Goal: Information Seeking & Learning: Learn about a topic

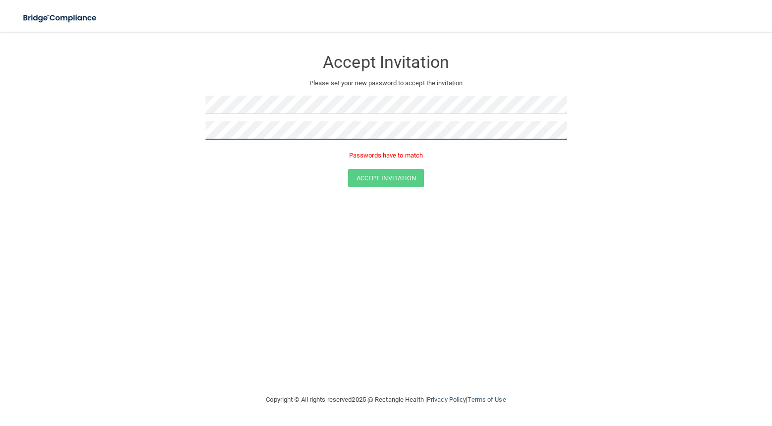
click at [348, 169] on button "Accept Invitation" at bounding box center [386, 178] width 76 height 18
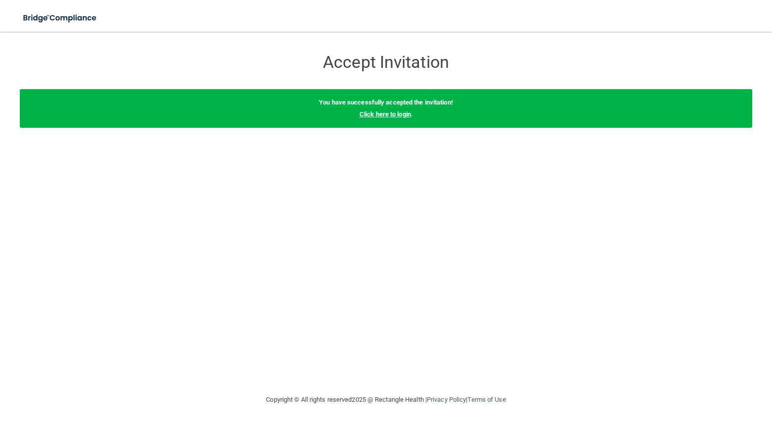
click at [396, 115] on link "Click here to login" at bounding box center [386, 113] width 52 height 7
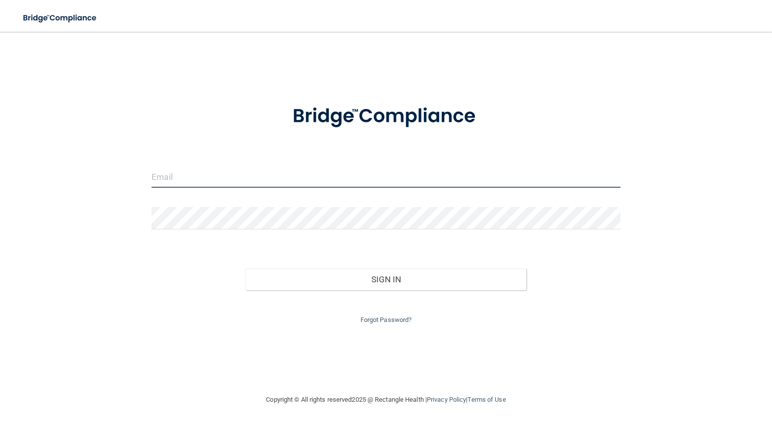
click at [263, 180] on input "email" at bounding box center [386, 176] width 469 height 22
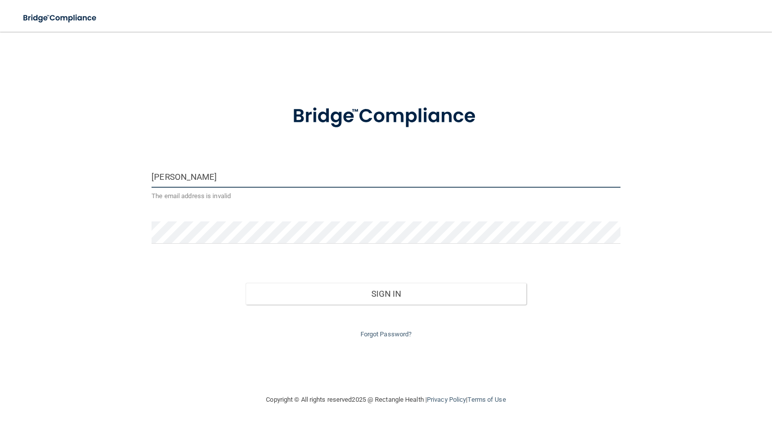
type input "[PERSON_NAME][EMAIL_ADDRESS][DOMAIN_NAME]"
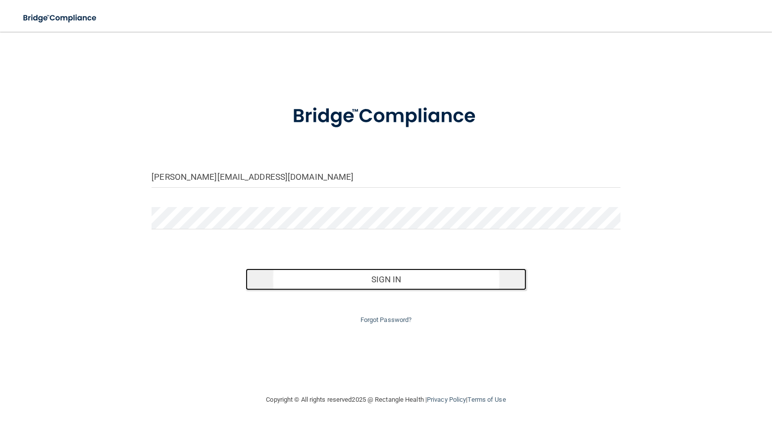
click at [393, 272] on button "Sign In" at bounding box center [386, 279] width 281 height 22
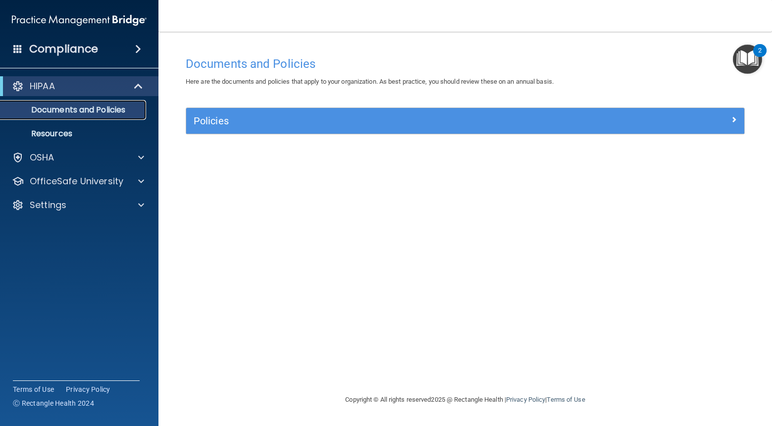
click at [89, 107] on p "Documents and Policies" at bounding box center [73, 110] width 135 height 10
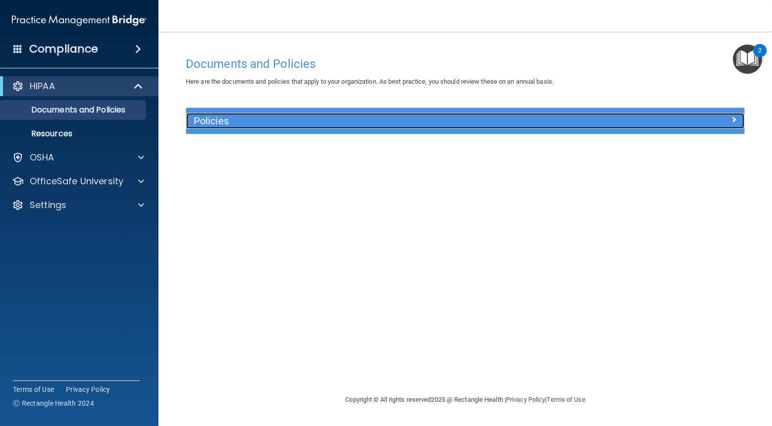
click at [212, 122] on h5 "Policies" at bounding box center [396, 120] width 404 height 11
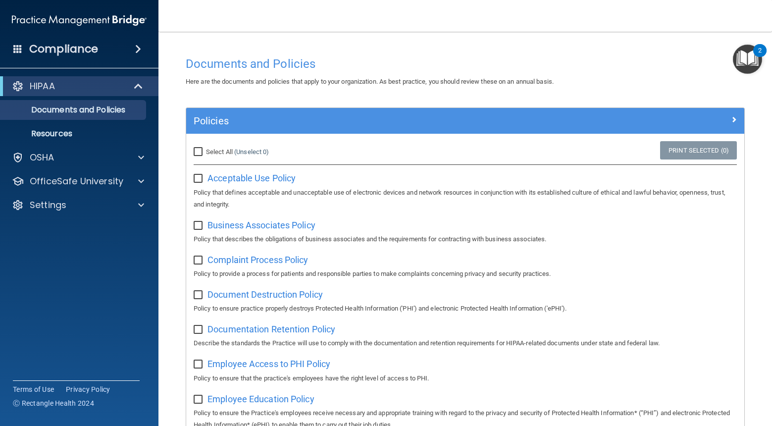
click at [201, 154] on input "Select All (Unselect 0) Unselect All" at bounding box center [199, 152] width 11 height 8
checkbox input "true"
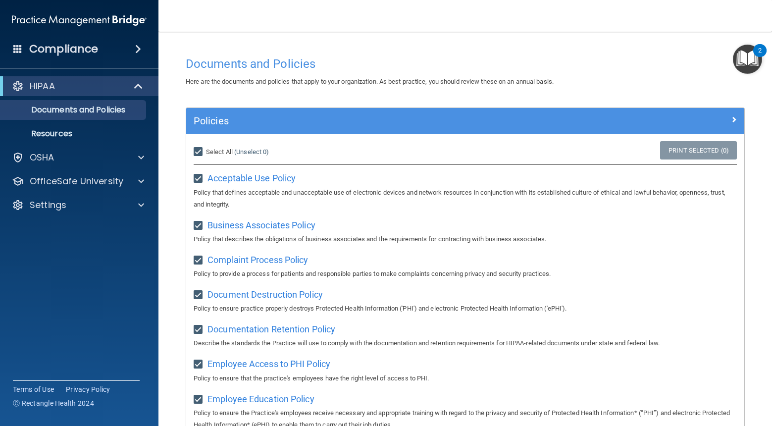
checkbox input "true"
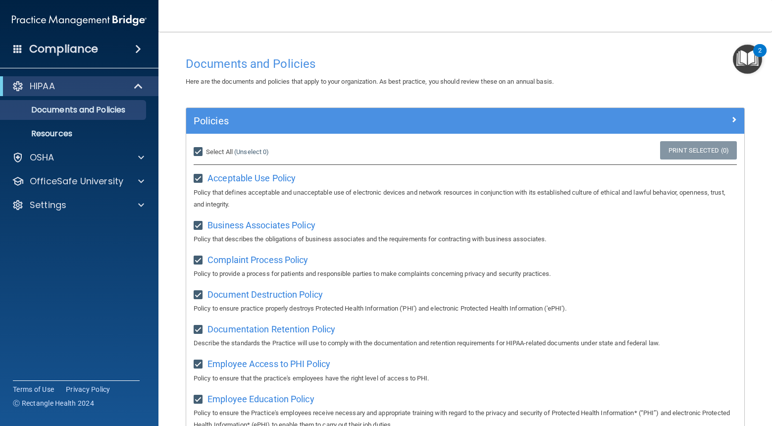
checkbox input "true"
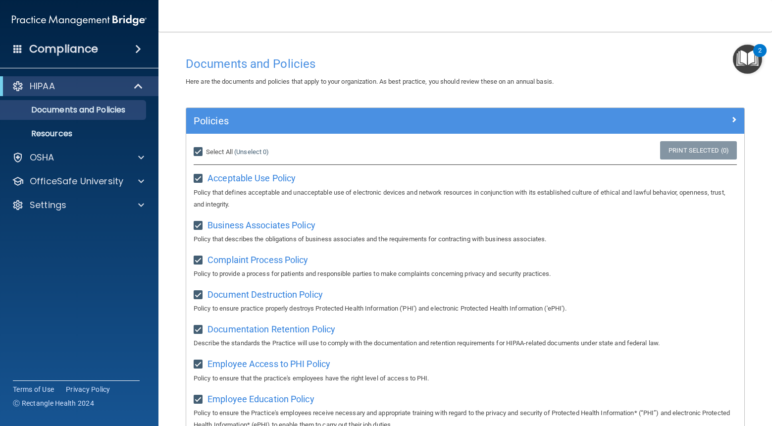
checkbox input "true"
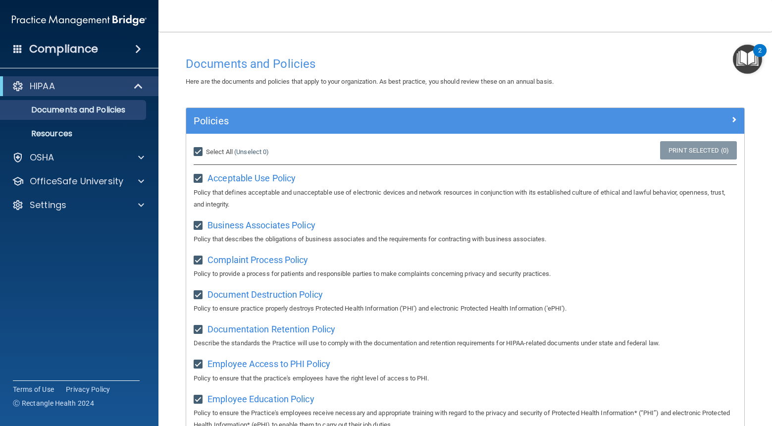
checkbox input "true"
click at [694, 151] on link "Print Selected (21)" at bounding box center [697, 150] width 80 height 18
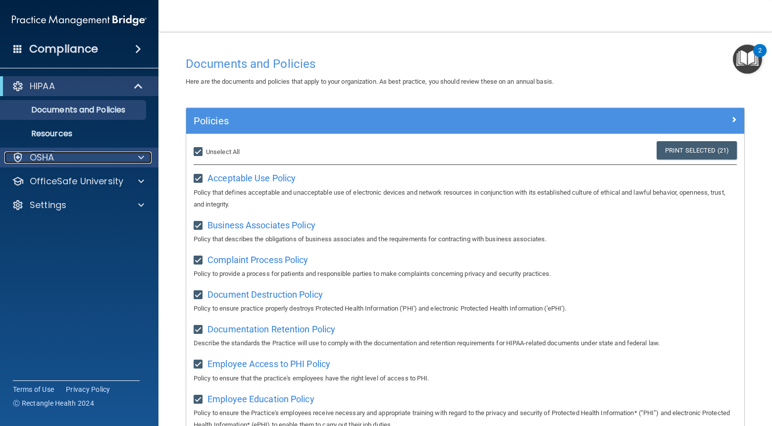
click at [108, 156] on div "OSHA" at bounding box center [65, 158] width 123 height 12
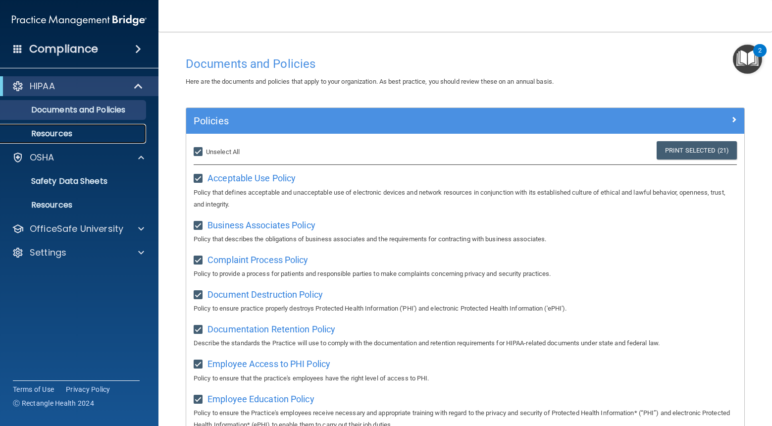
click at [90, 133] on p "Resources" at bounding box center [73, 134] width 135 height 10
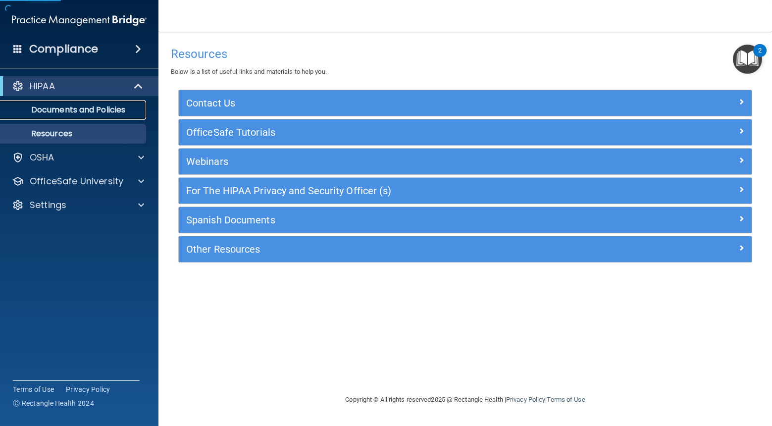
click at [100, 107] on p "Documents and Policies" at bounding box center [73, 110] width 135 height 10
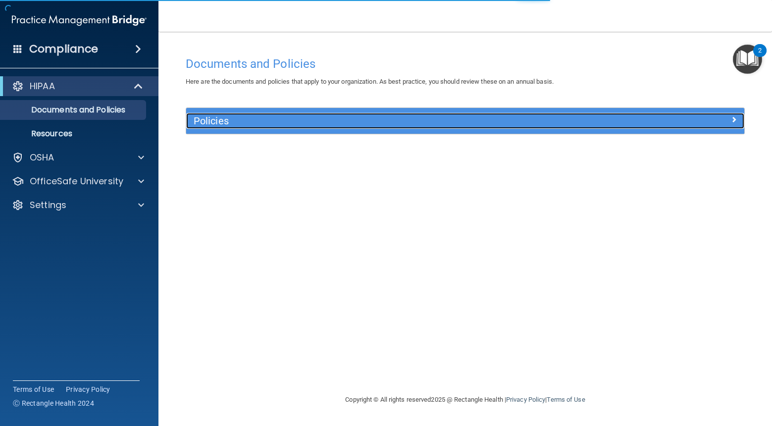
click at [258, 124] on h5 "Policies" at bounding box center [396, 120] width 404 height 11
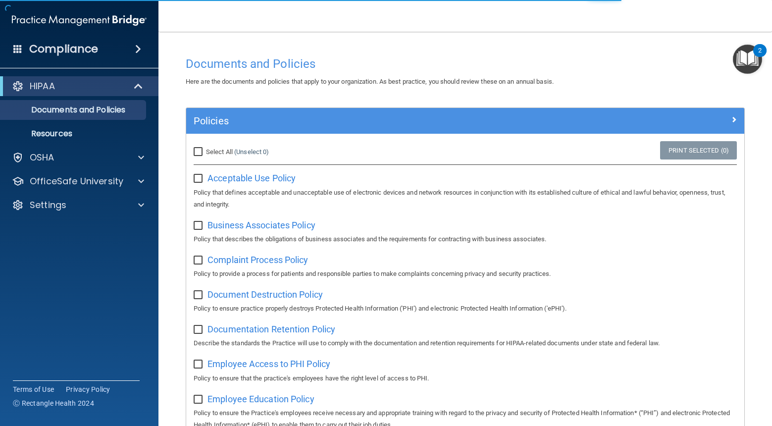
click at [198, 155] on input "Select All (Unselect 0) Unselect All" at bounding box center [199, 152] width 11 height 8
checkbox input "true"
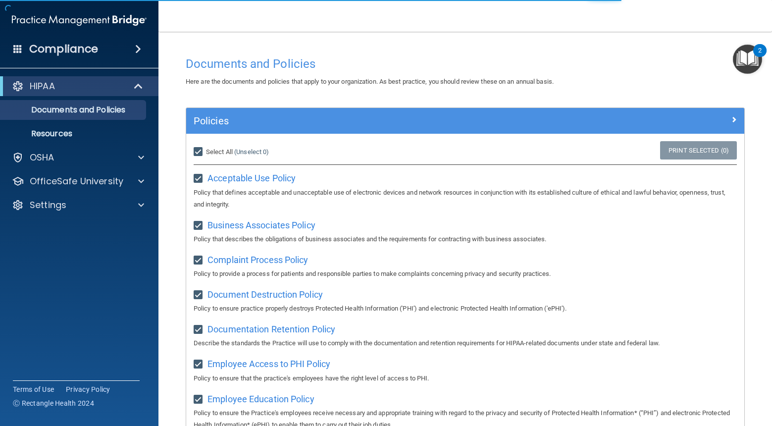
checkbox input "true"
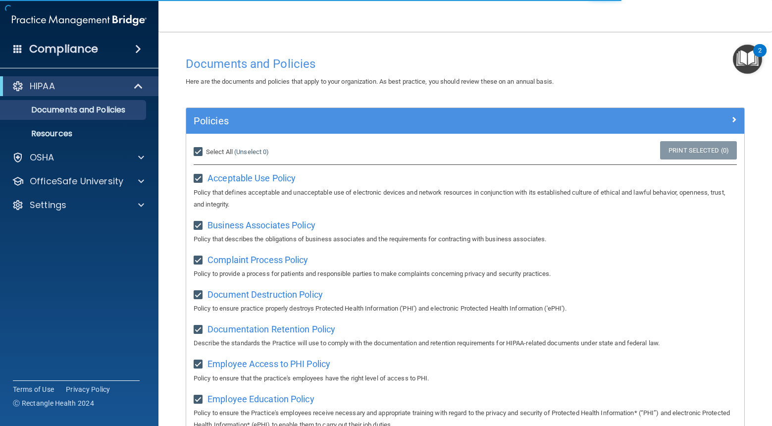
checkbox input "true"
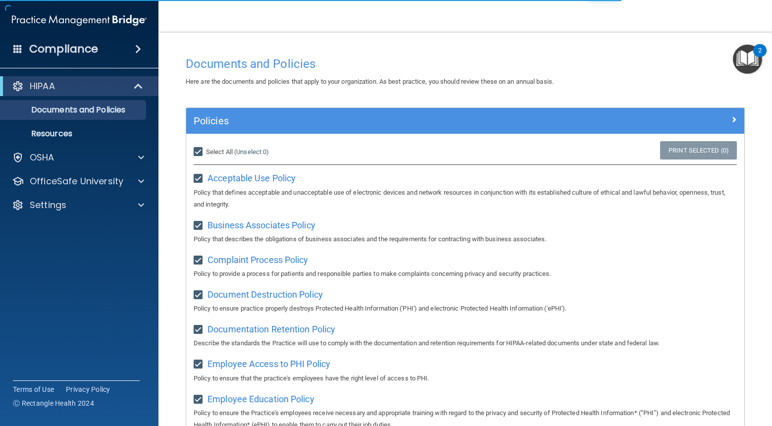
checkbox input "true"
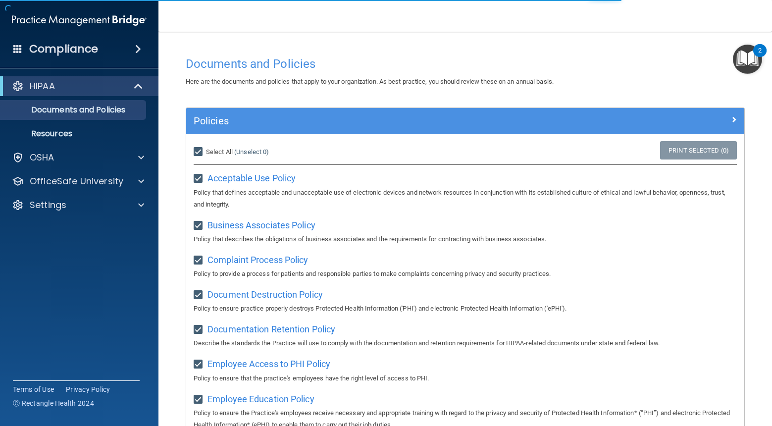
checkbox input "true"
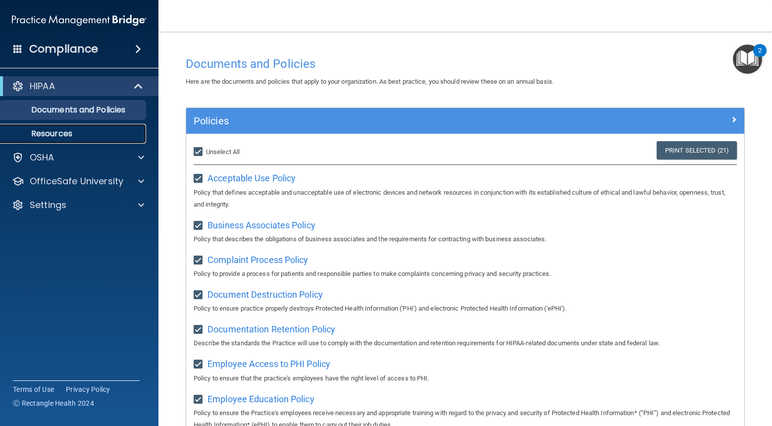
click at [56, 135] on p "Resources" at bounding box center [73, 134] width 135 height 10
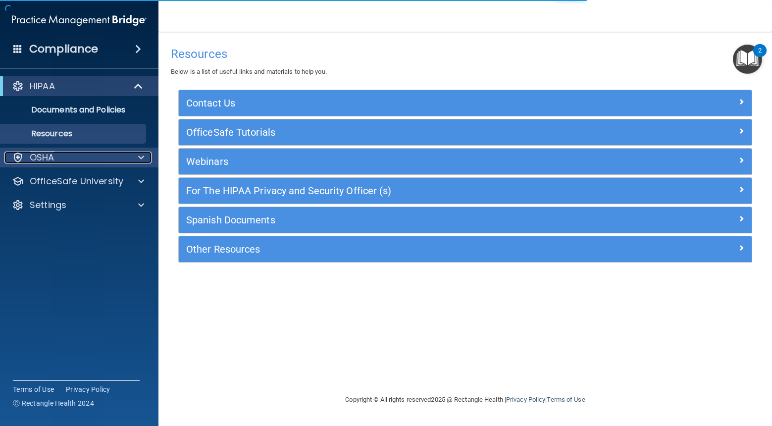
click at [90, 152] on div "OSHA" at bounding box center [65, 158] width 123 height 12
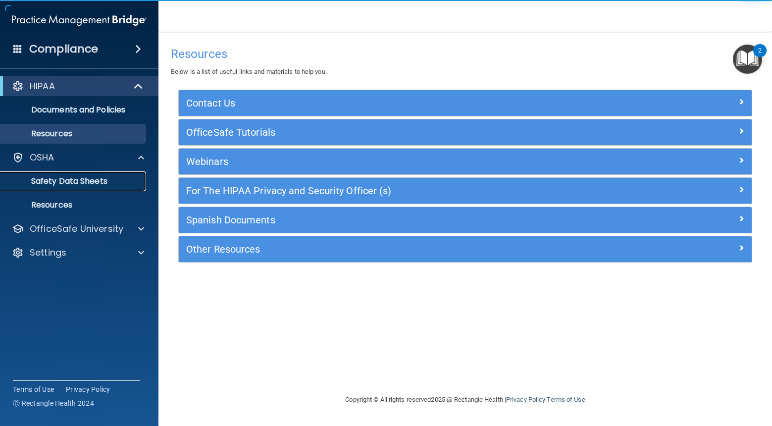
click at [93, 186] on p "Safety Data Sheets" at bounding box center [73, 181] width 135 height 10
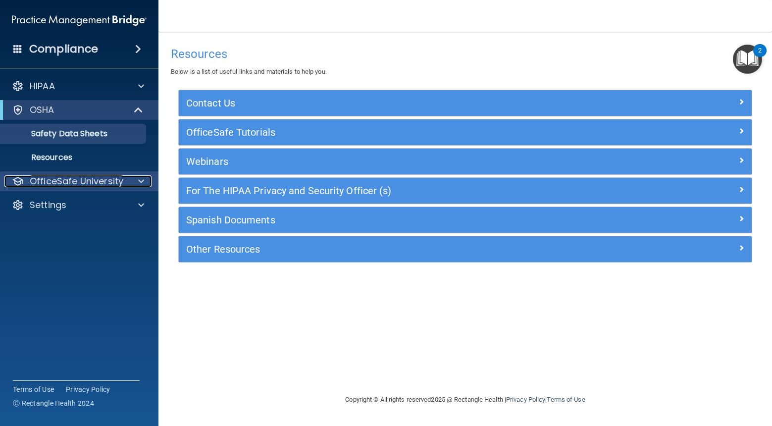
click at [95, 186] on p "OfficeSafe University" at bounding box center [77, 181] width 94 height 12
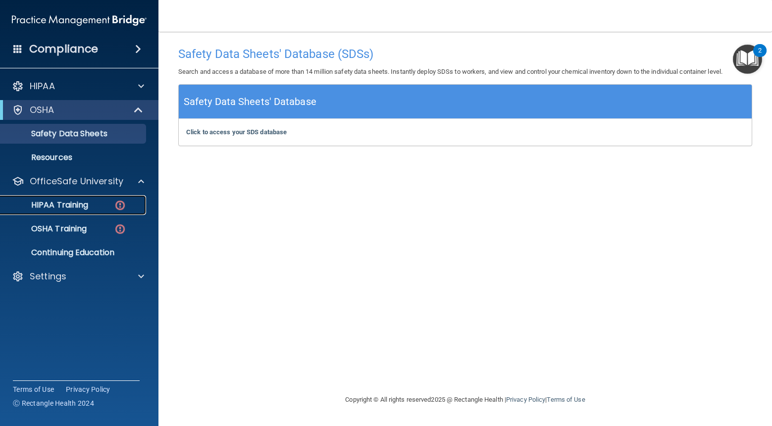
click at [96, 203] on div "HIPAA Training" at bounding box center [73, 205] width 135 height 10
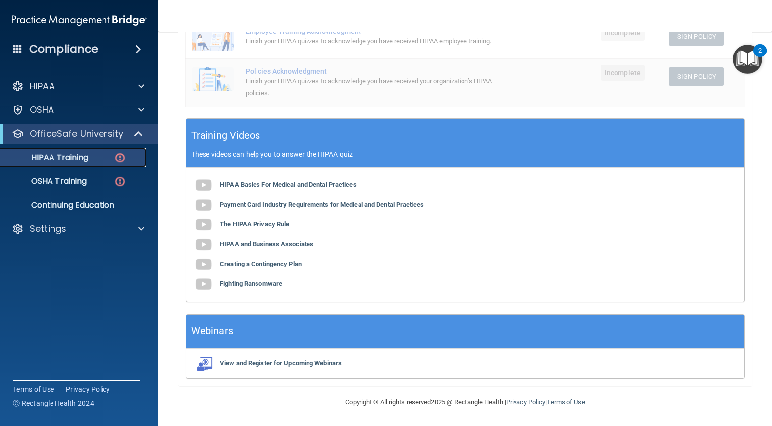
scroll to position [284, 0]
click at [236, 187] on b "HIPAA Basics For Medical and Dental Practices" at bounding box center [288, 184] width 137 height 7
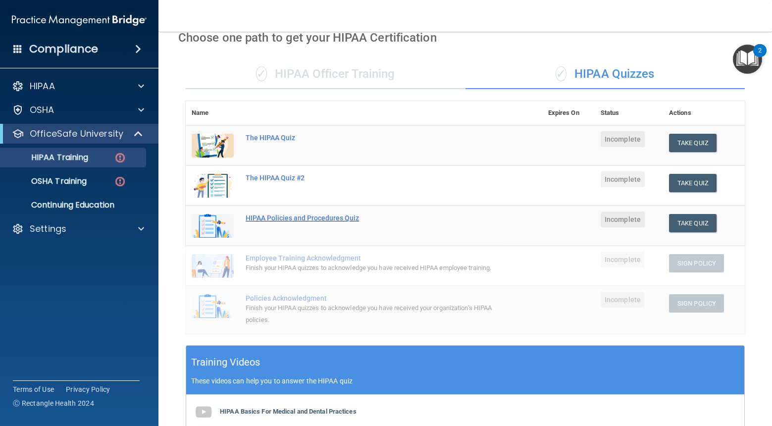
scroll to position [0, 0]
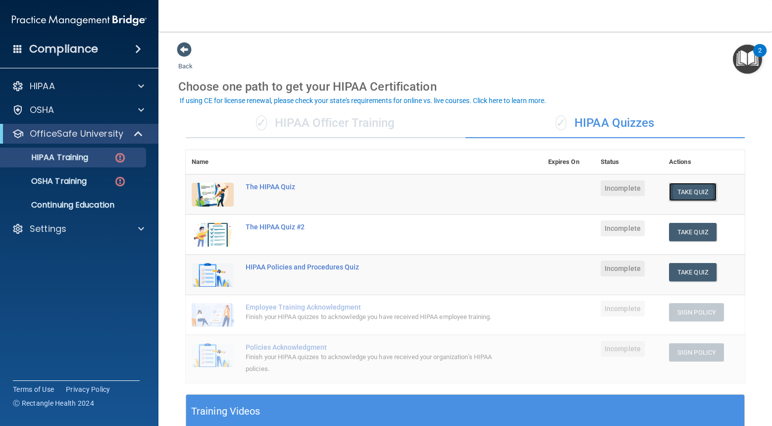
click at [680, 190] on button "Take Quiz" at bounding box center [693, 192] width 48 height 18
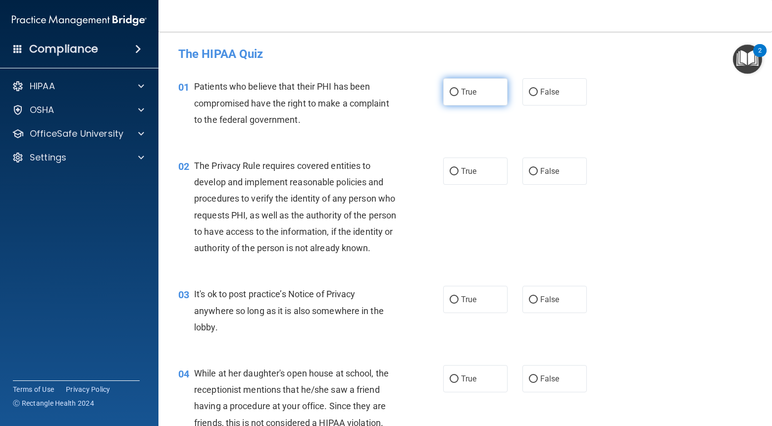
click at [465, 79] on label "True" at bounding box center [475, 91] width 64 height 27
click at [459, 89] on input "True" at bounding box center [454, 92] width 9 height 7
radio input "true"
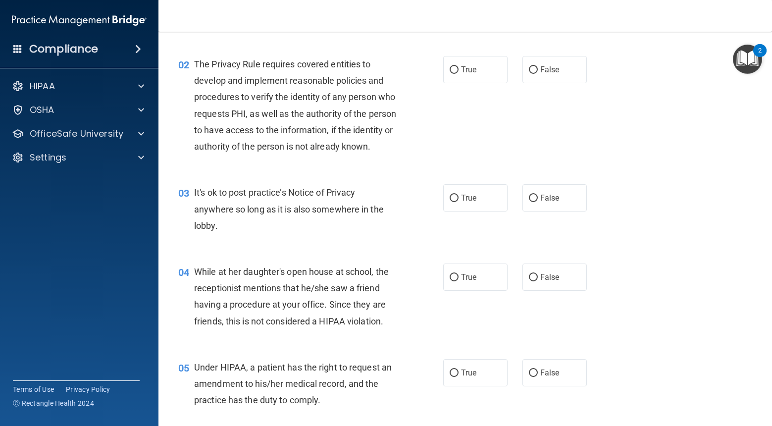
scroll to position [102, 0]
click at [473, 76] on label "True" at bounding box center [475, 68] width 64 height 27
click at [459, 73] on input "True" at bounding box center [454, 69] width 9 height 7
radio input "true"
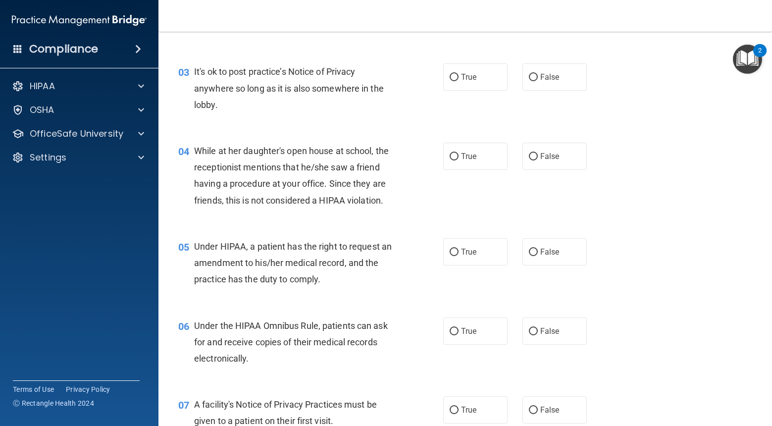
scroll to position [222, 0]
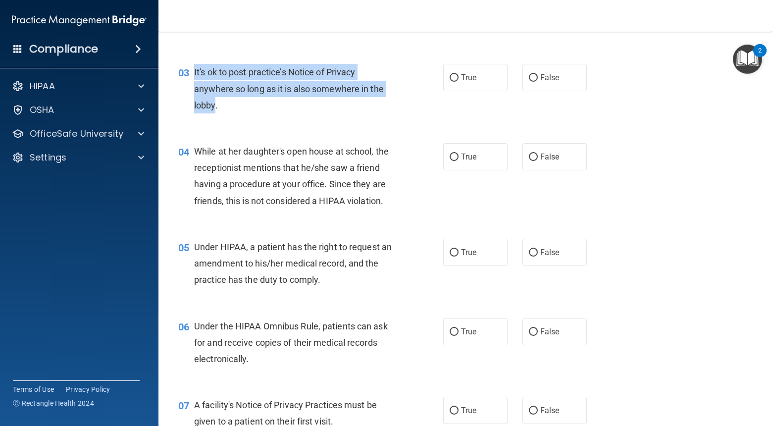
drag, startPoint x: 215, startPoint y: 124, endPoint x: 191, endPoint y: 93, distance: 39.5
click at [191, 93] on div "03 It's ok to post practice’s Notice of Privacy anywhere so long as it is also …" at bounding box center [310, 91] width 295 height 54
copy div "It's ok to post practice’s Notice of Privacy anywhere so long as it is also som…"
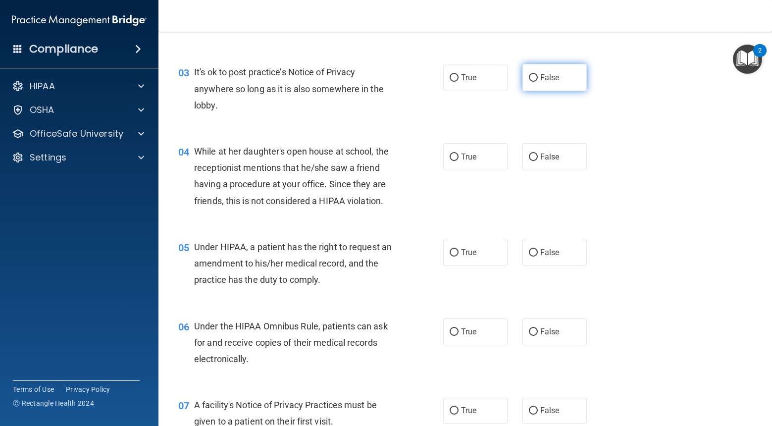
click at [560, 91] on label "False" at bounding box center [554, 77] width 64 height 27
click at [538, 82] on input "False" at bounding box center [533, 77] width 9 height 7
radio input "true"
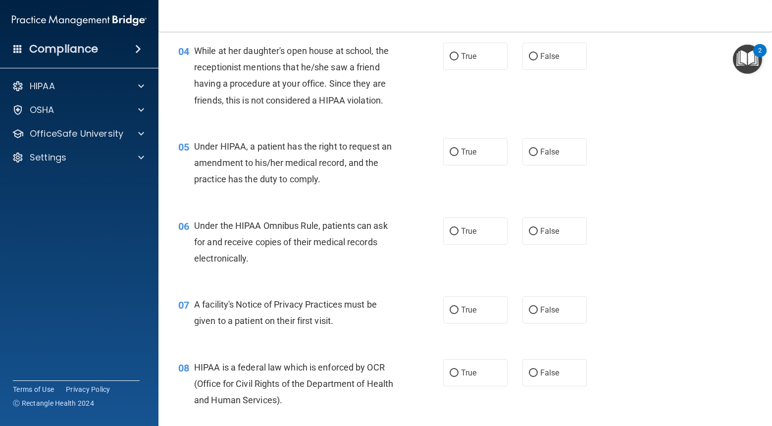
scroll to position [323, 0]
click at [566, 69] on label "False" at bounding box center [554, 55] width 64 height 27
click at [538, 60] on input "False" at bounding box center [533, 55] width 9 height 7
radio input "true"
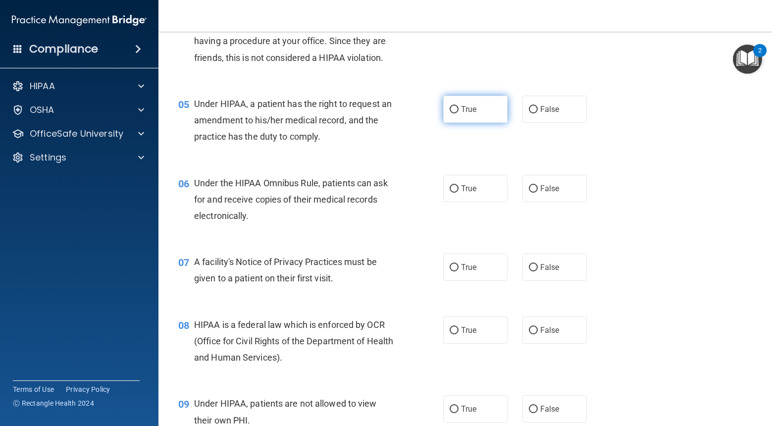
click at [484, 123] on label "True" at bounding box center [475, 109] width 64 height 27
click at [459, 113] on input "True" at bounding box center [454, 109] width 9 height 7
radio input "true"
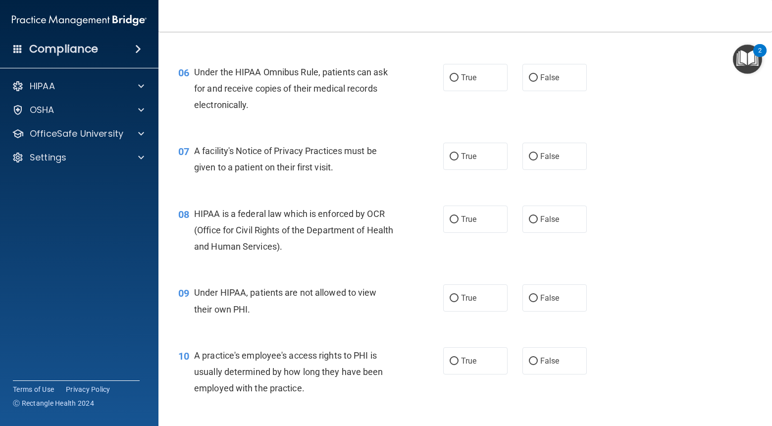
scroll to position [484, 0]
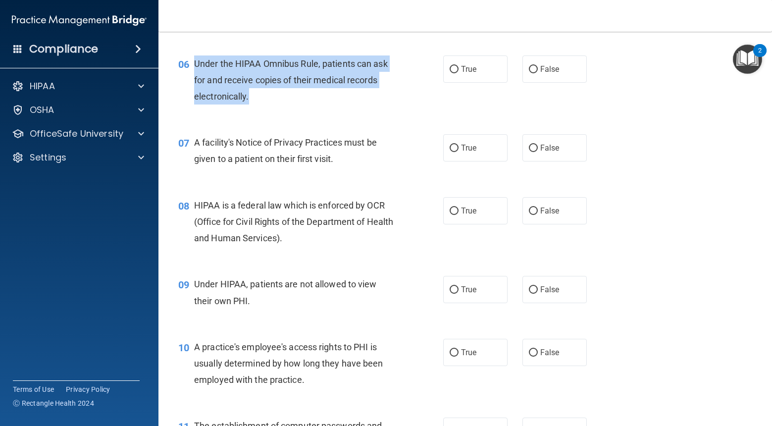
drag, startPoint x: 238, startPoint y: 114, endPoint x: 207, endPoint y: 84, distance: 44.1
click at [194, 81] on div "06 Under the HIPAA Omnibus Rule, patients can ask for and receive copies of the…" at bounding box center [310, 82] width 295 height 54
copy div "Under the HIPAA Omnibus Rule, patients can ask for and receive copies of their …"
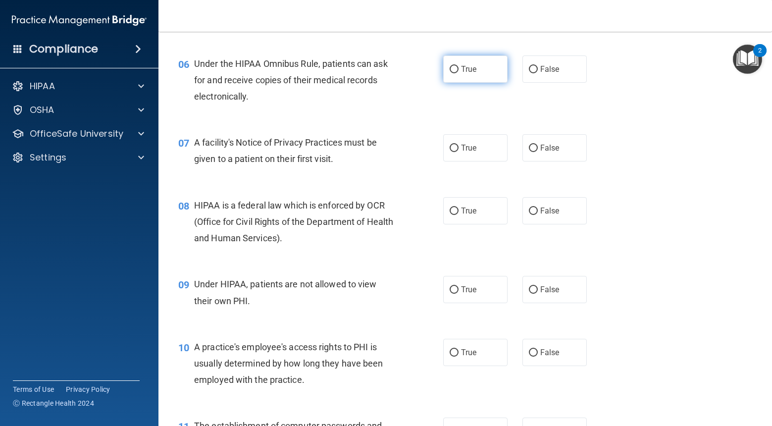
click at [476, 83] on label "True" at bounding box center [475, 68] width 64 height 27
click at [459, 73] on input "True" at bounding box center [454, 69] width 9 height 7
radio input "true"
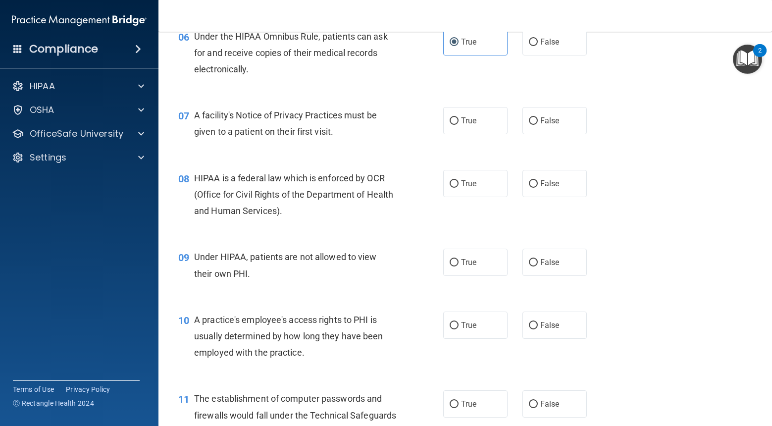
scroll to position [519, 0]
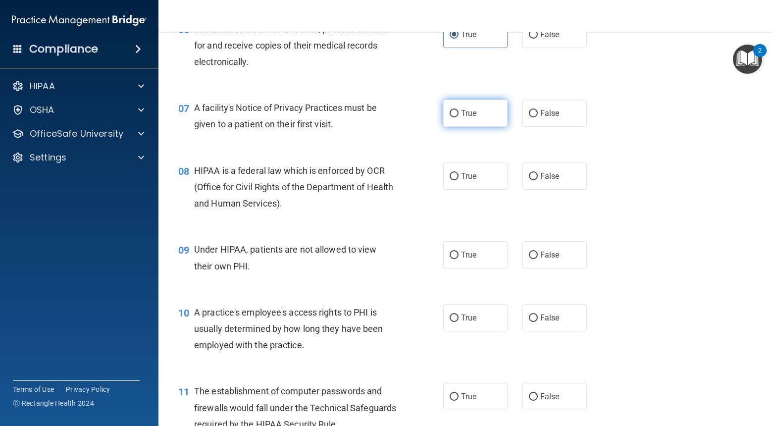
click at [457, 117] on input "True" at bounding box center [454, 113] width 9 height 7
radio input "true"
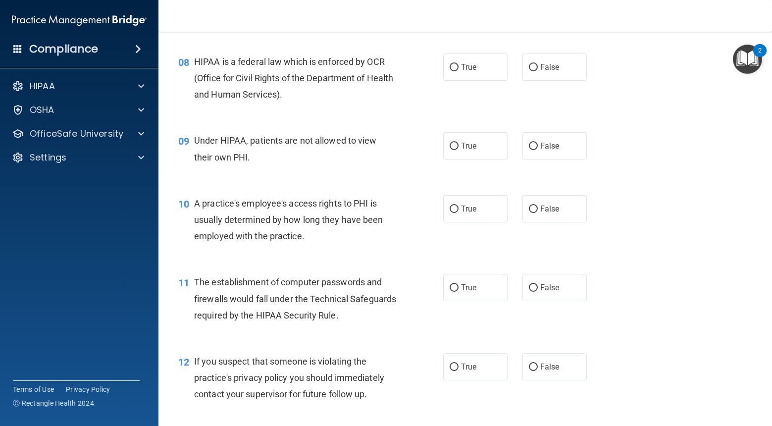
scroll to position [636, 0]
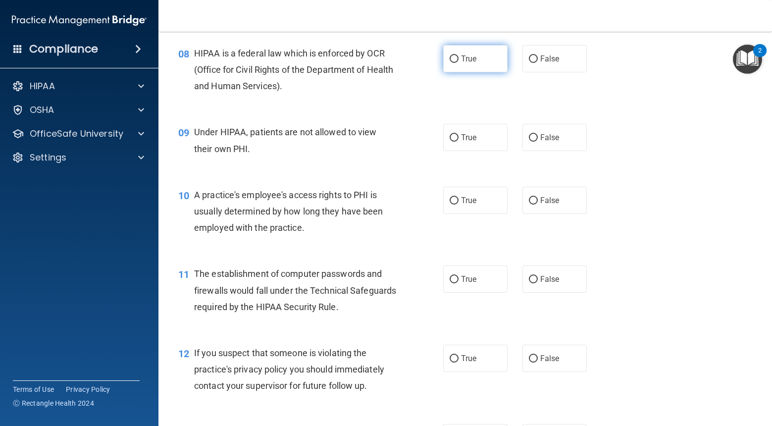
click at [478, 72] on label "True" at bounding box center [475, 58] width 64 height 27
click at [459, 63] on input "True" at bounding box center [454, 58] width 9 height 7
radio input "true"
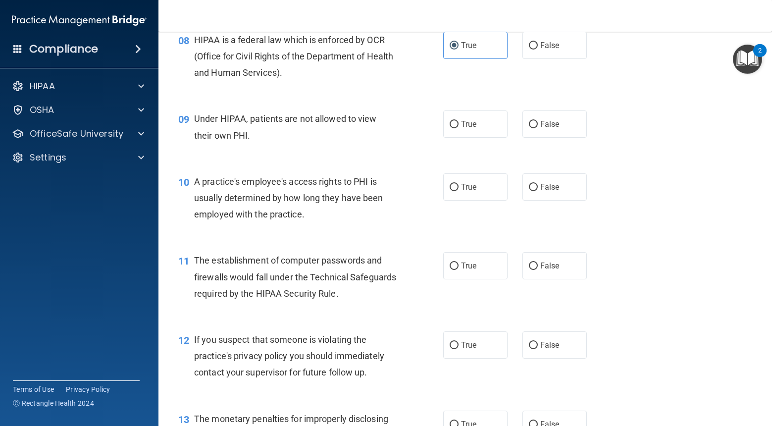
scroll to position [658, 0]
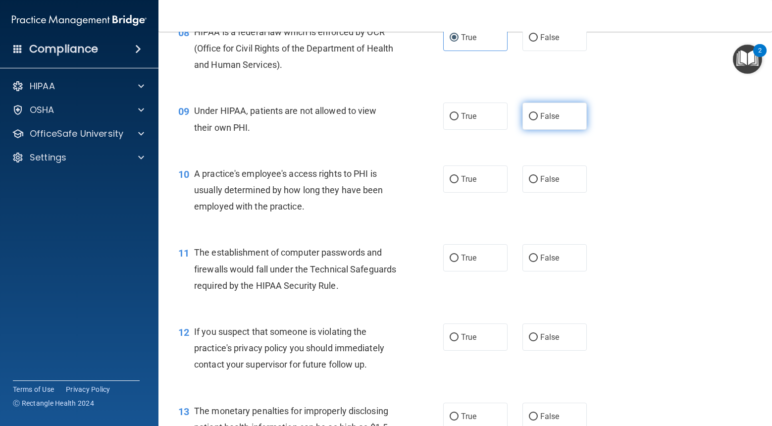
click at [577, 130] on label "False" at bounding box center [554, 116] width 64 height 27
click at [538, 120] on input "False" at bounding box center [533, 116] width 9 height 7
radio input "true"
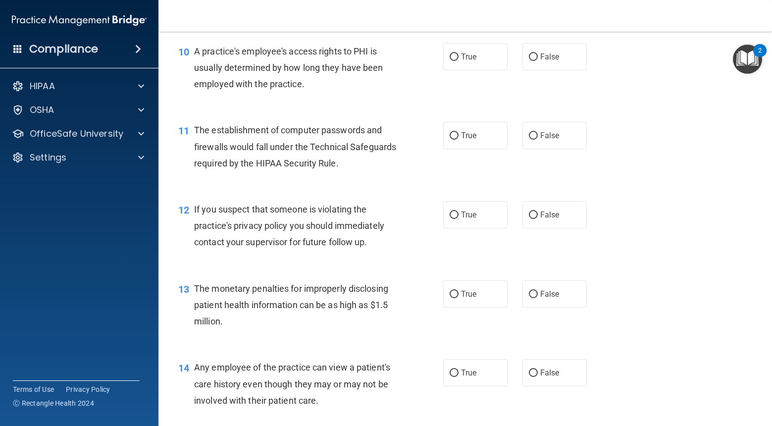
scroll to position [778, 0]
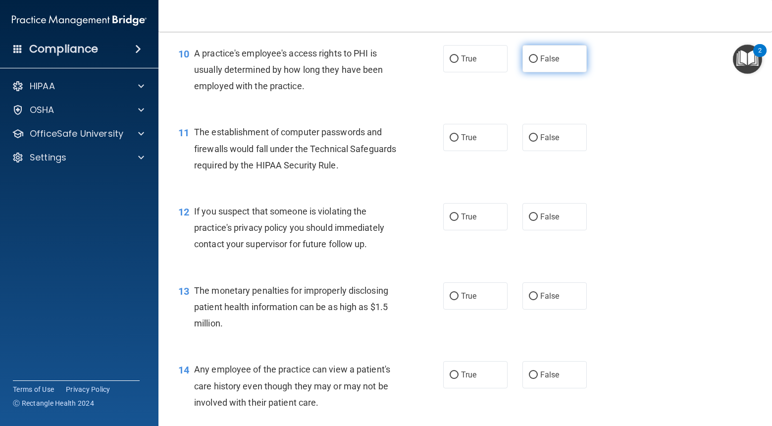
click at [564, 72] on label "False" at bounding box center [554, 58] width 64 height 27
click at [538, 63] on input "False" at bounding box center [533, 58] width 9 height 7
radio input "true"
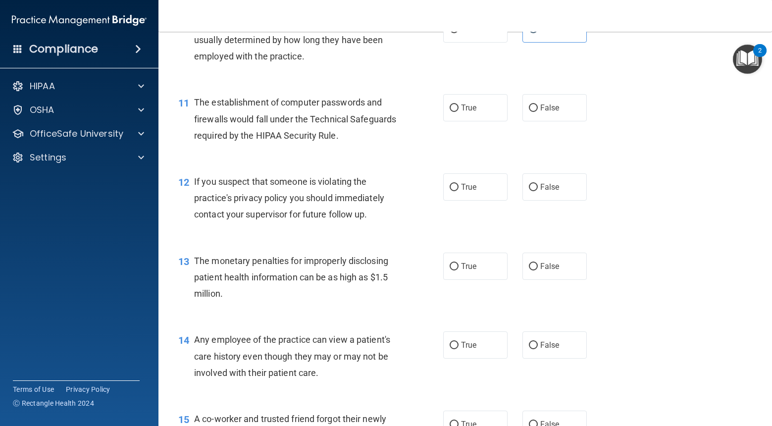
scroll to position [807, 0]
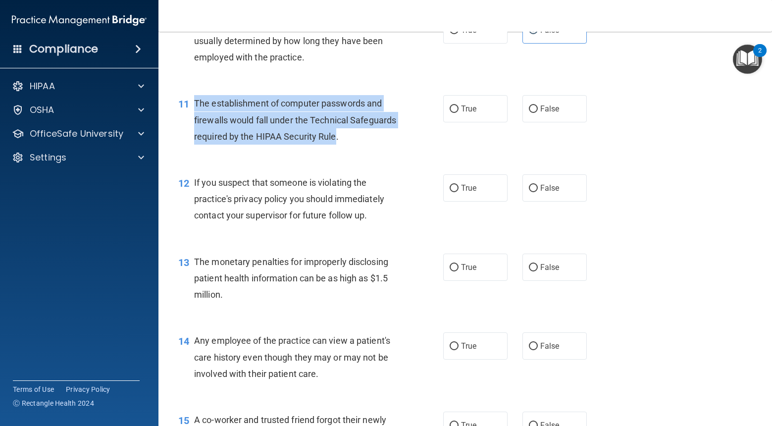
drag, startPoint x: 383, startPoint y: 153, endPoint x: 192, endPoint y: 115, distance: 194.9
click at [192, 115] on div "11 The establishment of computer passwords and firewalls would fall under the T…" at bounding box center [310, 122] width 295 height 54
copy div "The establishment of computer passwords and firewalls would fall under the Tech…"
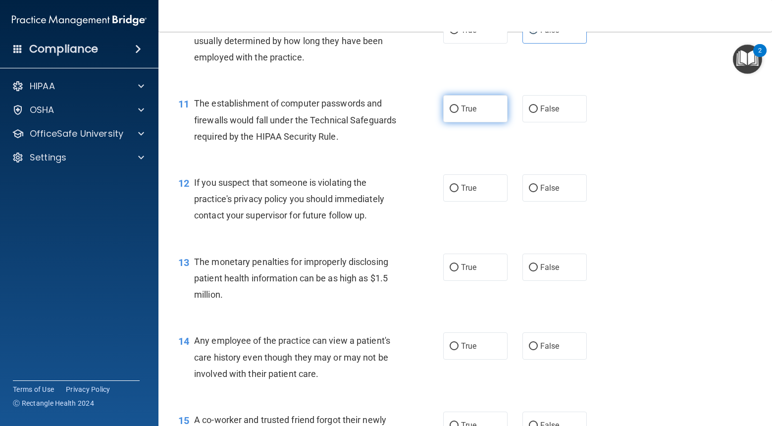
click at [462, 122] on label "True" at bounding box center [475, 108] width 64 height 27
click at [459, 113] on input "True" at bounding box center [454, 108] width 9 height 7
radio input "true"
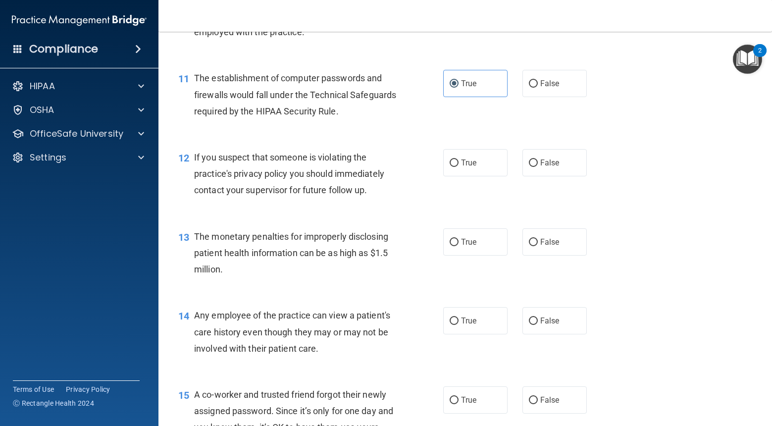
scroll to position [842, 0]
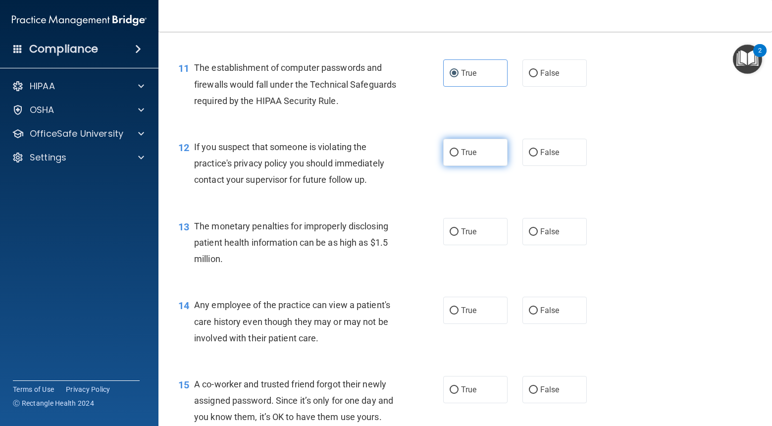
click at [483, 166] on label "True" at bounding box center [475, 152] width 64 height 27
click at [459, 156] on input "True" at bounding box center [454, 152] width 9 height 7
radio input "true"
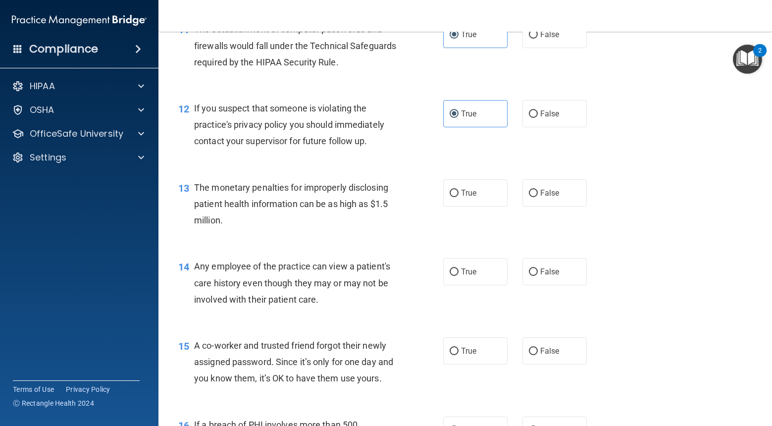
scroll to position [884, 0]
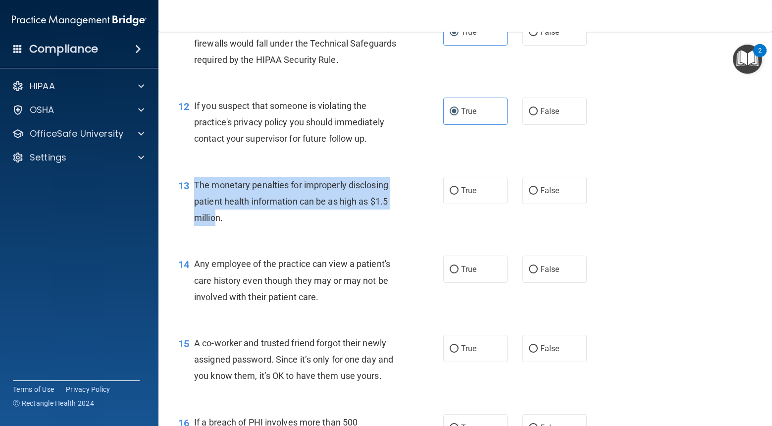
drag, startPoint x: 206, startPoint y: 233, endPoint x: 195, endPoint y: 208, distance: 28.0
click at [195, 208] on div "The monetary penalties for improperly disclosing patient health information can…" at bounding box center [298, 202] width 209 height 50
copy span "The monetary penalties for improperly disclosing patient health information can…"
drag, startPoint x: 457, startPoint y: 208, endPoint x: 451, endPoint y: 203, distance: 8.8
click at [457, 195] on input "True" at bounding box center [454, 190] width 9 height 7
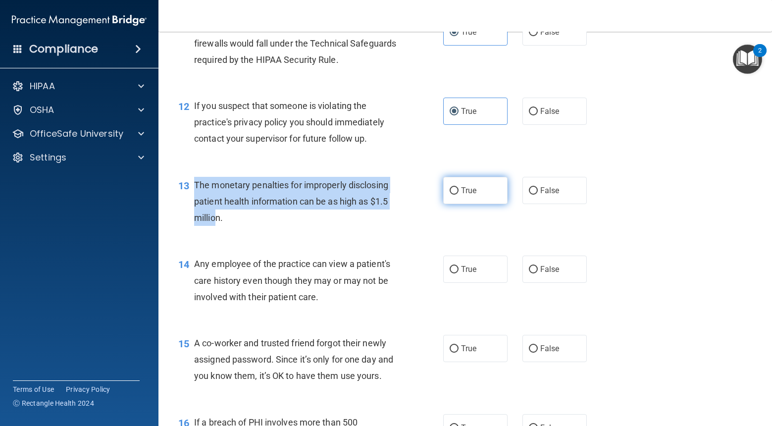
radio input "true"
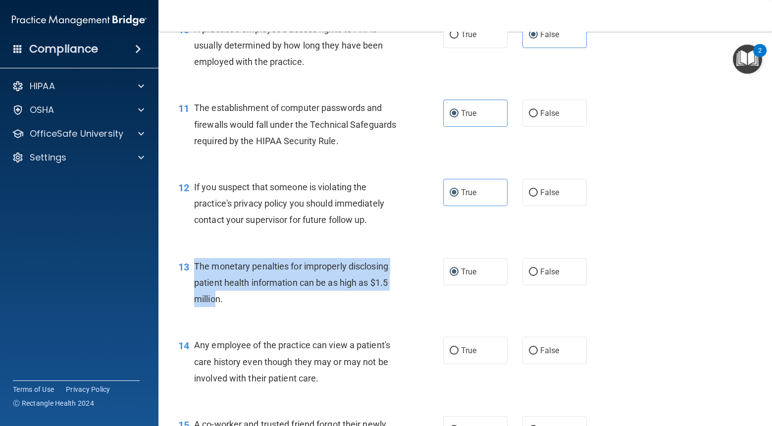
scroll to position [803, 0]
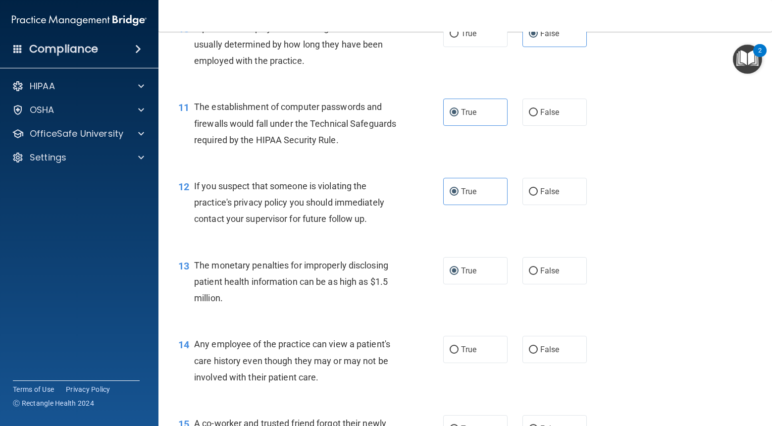
click at [411, 185] on div "12 If you suspect that someone is violating the practice's privacy policy you s…" at bounding box center [465, 204] width 589 height 79
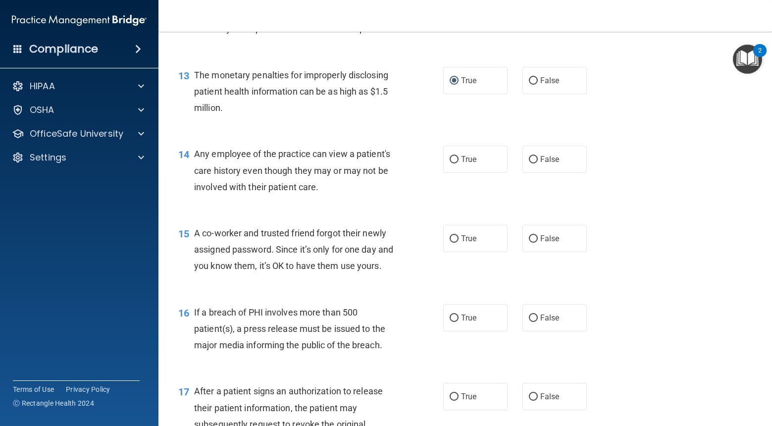
scroll to position [1005, 0]
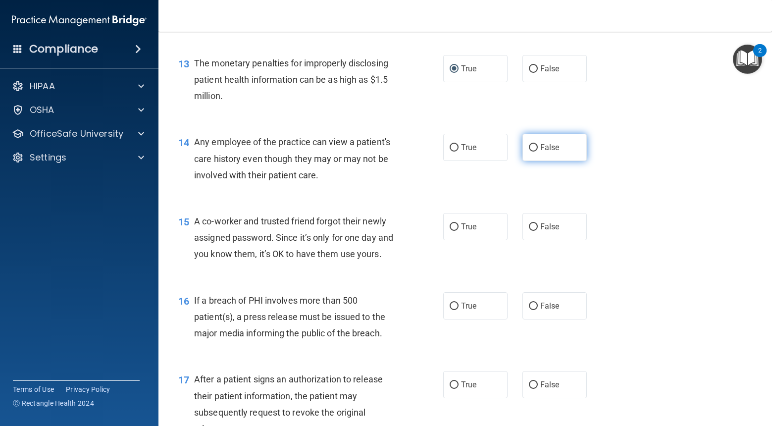
click at [545, 152] on span "False" at bounding box center [549, 147] width 19 height 9
click at [538, 152] on input "False" at bounding box center [533, 147] width 9 height 7
radio input "true"
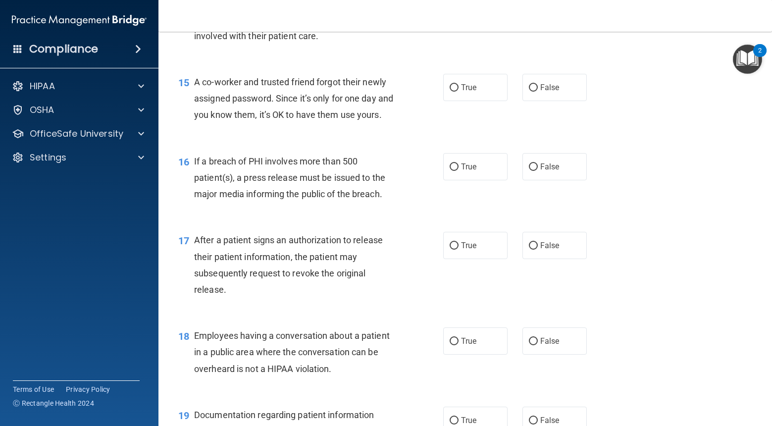
scroll to position [1160, 0]
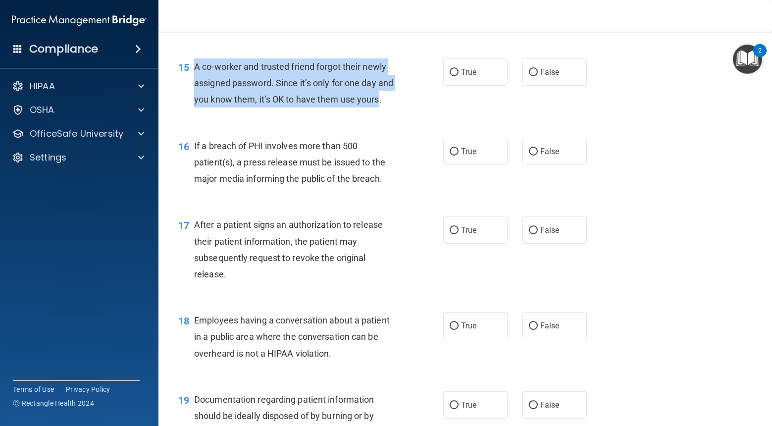
drag, startPoint x: 380, startPoint y: 115, endPoint x: 193, endPoint y: 82, distance: 190.0
click at [193, 82] on div "15 A co-worker and trusted friend forgot their newly assigned password. Since i…" at bounding box center [310, 85] width 295 height 54
copy div "A co-worker and trusted friend forgot their newly assigned password. Since it’s…"
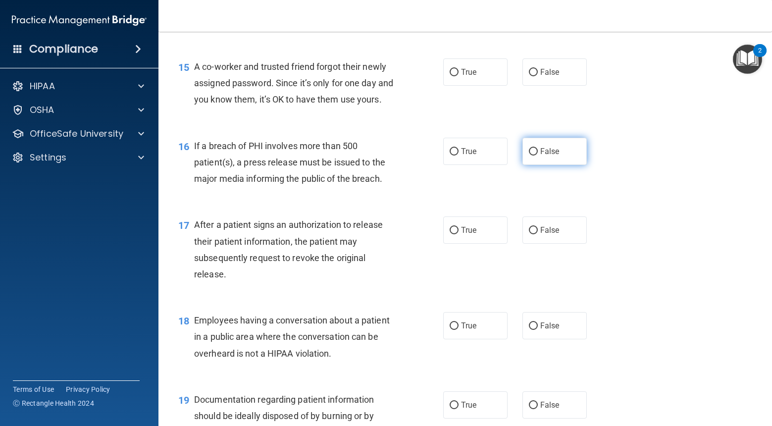
click at [564, 165] on label "False" at bounding box center [554, 151] width 64 height 27
click at [538, 156] on input "False" at bounding box center [533, 151] width 9 height 7
radio input "true"
click at [561, 86] on label "False" at bounding box center [554, 71] width 64 height 27
click at [538, 76] on input "False" at bounding box center [533, 72] width 9 height 7
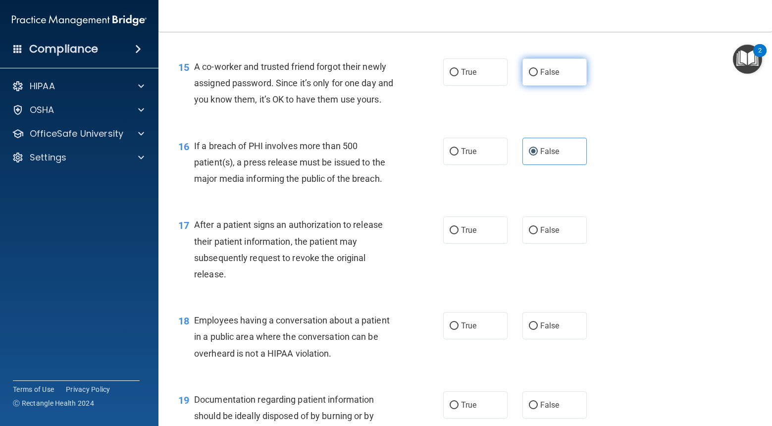
radio input "true"
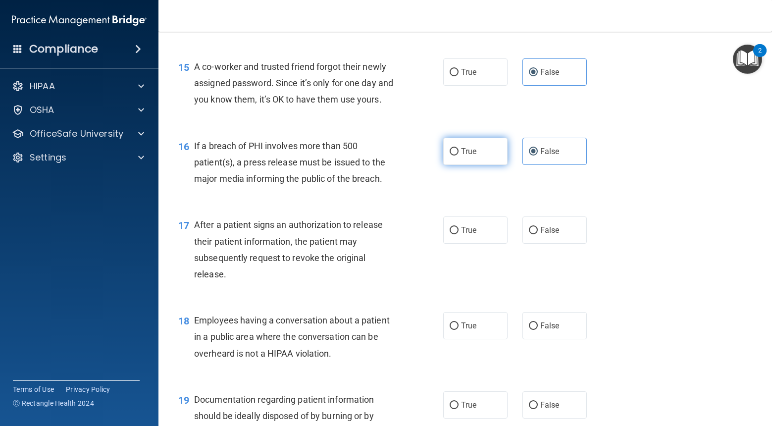
click at [496, 163] on label "True" at bounding box center [475, 151] width 64 height 27
click at [459, 156] on input "True" at bounding box center [454, 151] width 9 height 7
radio input "true"
radio input "false"
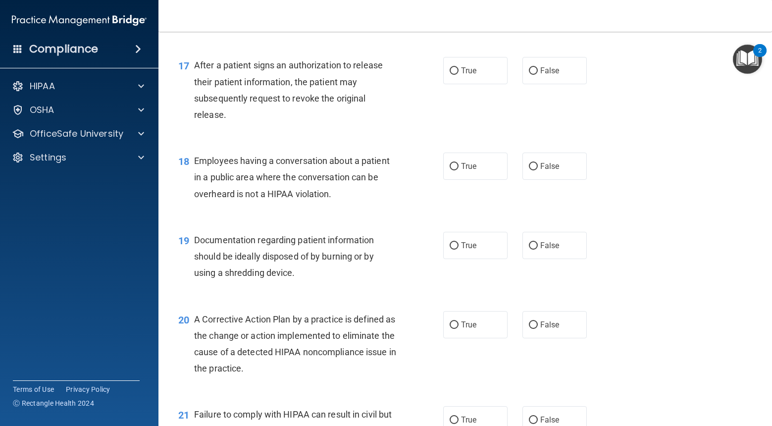
scroll to position [1323, 0]
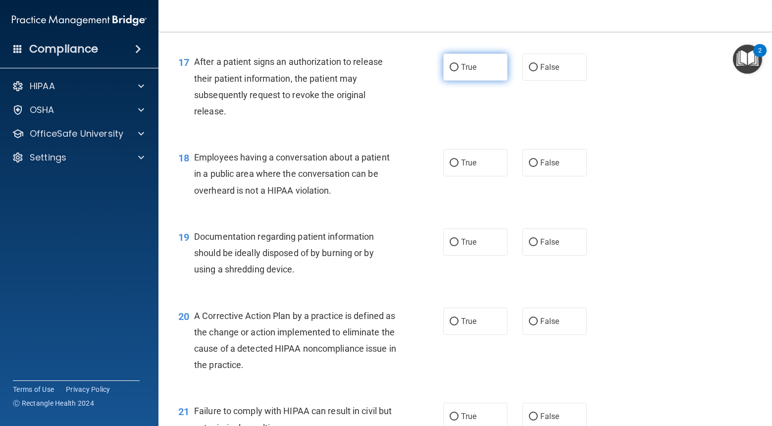
click at [469, 81] on label "True" at bounding box center [475, 66] width 64 height 27
click at [459, 71] on input "True" at bounding box center [454, 67] width 9 height 7
radio input "true"
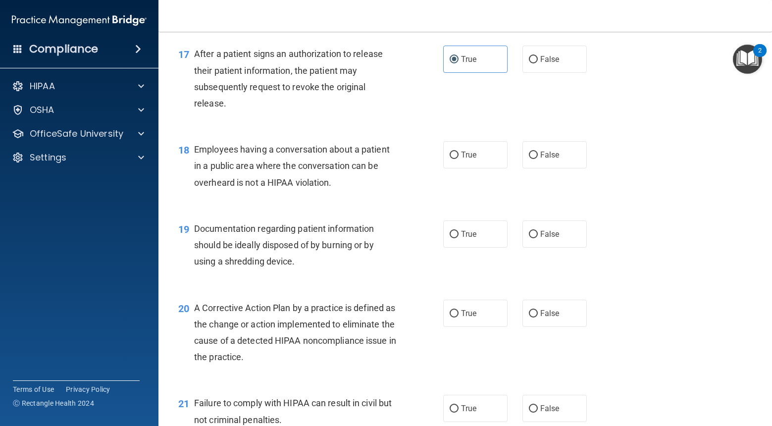
scroll to position [1347, 0]
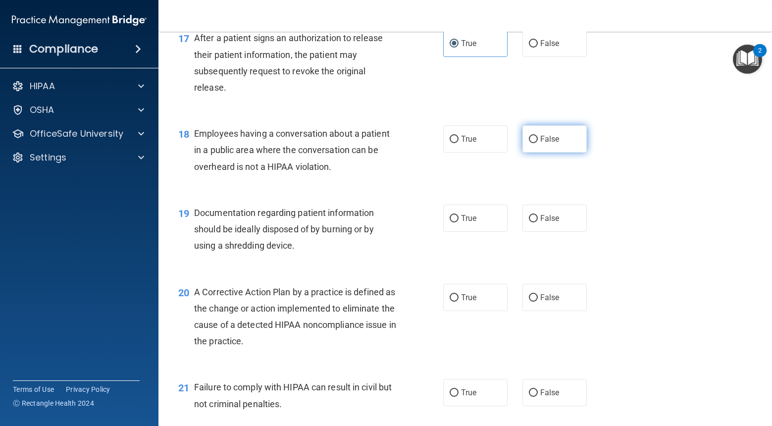
click at [553, 153] on label "False" at bounding box center [554, 138] width 64 height 27
click at [538, 143] on input "False" at bounding box center [533, 139] width 9 height 7
radio input "true"
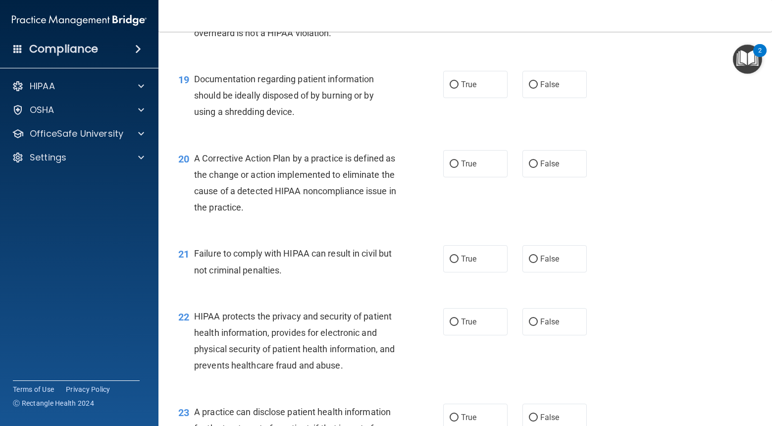
scroll to position [1486, 0]
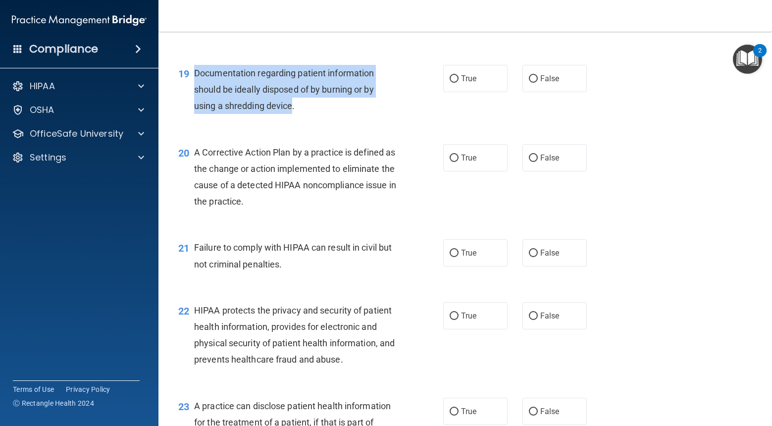
drag, startPoint x: 293, startPoint y: 121, endPoint x: 196, endPoint y: 91, distance: 102.1
click at [196, 91] on span "Documentation regarding patient information should be ideally disposed of by bu…" at bounding box center [284, 89] width 180 height 43
copy span "Documentation regarding patient information should be ideally disposed of by bu…"
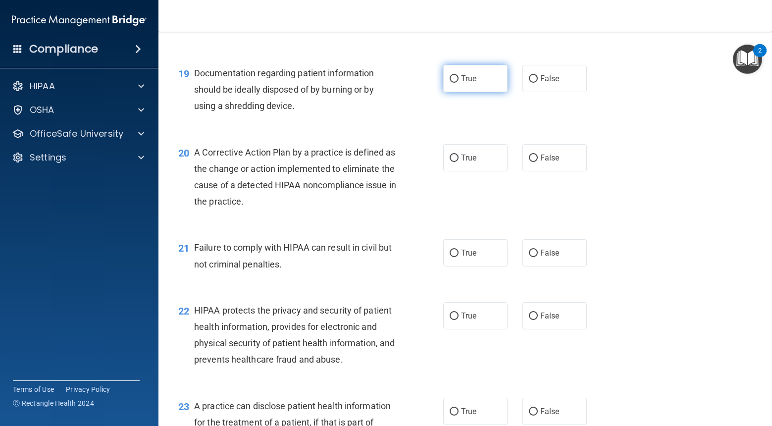
click at [474, 83] on span "True" at bounding box center [468, 78] width 15 height 9
click at [459, 83] on input "True" at bounding box center [454, 78] width 9 height 7
radio input "true"
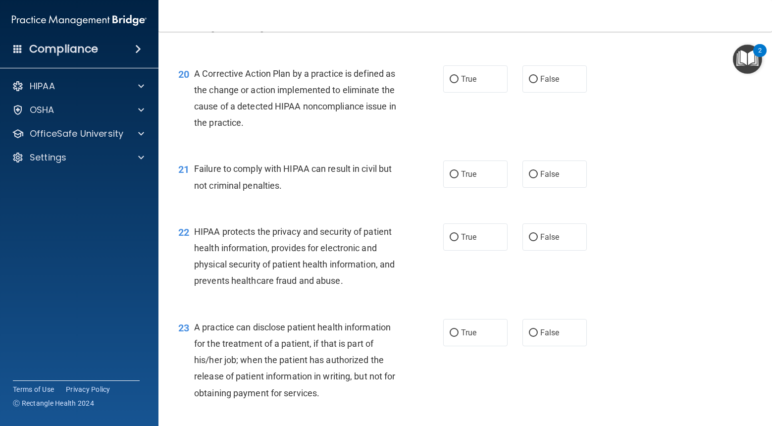
scroll to position [1569, 0]
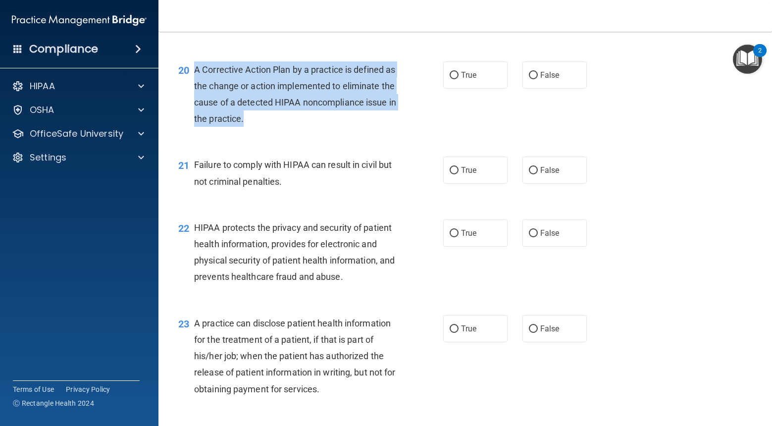
drag, startPoint x: 275, startPoint y: 139, endPoint x: 194, endPoint y: 89, distance: 95.2
click at [194, 89] on span "A Corrective Action Plan by a practice is defined as the change or action imple…" at bounding box center [295, 94] width 202 height 60
copy span "A Corrective Action Plan by a practice is defined as the change or action imple…"
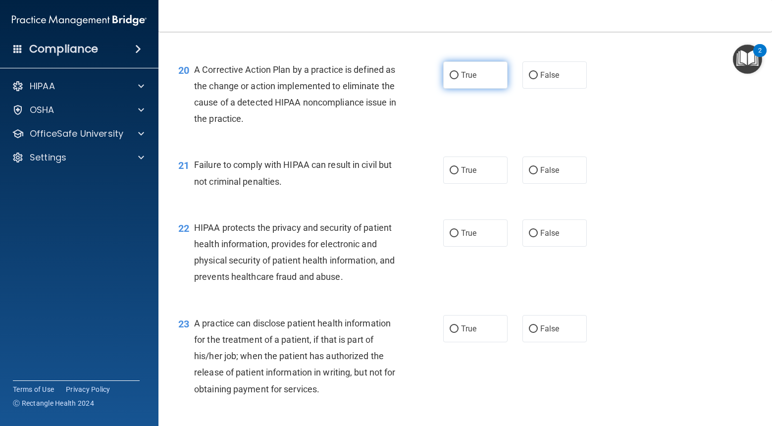
click at [473, 89] on label "True" at bounding box center [475, 74] width 64 height 27
click at [459, 79] on input "True" at bounding box center [454, 75] width 9 height 7
radio input "true"
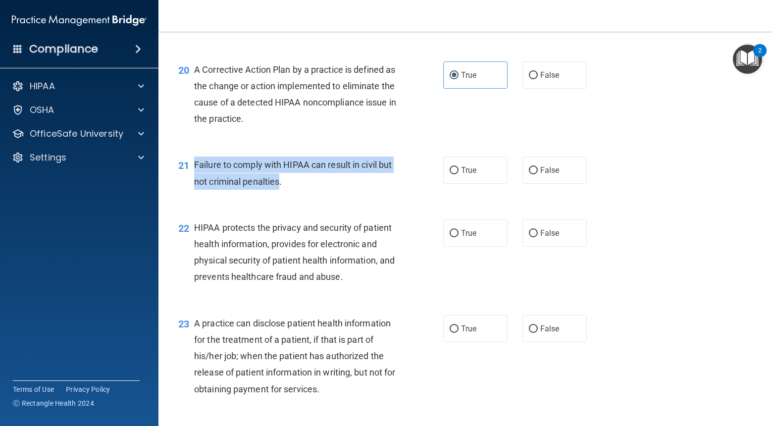
drag, startPoint x: 272, startPoint y: 201, endPoint x: 194, endPoint y: 181, distance: 80.6
click at [194, 181] on span "Failure to comply with HIPAA can result in civil but not criminal penalties." at bounding box center [293, 172] width 198 height 27
copy span "Failure to comply with HIPAA can result in civil but not criminal penalties"
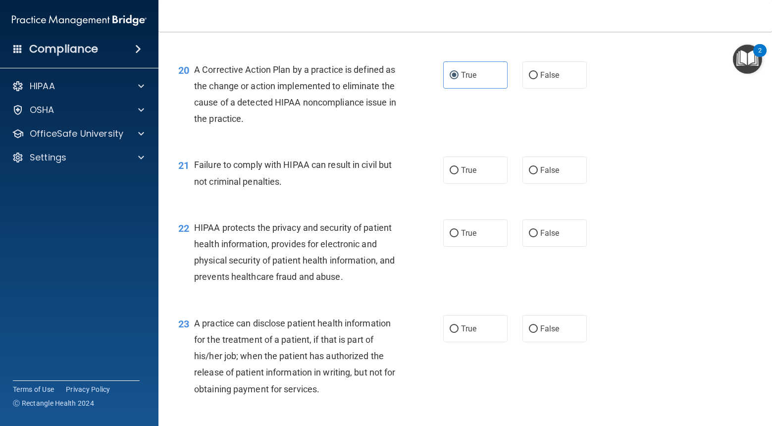
click at [377, 189] on div "Failure to comply with HIPAA can result in civil but not criminal penalties." at bounding box center [298, 172] width 209 height 33
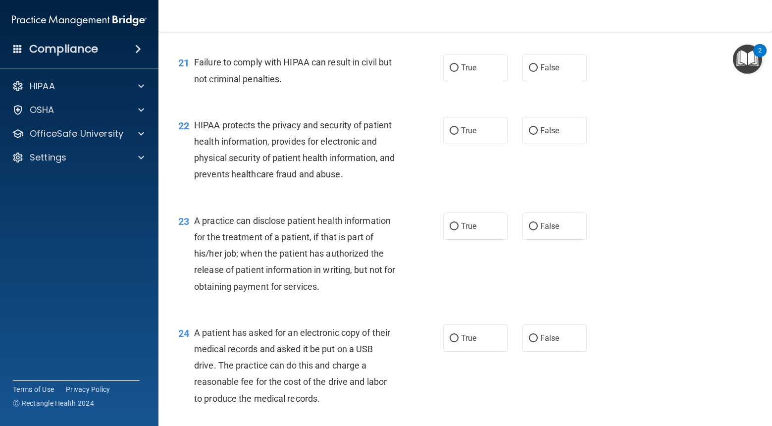
scroll to position [1670, 0]
click at [557, 82] on label "False" at bounding box center [554, 68] width 64 height 27
click at [538, 73] on input "False" at bounding box center [533, 68] width 9 height 7
radio input "true"
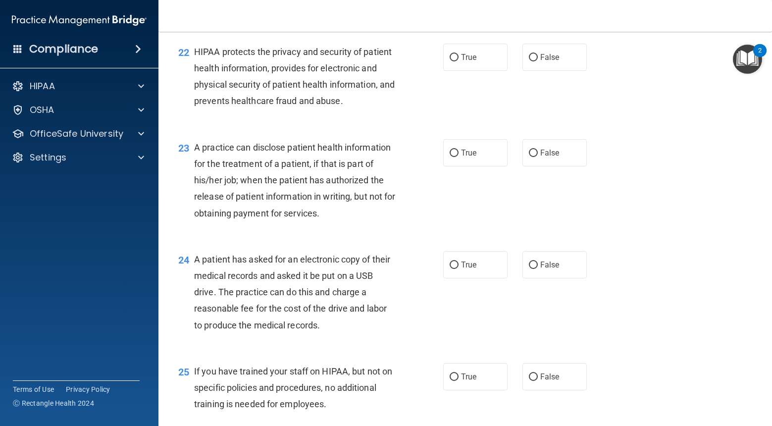
scroll to position [1745, 0]
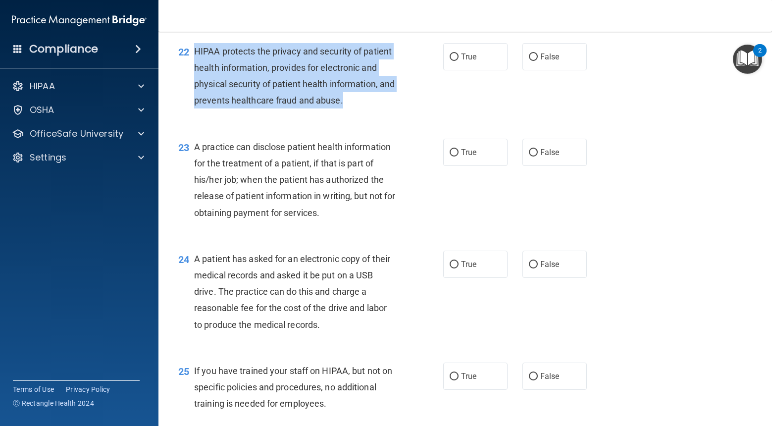
drag, startPoint x: 361, startPoint y: 118, endPoint x: 196, endPoint y: 65, distance: 173.2
click at [196, 65] on div "HIPAA protects the privacy and security of patient health information, provides…" at bounding box center [298, 76] width 209 height 66
copy span "HIPAA protects the privacy and security of patient health information, provides…"
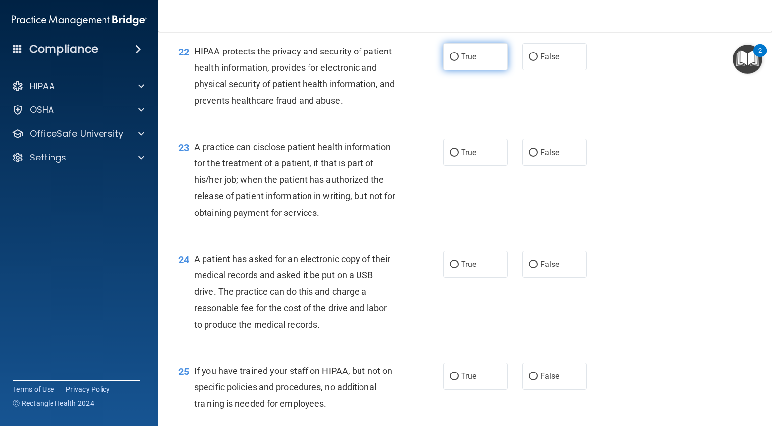
click at [459, 70] on label "True" at bounding box center [475, 56] width 64 height 27
click at [459, 61] on input "True" at bounding box center [454, 56] width 9 height 7
radio input "true"
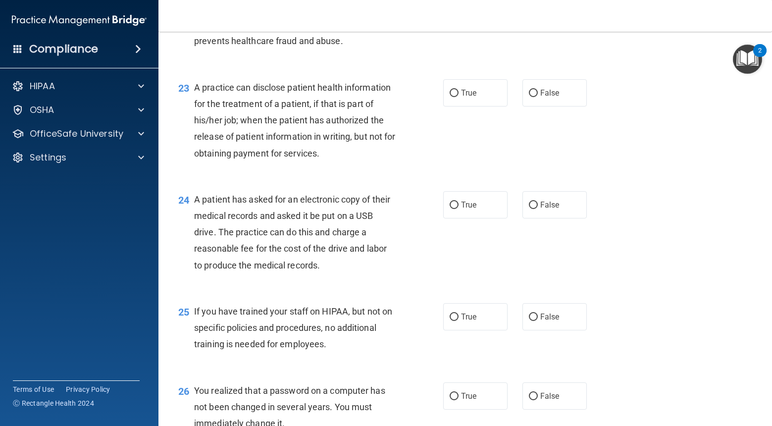
scroll to position [1807, 0]
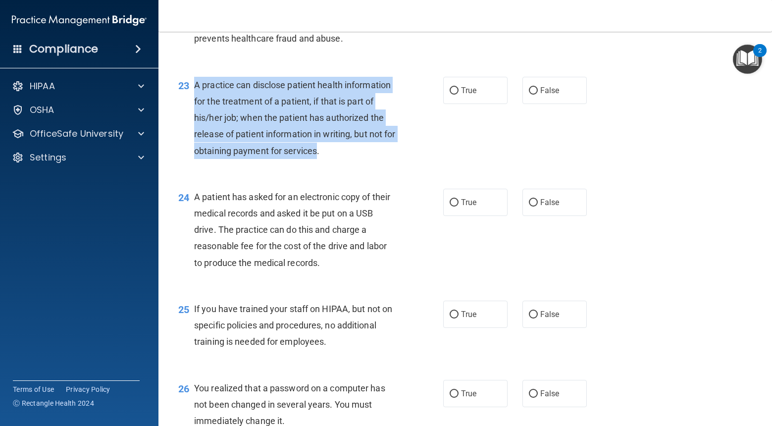
drag, startPoint x: 332, startPoint y: 168, endPoint x: 194, endPoint y: 101, distance: 154.2
click at [194, 101] on span "A practice can disclose patient health information for the treatment of a patie…" at bounding box center [294, 118] width 201 height 76
copy div "A practice can disclose patient health information for the treatment of a patie…"
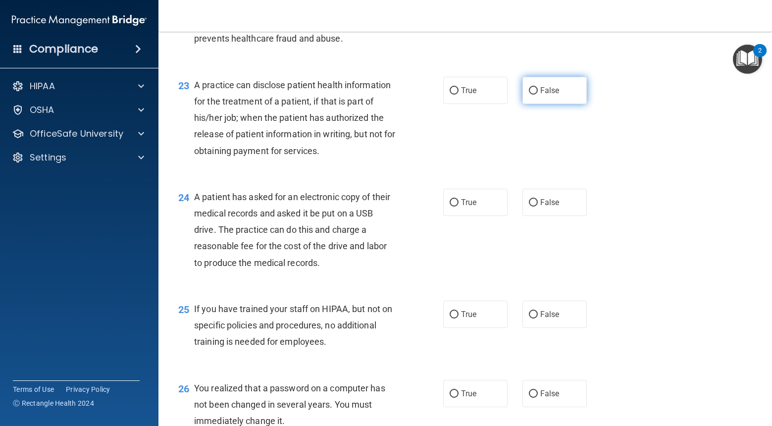
click at [545, 95] on span "False" at bounding box center [549, 90] width 19 height 9
click at [538, 95] on input "False" at bounding box center [533, 90] width 9 height 7
radio input "true"
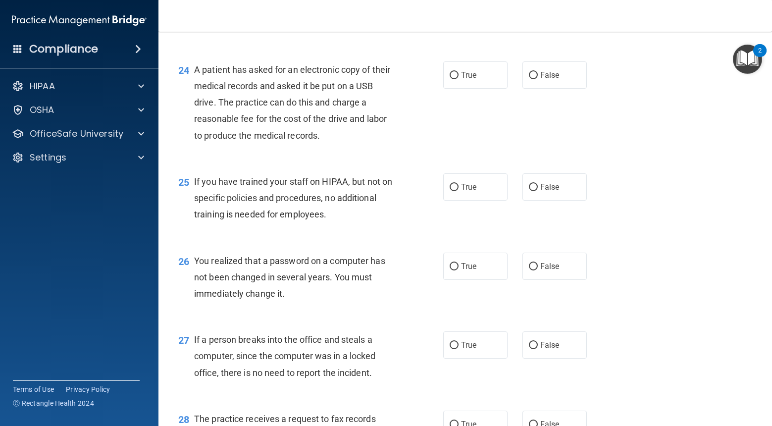
scroll to position [1935, 0]
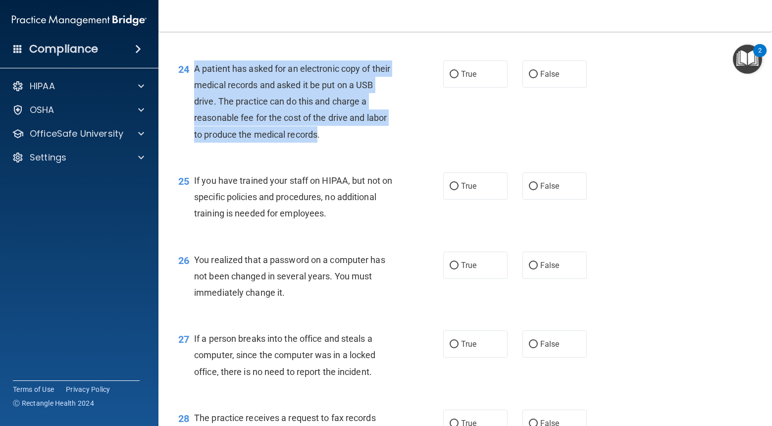
drag, startPoint x: 318, startPoint y: 152, endPoint x: 193, endPoint y: 87, distance: 140.9
click at [193, 87] on div "24 A patient has asked for an electronic copy of their medical records and aske…" at bounding box center [310, 103] width 295 height 87
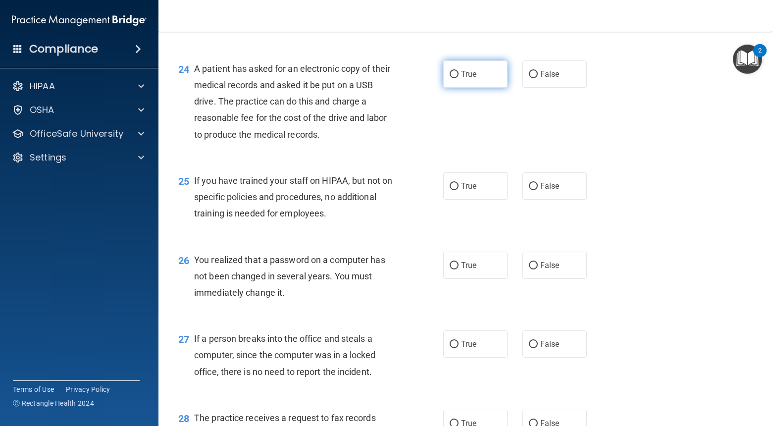
click at [465, 79] on label "True" at bounding box center [475, 73] width 64 height 27
click at [459, 78] on input "True" at bounding box center [454, 74] width 9 height 7
radio input "true"
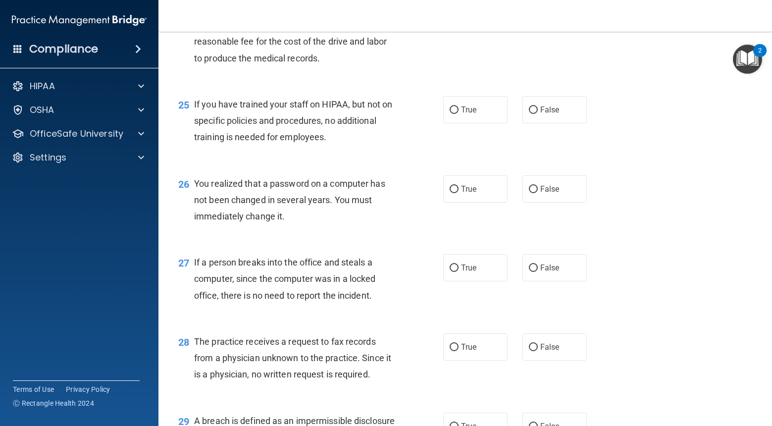
scroll to position [2011, 0]
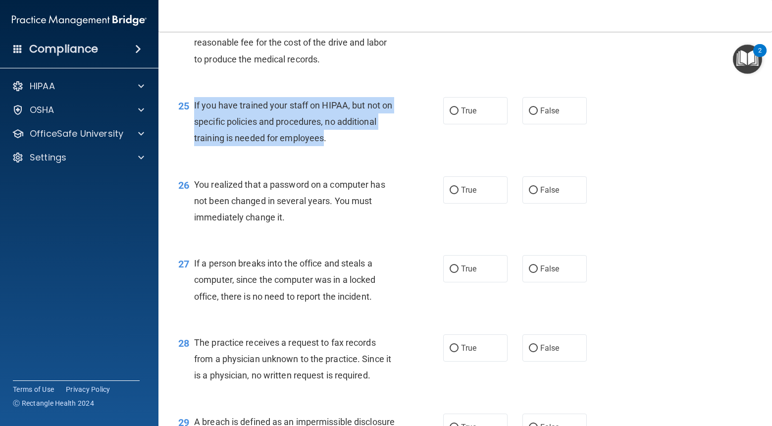
drag, startPoint x: 325, startPoint y: 156, endPoint x: 193, endPoint y: 124, distance: 136.1
click at [193, 124] on div "25 If you have trained your staff on HIPAA, but not on specific policies and pr…" at bounding box center [310, 124] width 295 height 54
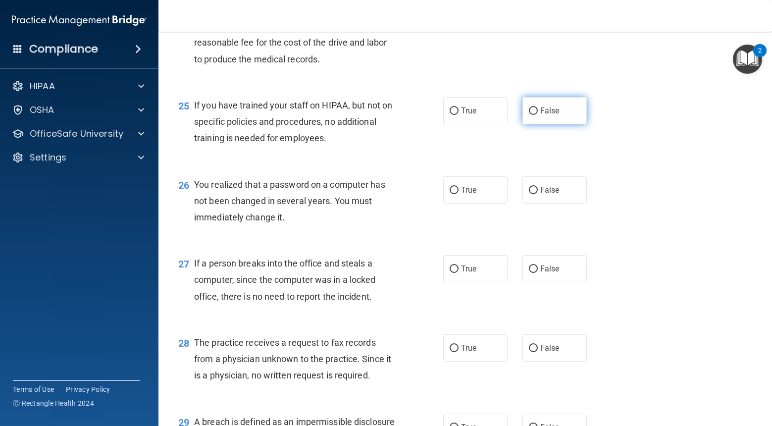
click at [553, 124] on label "False" at bounding box center [554, 110] width 64 height 27
click at [538, 115] on input "False" at bounding box center [533, 110] width 9 height 7
radio input "true"
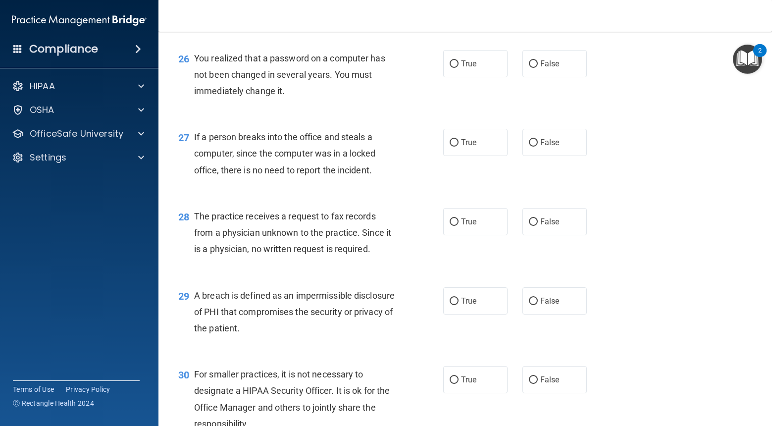
scroll to position [2140, 0]
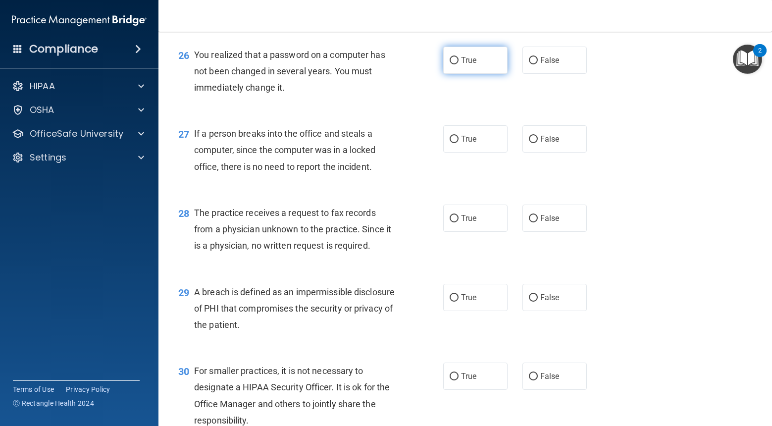
click at [465, 65] on span "True" at bounding box center [468, 59] width 15 height 9
click at [459, 64] on input "True" at bounding box center [454, 60] width 9 height 7
radio input "true"
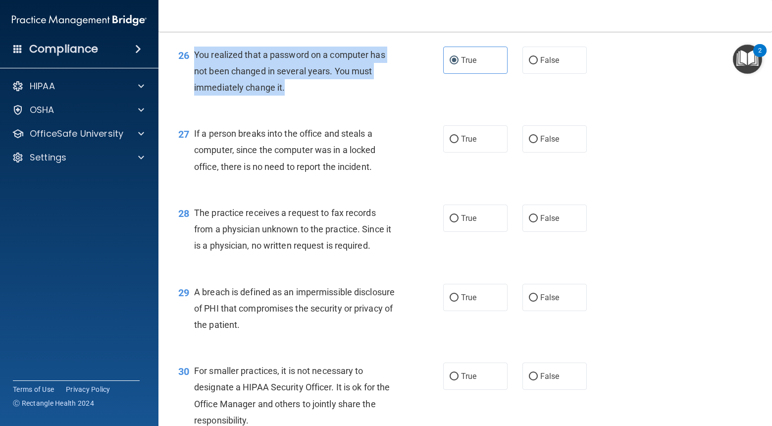
drag, startPoint x: 284, startPoint y: 104, endPoint x: 197, endPoint y: 73, distance: 92.2
click at [197, 73] on span "You realized that a password on a computer has not been changed in several year…" at bounding box center [289, 71] width 191 height 43
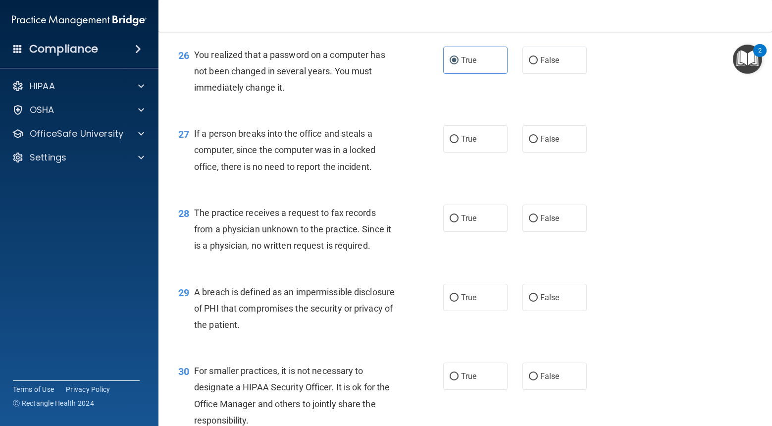
click at [305, 113] on div "26 You realized that a password on a computer has not been changed in several y…" at bounding box center [465, 73] width 589 height 79
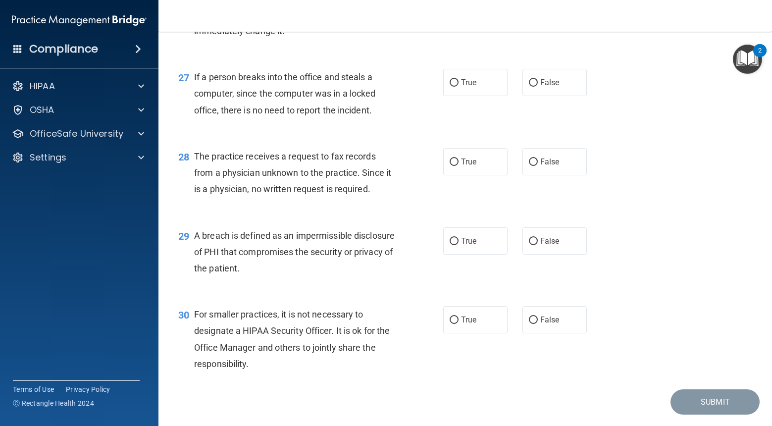
scroll to position [2198, 0]
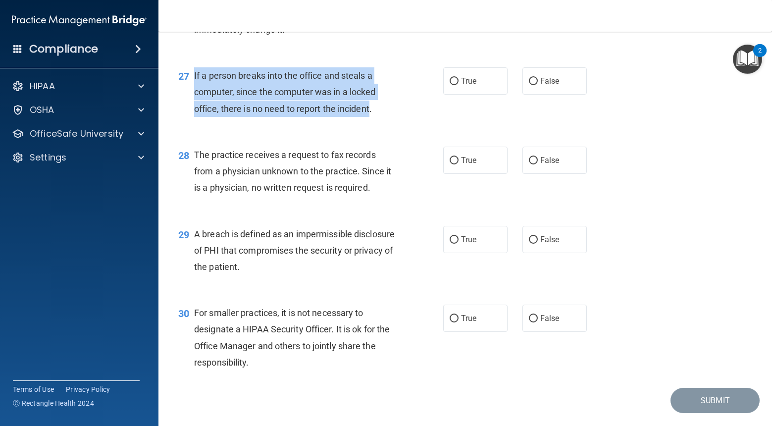
drag, startPoint x: 371, startPoint y: 126, endPoint x: 203, endPoint y: 88, distance: 172.5
click at [194, 88] on div "27 If a person breaks into the office and steals a computer, since the computer…" at bounding box center [310, 94] width 295 height 54
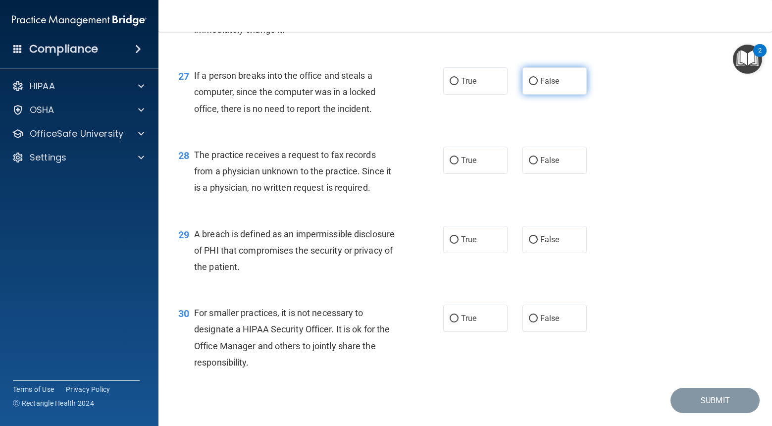
click at [547, 95] on label "False" at bounding box center [554, 80] width 64 height 27
click at [538, 85] on input "False" at bounding box center [533, 81] width 9 height 7
radio input "true"
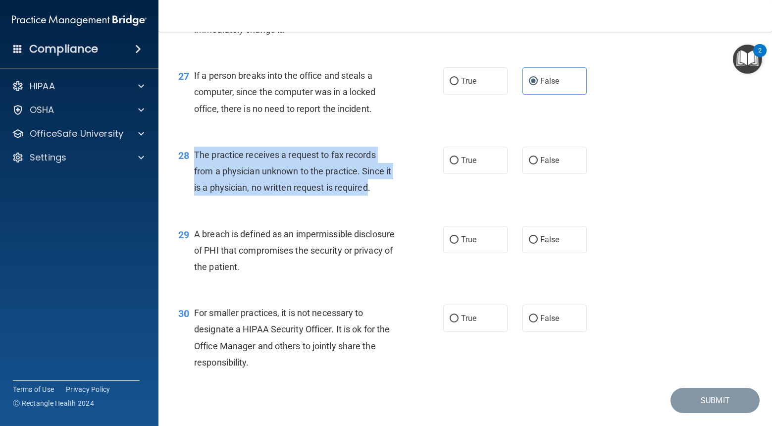
drag, startPoint x: 370, startPoint y: 204, endPoint x: 189, endPoint y: 170, distance: 184.8
click at [189, 170] on div "28 The practice receives a request to fax records from a physician unknown to t…" at bounding box center [310, 174] width 295 height 54
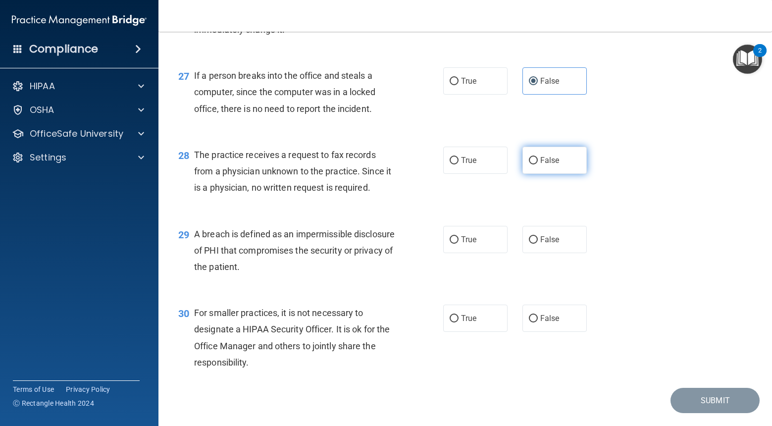
click at [558, 165] on span "False" at bounding box center [549, 160] width 19 height 9
click at [538, 164] on input "False" at bounding box center [533, 160] width 9 height 7
radio input "true"
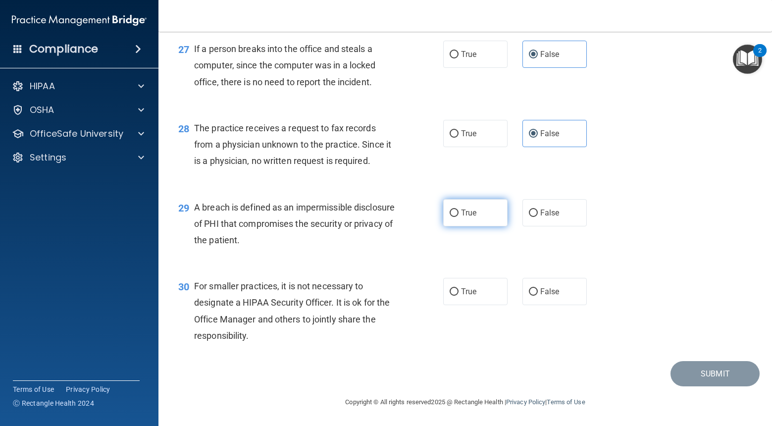
click at [462, 215] on span "True" at bounding box center [468, 212] width 15 height 9
click at [459, 215] on input "True" at bounding box center [454, 212] width 9 height 7
radio input "true"
click at [552, 301] on label "False" at bounding box center [554, 291] width 64 height 27
click at [538, 296] on input "False" at bounding box center [533, 291] width 9 height 7
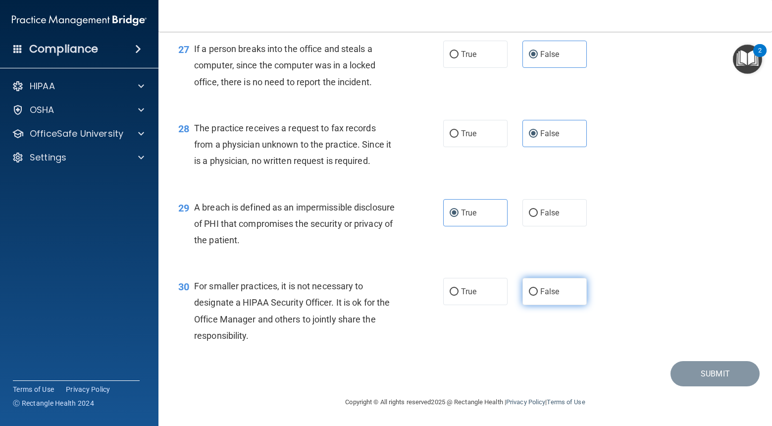
radio input "true"
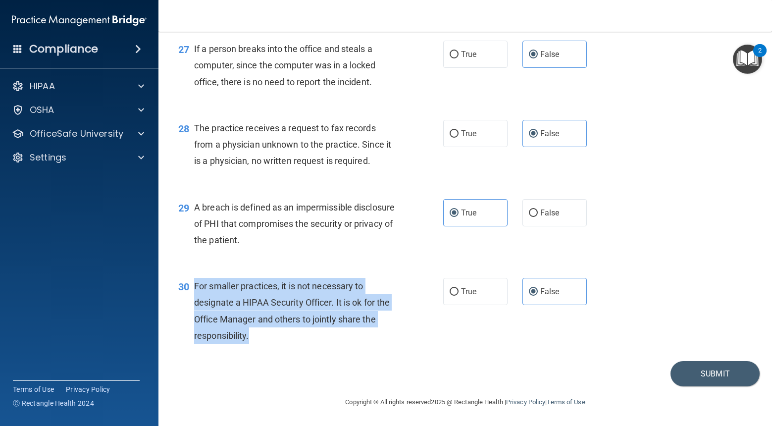
drag, startPoint x: 249, startPoint y: 337, endPoint x: 192, endPoint y: 288, distance: 74.8
click at [192, 288] on div "30 For smaller practices, it is not necessary to designate a HIPAA Security Off…" at bounding box center [310, 313] width 295 height 71
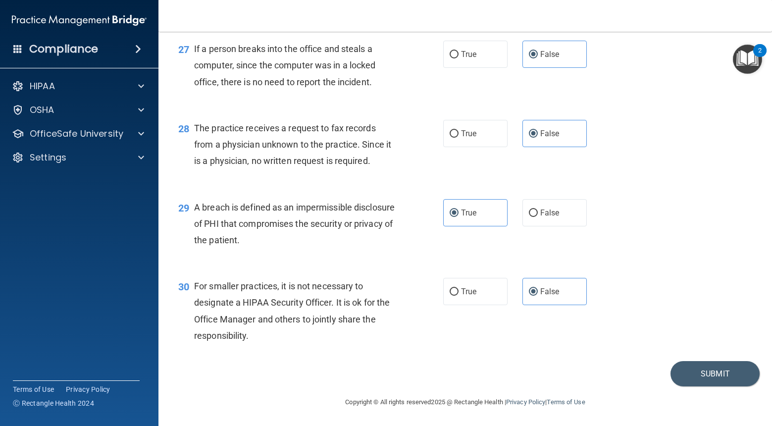
click at [378, 182] on div "28 The practice receives a request to fax records from a physician unknown to t…" at bounding box center [465, 146] width 589 height 79
click at [699, 376] on button "Submit" at bounding box center [715, 373] width 89 height 25
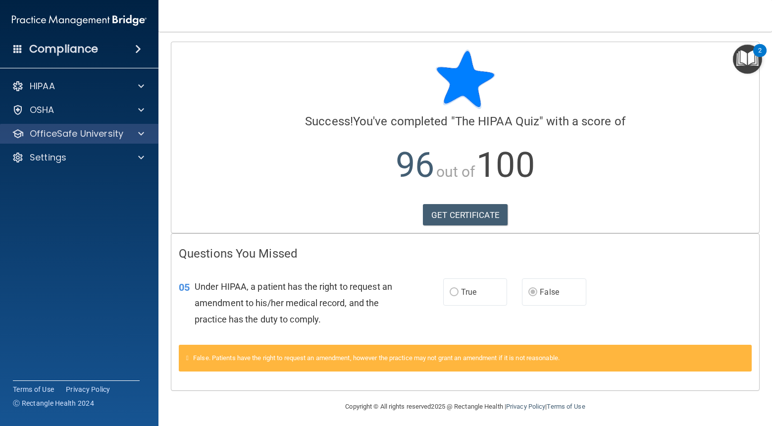
click at [77, 125] on div "OfficeSafe University" at bounding box center [79, 134] width 159 height 20
click at [99, 135] on p "OfficeSafe University" at bounding box center [77, 134] width 94 height 12
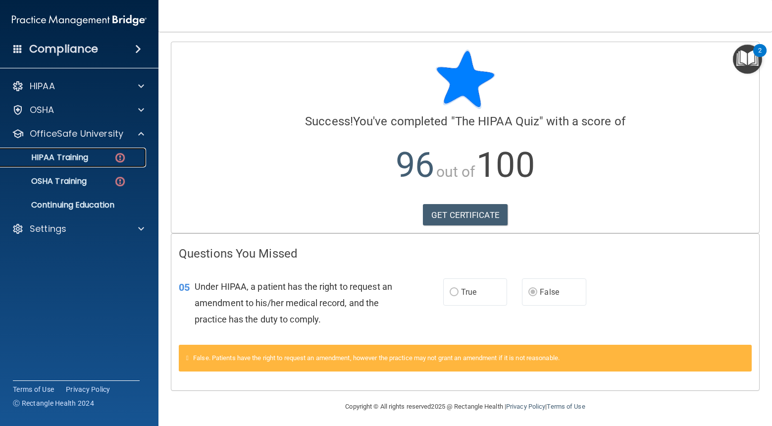
click at [95, 161] on div "HIPAA Training" at bounding box center [73, 158] width 135 height 10
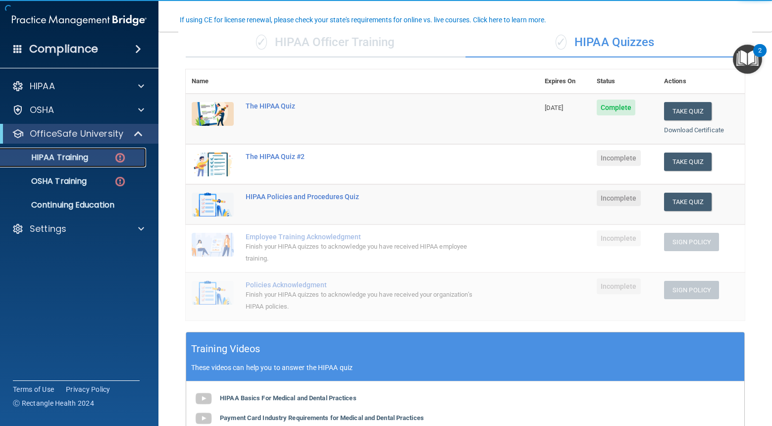
scroll to position [85, 0]
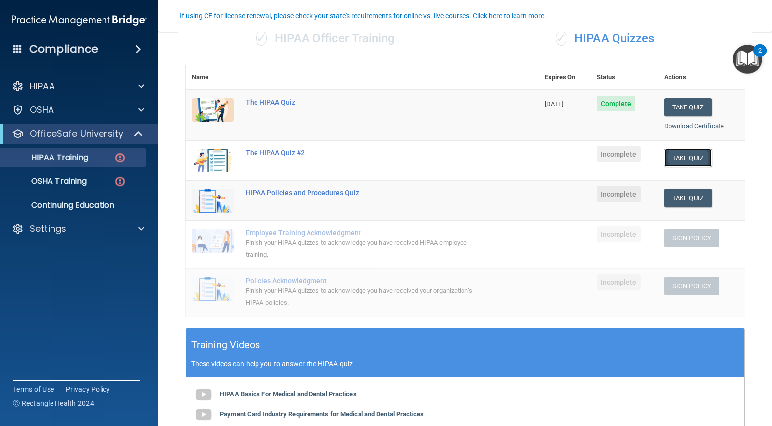
click at [683, 160] on button "Take Quiz" at bounding box center [688, 158] width 48 height 18
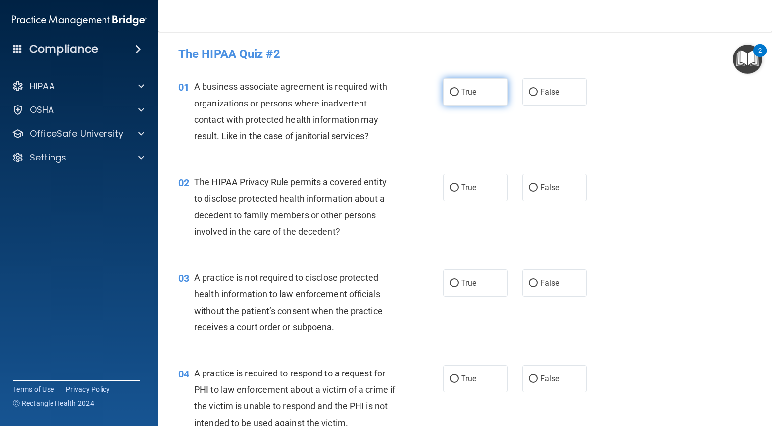
click at [491, 91] on label "True" at bounding box center [475, 91] width 64 height 27
click at [459, 91] on input "True" at bounding box center [454, 92] width 9 height 7
radio input "true"
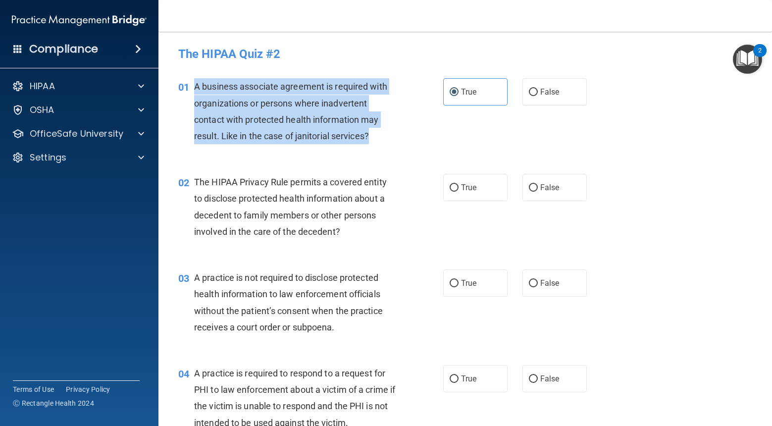
drag, startPoint x: 369, startPoint y: 138, endPoint x: 195, endPoint y: 88, distance: 181.2
click at [195, 88] on span "A business associate agreement is required with organizations or persons where …" at bounding box center [290, 111] width 193 height 60
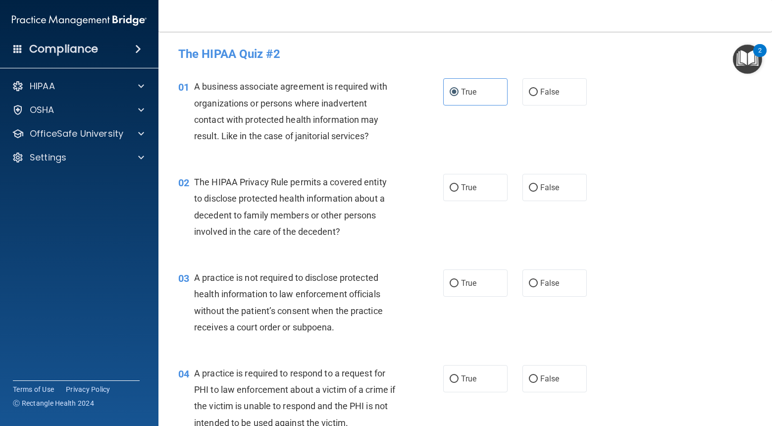
click at [400, 224] on div "The HIPAA Privacy Rule permits a covered entity to disclose protected health in…" at bounding box center [298, 207] width 209 height 66
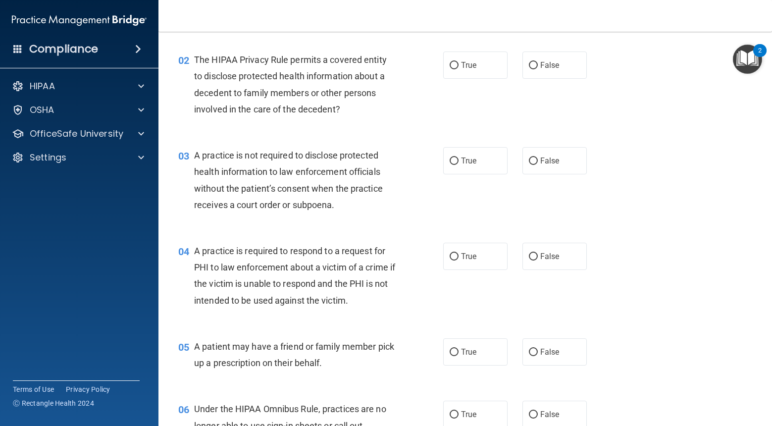
scroll to position [122, 0]
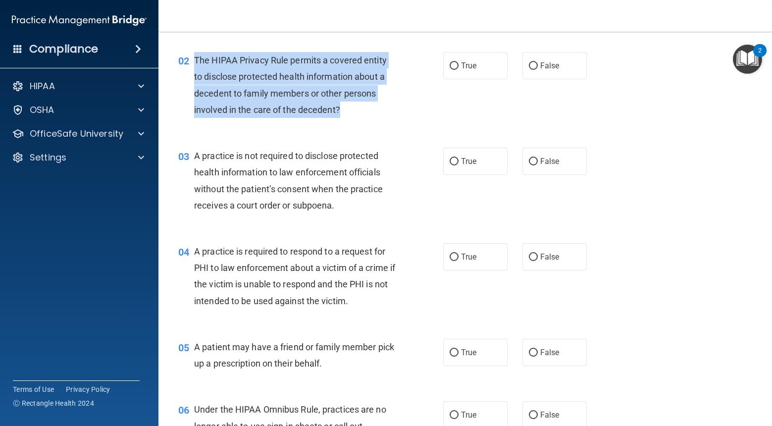
drag, startPoint x: 342, startPoint y: 113, endPoint x: 208, endPoint y: 63, distance: 142.1
click at [196, 62] on div "The HIPAA Privacy Rule permits a covered entity to disclose protected health in…" at bounding box center [298, 85] width 209 height 66
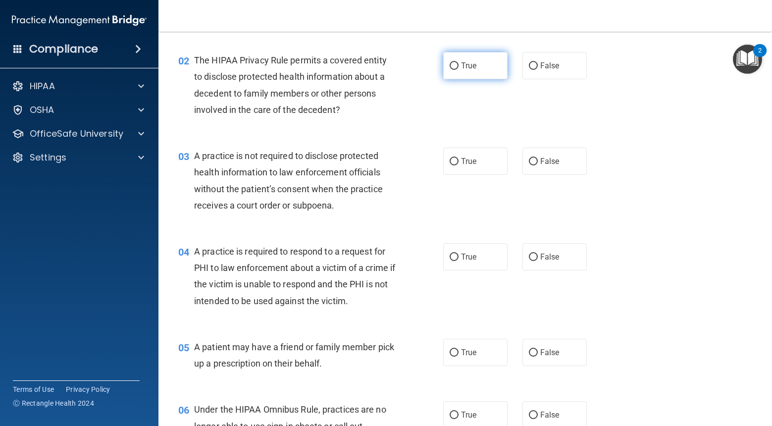
click at [471, 64] on span "True" at bounding box center [468, 65] width 15 height 9
click at [459, 64] on input "True" at bounding box center [454, 65] width 9 height 7
radio input "true"
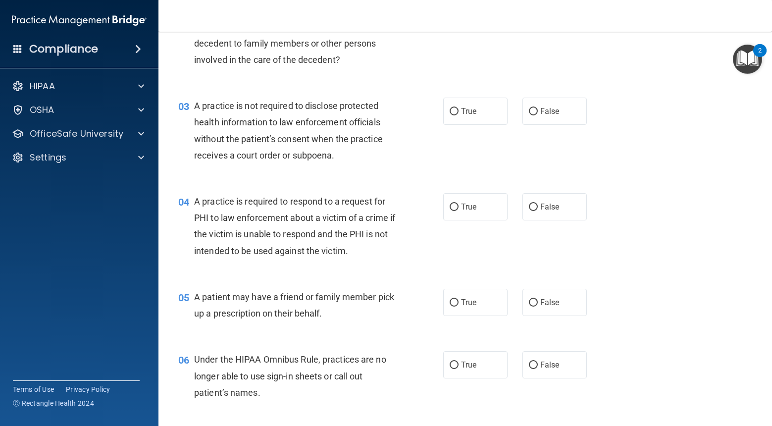
scroll to position [194, 0]
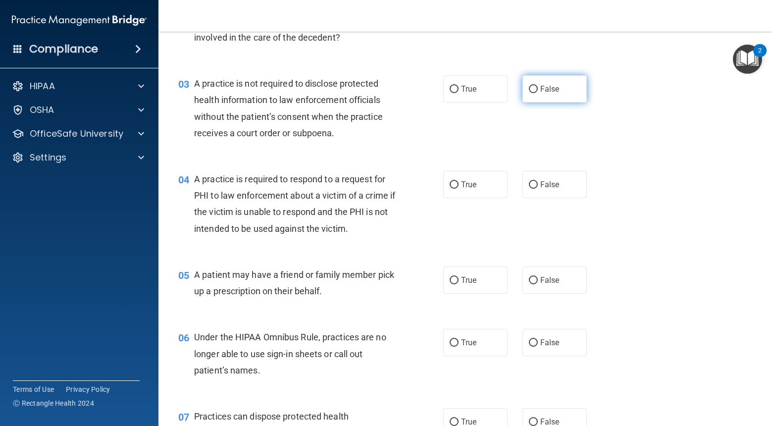
click at [578, 81] on label "False" at bounding box center [554, 88] width 64 height 27
click at [538, 86] on input "False" at bounding box center [533, 89] width 9 height 7
radio input "true"
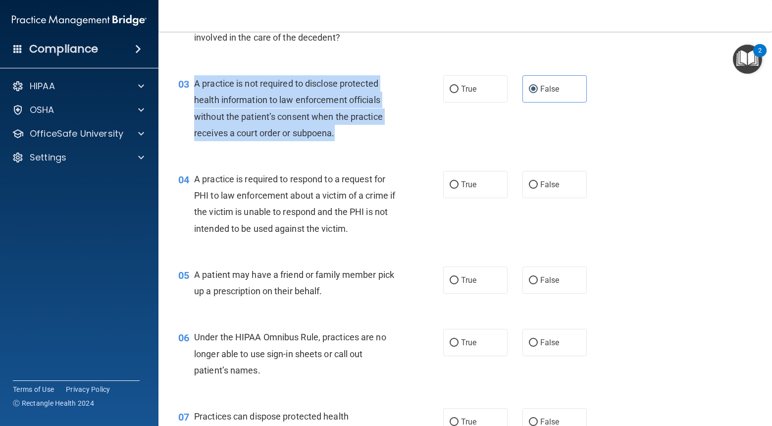
drag, startPoint x: 337, startPoint y: 135, endPoint x: 195, endPoint y: 84, distance: 150.8
click at [195, 84] on div "A practice is not required to disclose protected health information to law enfo…" at bounding box center [298, 108] width 209 height 66
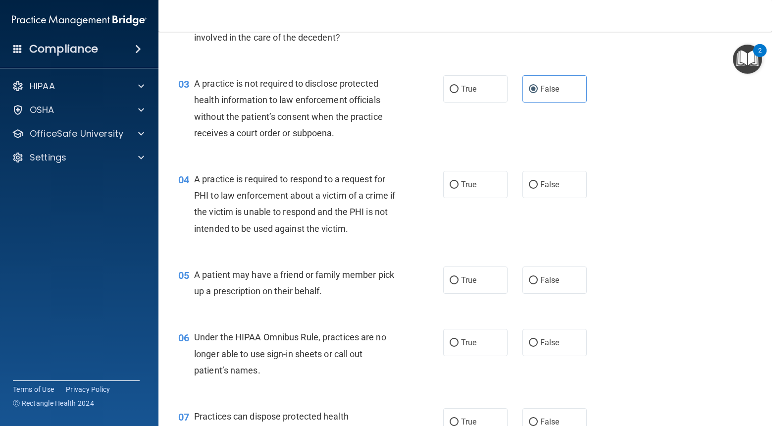
click at [498, 128] on div "03 A practice is not required to disclose protected health information to law e…" at bounding box center [465, 111] width 589 height 96
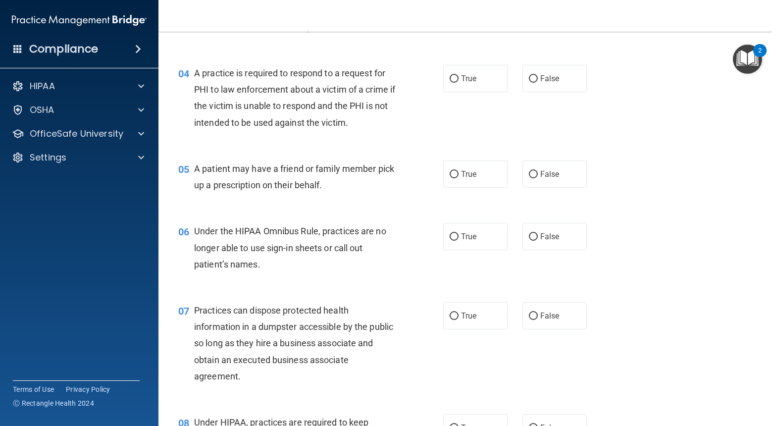
scroll to position [303, 0]
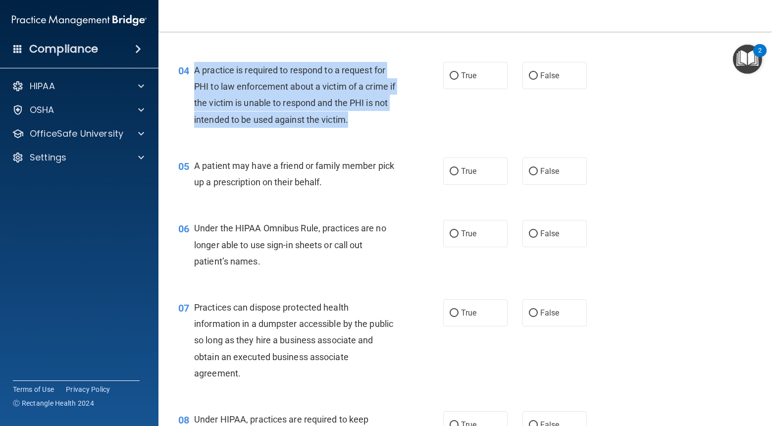
drag, startPoint x: 360, startPoint y: 121, endPoint x: 193, endPoint y: 69, distance: 175.0
click at [193, 69] on div "04 A practice is required to respond to a request for PHI to law enforcement ab…" at bounding box center [310, 97] width 295 height 71
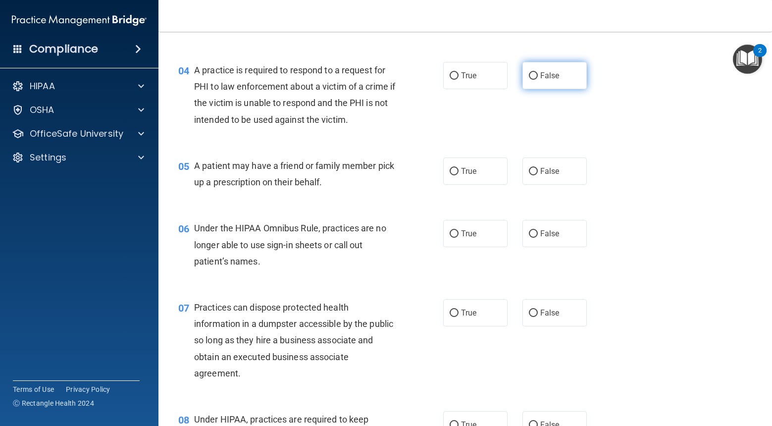
click at [535, 89] on label "False" at bounding box center [554, 75] width 64 height 27
click at [535, 80] on input "False" at bounding box center [533, 75] width 9 height 7
radio input "true"
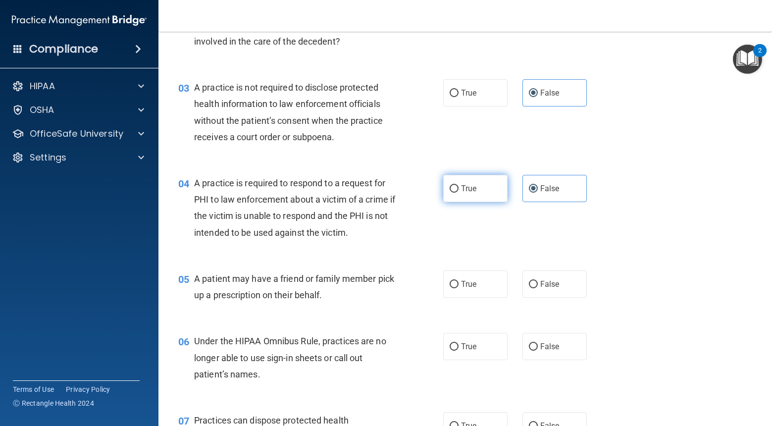
scroll to position [188, 0]
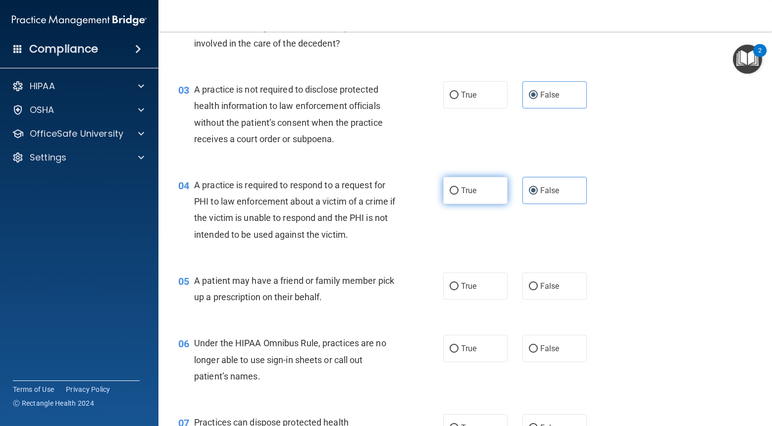
click at [461, 102] on label "True" at bounding box center [475, 94] width 64 height 27
click at [459, 99] on input "True" at bounding box center [454, 95] width 9 height 7
radio input "true"
radio input "false"
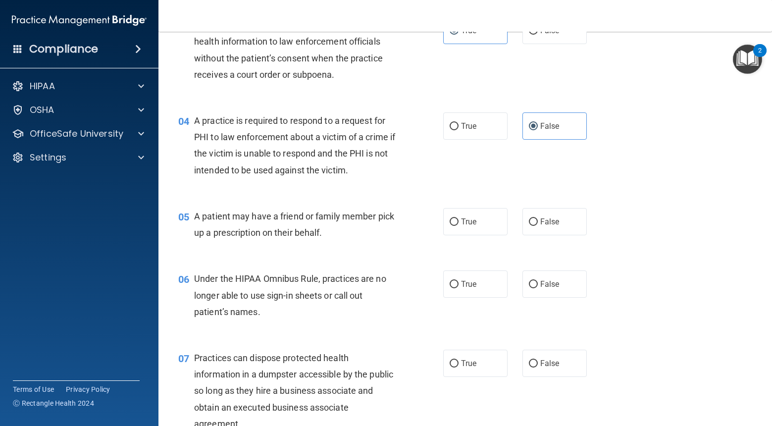
scroll to position [289, 0]
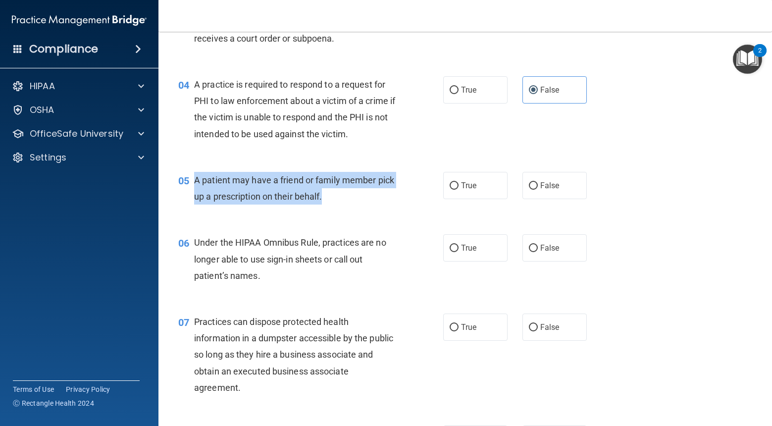
drag, startPoint x: 323, startPoint y: 199, endPoint x: 196, endPoint y: 186, distance: 127.9
click at [196, 186] on div "A patient may have a friend or family member pick up a prescription on their be…" at bounding box center [298, 188] width 209 height 33
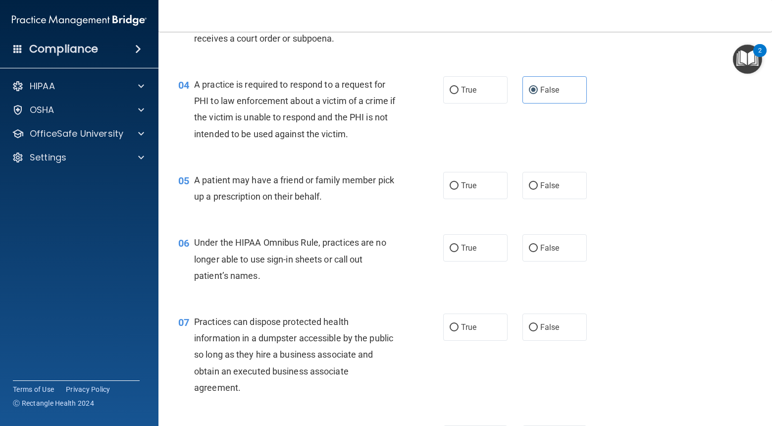
drag, startPoint x: 483, startPoint y: 192, endPoint x: 412, endPoint y: 186, distance: 71.6
click at [482, 192] on label "True" at bounding box center [475, 185] width 64 height 27
click at [459, 190] on input "True" at bounding box center [454, 185] width 9 height 7
radio input "true"
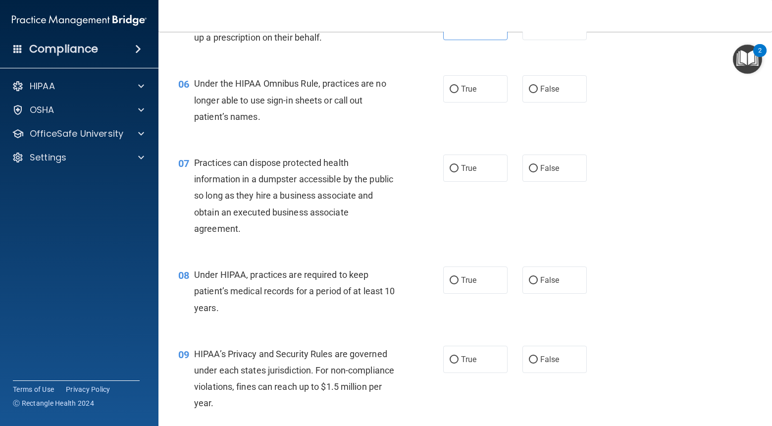
scroll to position [457, 0]
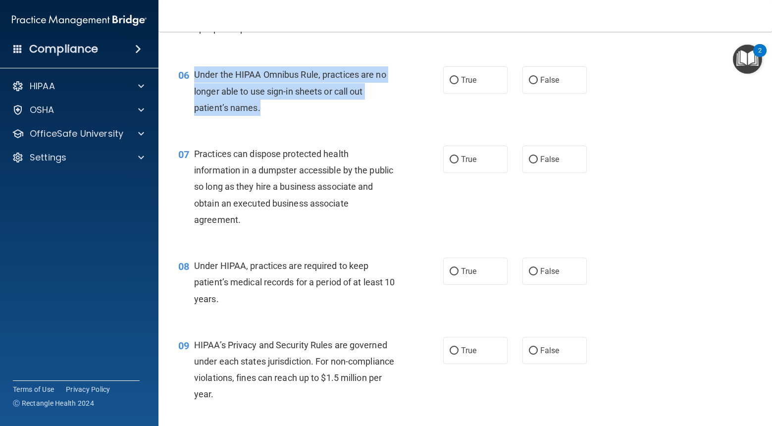
drag, startPoint x: 260, startPoint y: 108, endPoint x: 195, endPoint y: 81, distance: 70.8
click at [195, 81] on div "Under the HIPAA Omnibus Rule, practices are no longer able to use sign-in sheet…" at bounding box center [298, 91] width 209 height 50
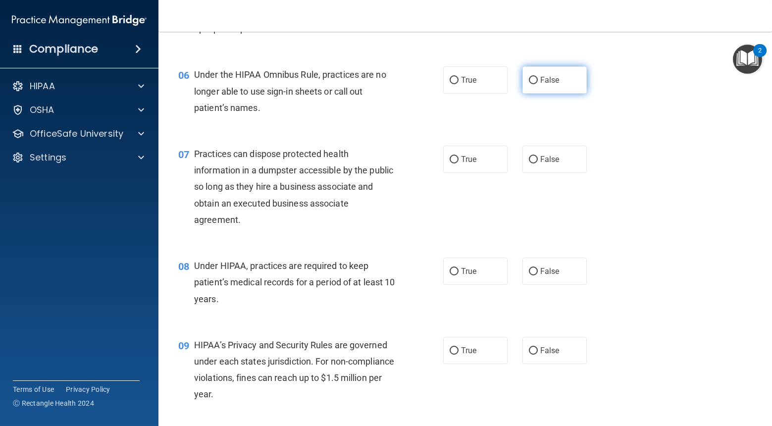
drag, startPoint x: 571, startPoint y: 79, endPoint x: 552, endPoint y: 73, distance: 19.1
click at [571, 79] on label "False" at bounding box center [554, 79] width 64 height 27
click at [538, 79] on input "False" at bounding box center [533, 80] width 9 height 7
radio input "true"
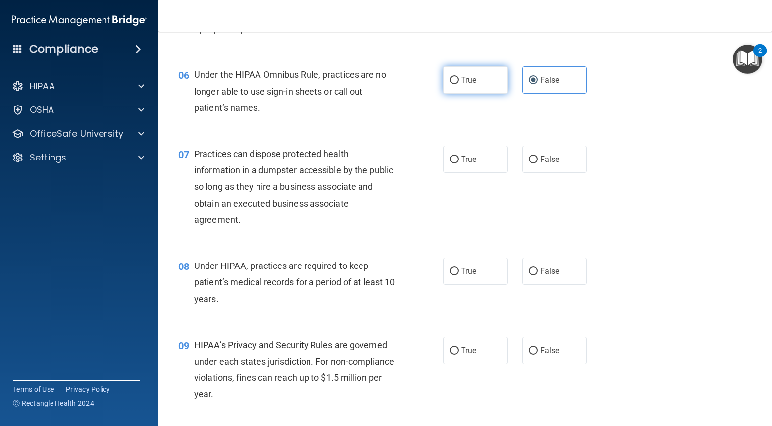
click at [487, 86] on label "True" at bounding box center [475, 79] width 64 height 27
click at [459, 84] on input "True" at bounding box center [454, 80] width 9 height 7
radio input "true"
radio input "false"
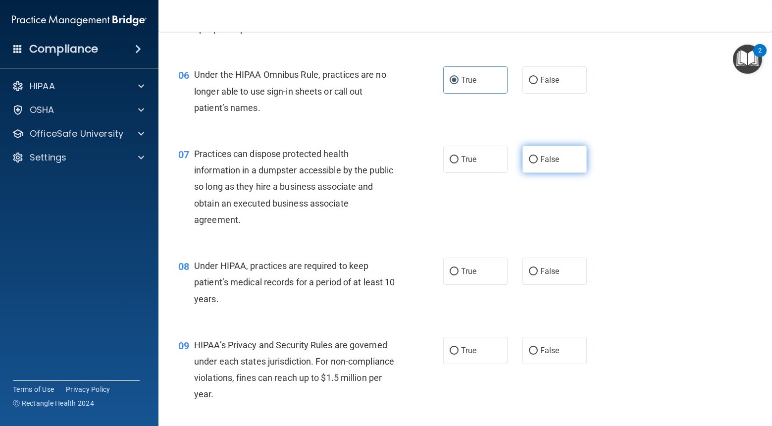
click at [546, 163] on span "False" at bounding box center [549, 159] width 19 height 9
click at [538, 163] on input "False" at bounding box center [533, 159] width 9 height 7
radio input "true"
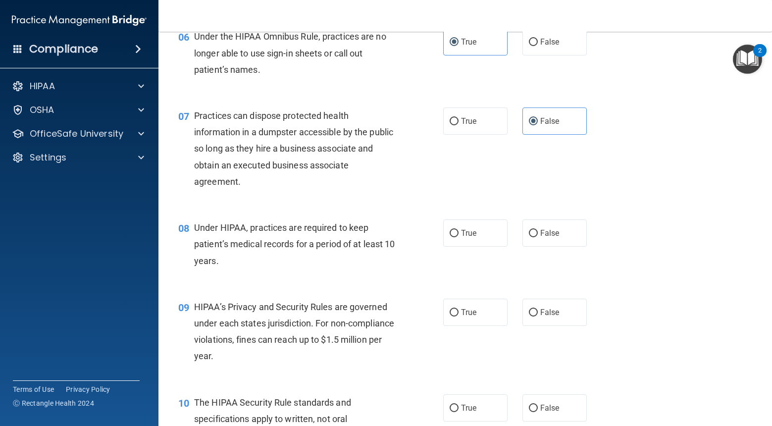
scroll to position [501, 0]
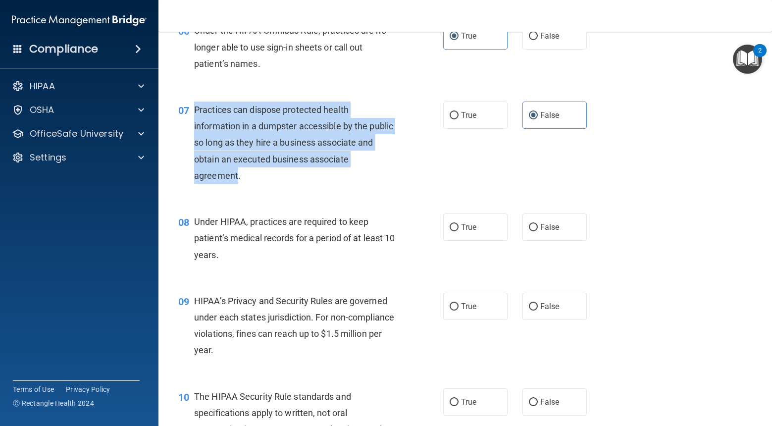
drag, startPoint x: 233, startPoint y: 176, endPoint x: 192, endPoint y: 118, distance: 71.4
click at [192, 118] on div "07 Practices can dispose protected health information in a dumpster accessible …" at bounding box center [310, 145] width 295 height 87
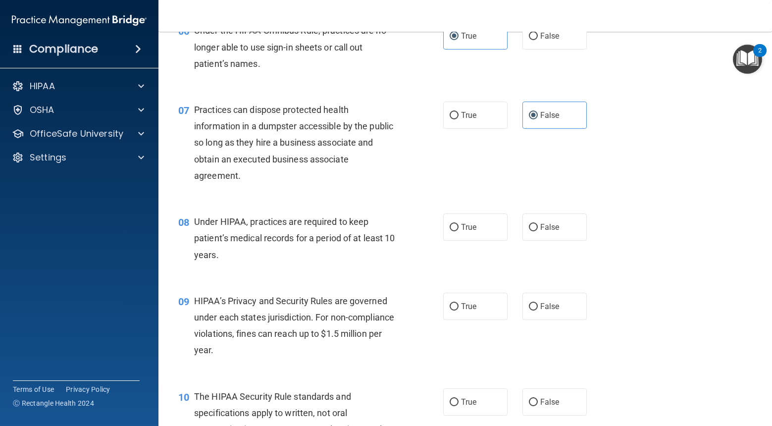
click at [363, 173] on div "Practices can dispose protected health information in a dumpster accessible by …" at bounding box center [298, 143] width 209 height 82
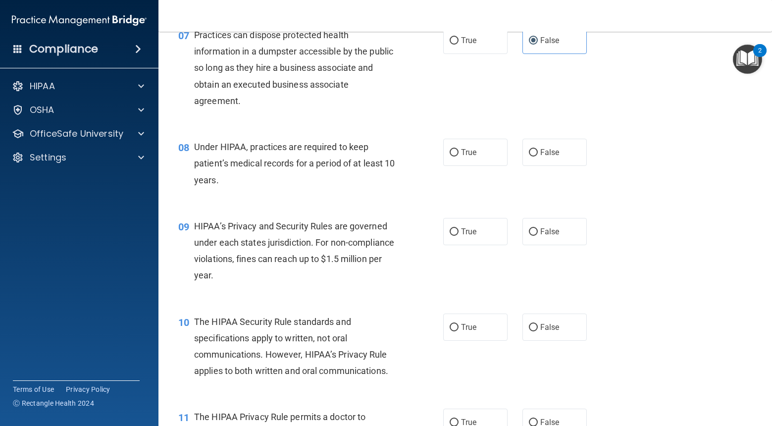
scroll to position [567, 0]
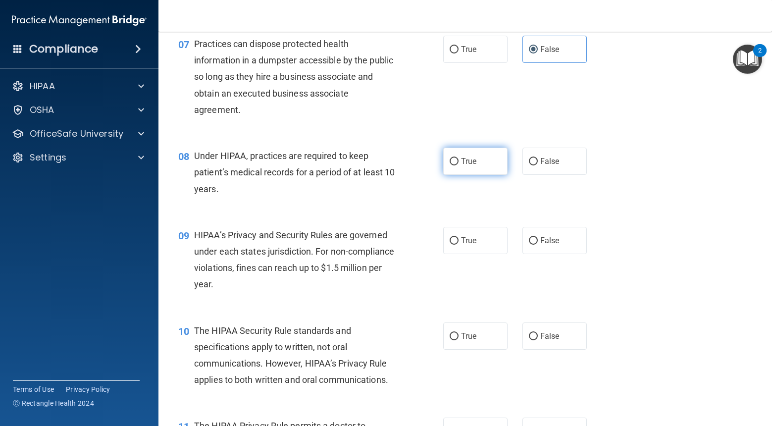
click at [465, 158] on span "True" at bounding box center [468, 160] width 15 height 9
click at [459, 158] on input "True" at bounding box center [454, 161] width 9 height 7
radio input "true"
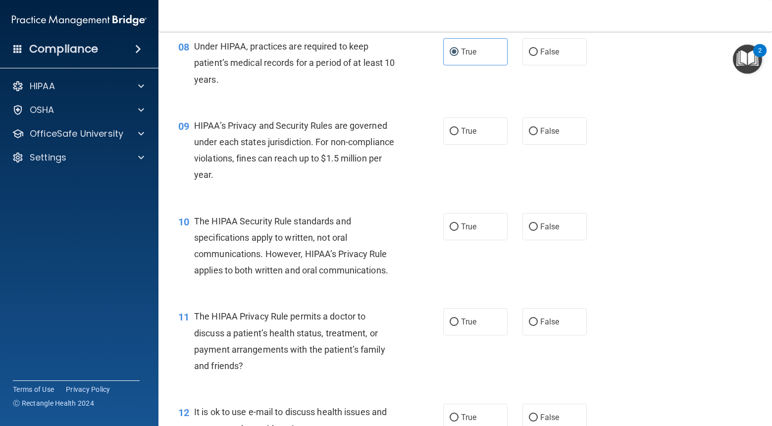
scroll to position [679, 0]
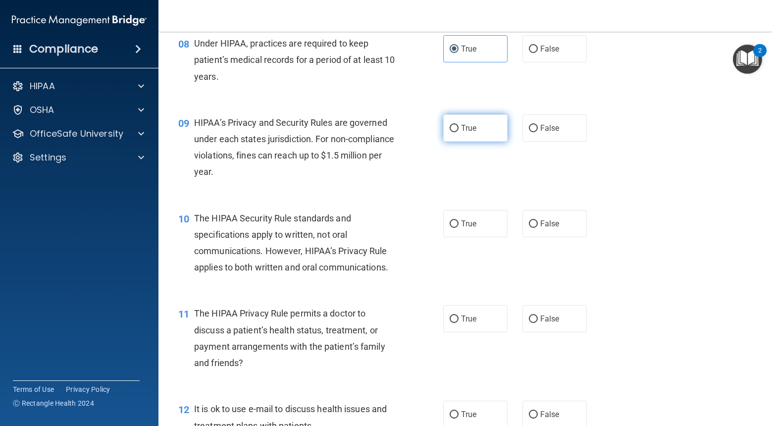
click at [480, 131] on label "True" at bounding box center [475, 127] width 64 height 27
click at [459, 131] on input "True" at bounding box center [454, 128] width 9 height 7
radio input "true"
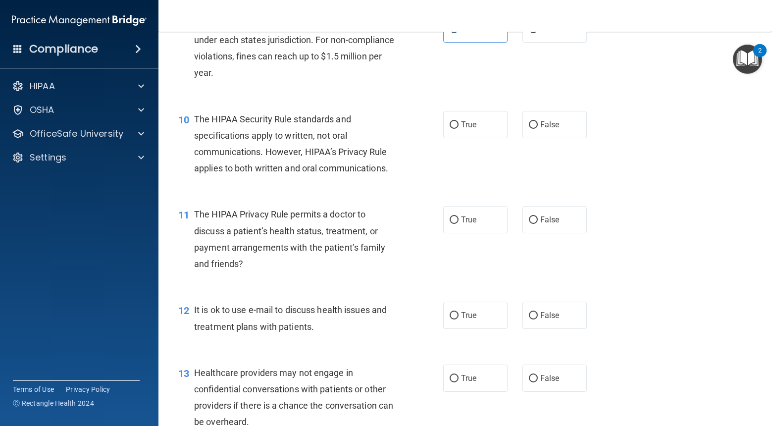
scroll to position [780, 0]
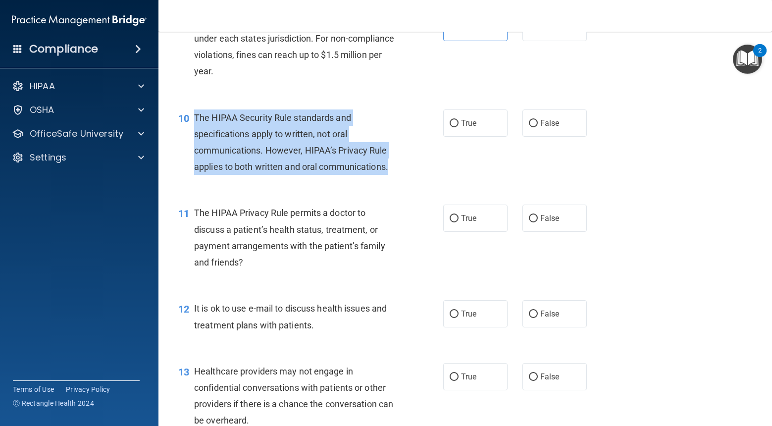
drag, startPoint x: 370, startPoint y: 168, endPoint x: 195, endPoint y: 117, distance: 182.6
click at [195, 117] on div "The HIPAA Security Rule standards and specifications apply to written, not oral…" at bounding box center [298, 142] width 209 height 66
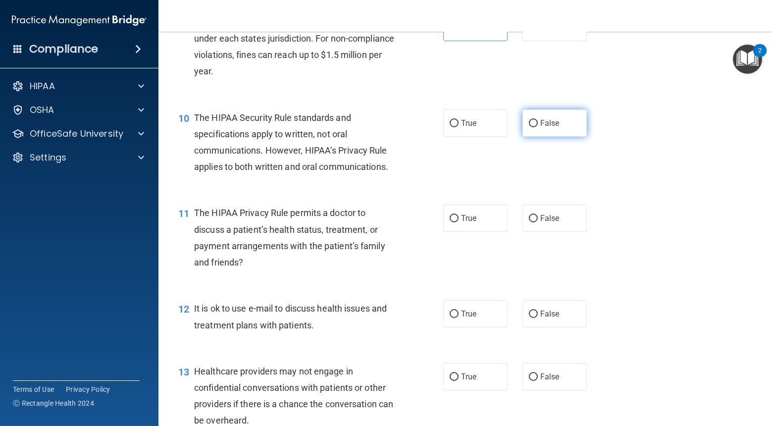
click at [538, 129] on label "False" at bounding box center [554, 122] width 64 height 27
click at [538, 127] on input "False" at bounding box center [533, 123] width 9 height 7
radio input "true"
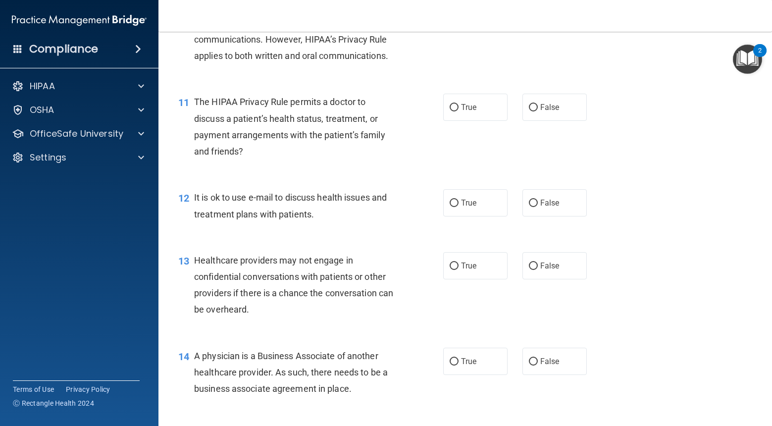
scroll to position [915, 0]
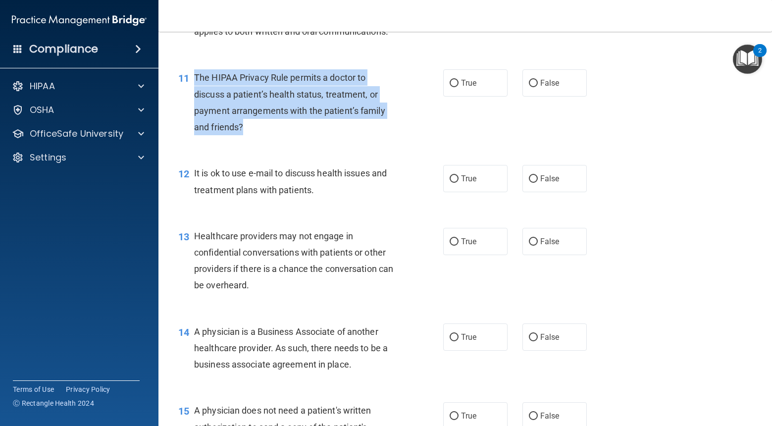
drag, startPoint x: 244, startPoint y: 129, endPoint x: 199, endPoint y: 80, distance: 66.2
click at [193, 78] on div "11 The HIPAA Privacy Rule permits a doctor to discuss a patient’s health status…" at bounding box center [310, 104] width 295 height 71
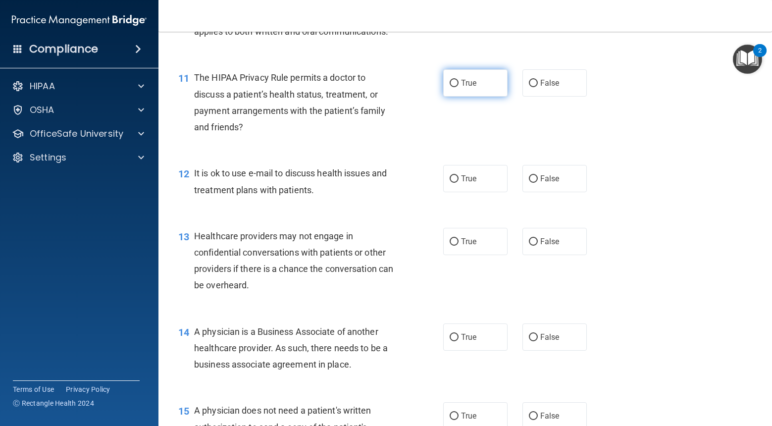
click at [501, 93] on label "True" at bounding box center [475, 82] width 64 height 27
click at [459, 87] on input "True" at bounding box center [454, 83] width 9 height 7
radio input "true"
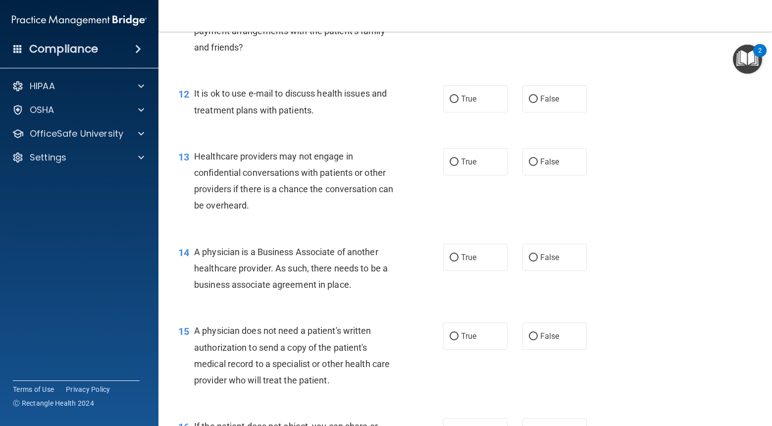
scroll to position [997, 0]
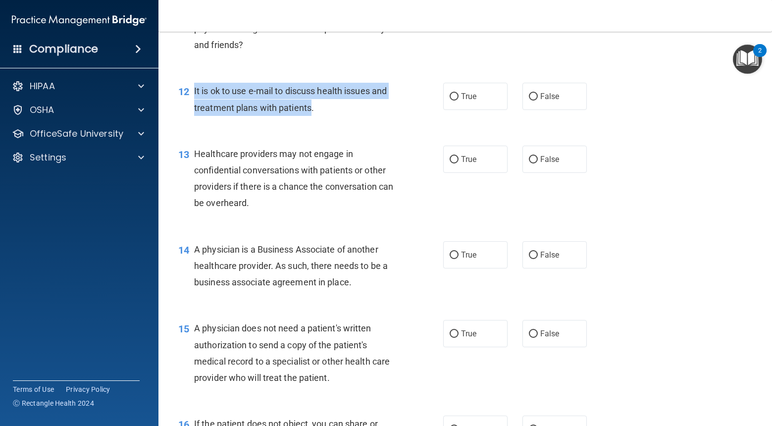
drag, startPoint x: 311, startPoint y: 106, endPoint x: 192, endPoint y: 93, distance: 119.6
click at [192, 93] on div "12 It is ok to use e-mail to discuss health issues and treatment plans with pat…" at bounding box center [310, 102] width 295 height 38
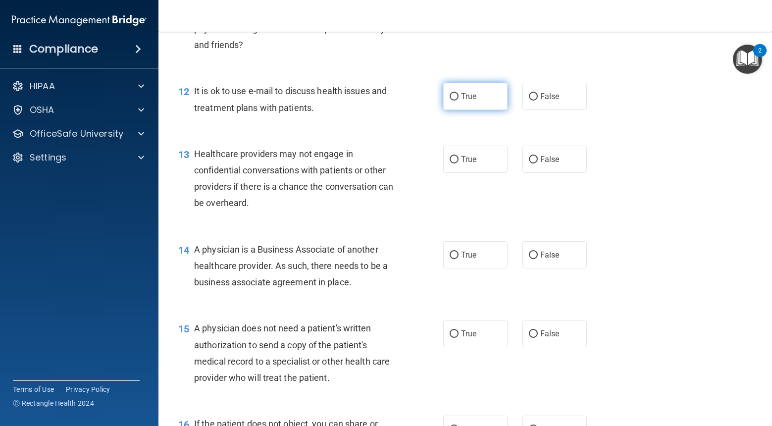
click at [454, 86] on label "True" at bounding box center [475, 96] width 64 height 27
click at [454, 93] on input "True" at bounding box center [454, 96] width 9 height 7
radio input "true"
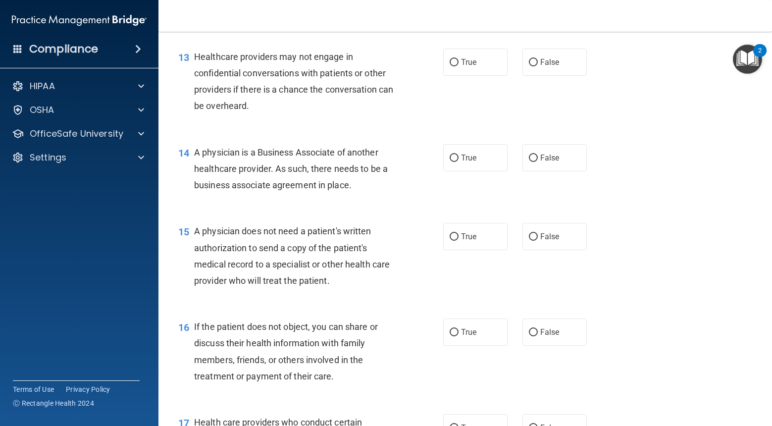
scroll to position [1095, 0]
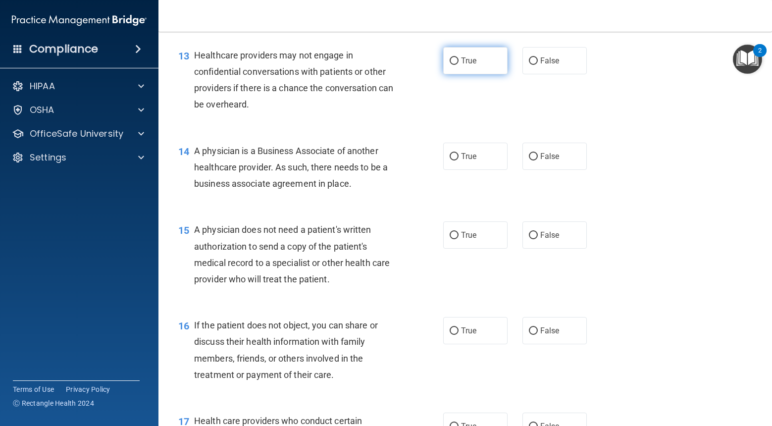
click at [467, 66] on label "True" at bounding box center [475, 60] width 64 height 27
click at [459, 65] on input "True" at bounding box center [454, 60] width 9 height 7
radio input "true"
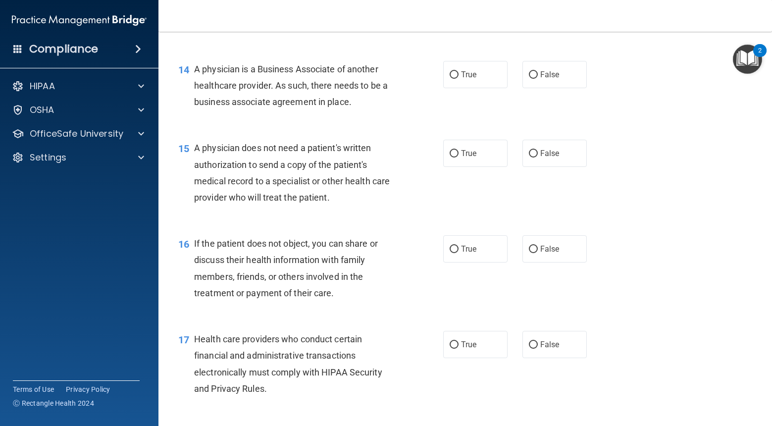
scroll to position [1176, 0]
click at [474, 84] on label "True" at bounding box center [475, 75] width 64 height 27
click at [459, 80] on input "True" at bounding box center [454, 76] width 9 height 7
radio input "true"
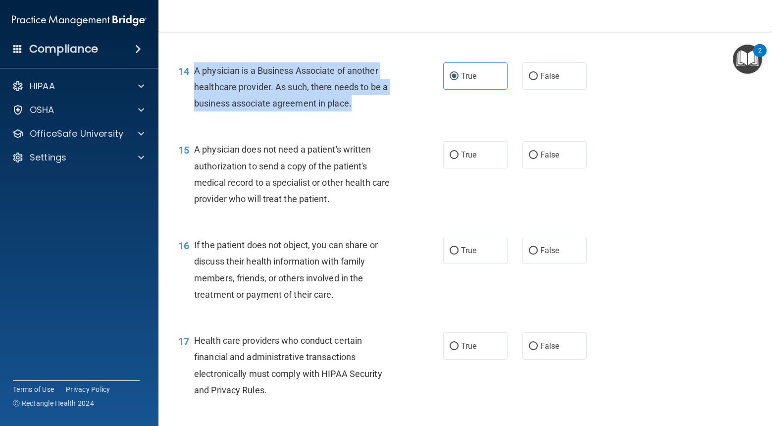
drag, startPoint x: 351, startPoint y: 105, endPoint x: 190, endPoint y: 67, distance: 165.9
click at [190, 67] on div "14 A physician is a Business Associate of another healthcare provider. As such,…" at bounding box center [310, 89] width 295 height 54
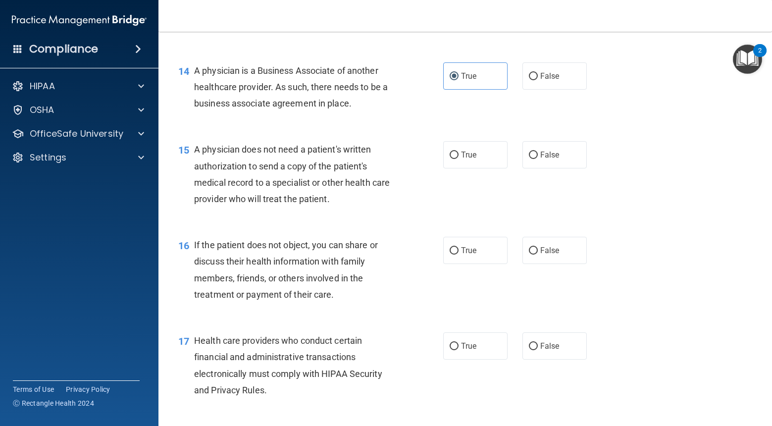
click at [423, 153] on div "15 A physician does not need a patient's written authorization to send a copy o…" at bounding box center [310, 176] width 295 height 71
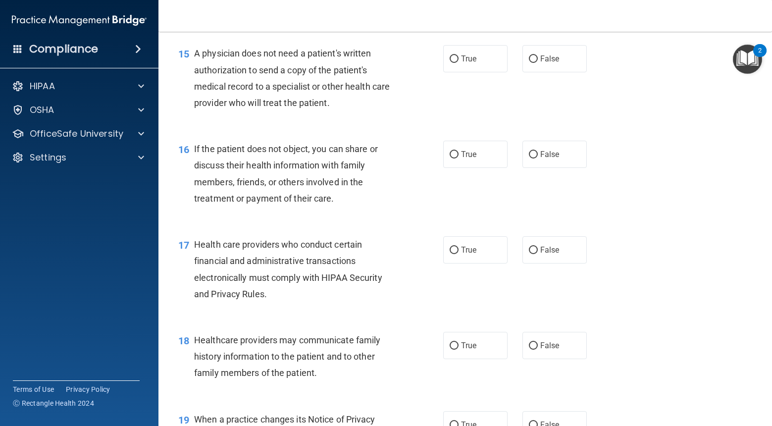
scroll to position [1270, 0]
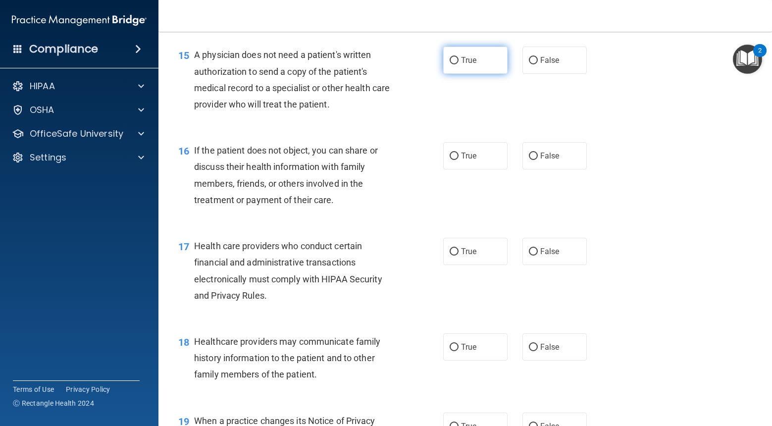
click at [455, 73] on label "True" at bounding box center [475, 60] width 64 height 27
click at [455, 64] on input "True" at bounding box center [454, 60] width 9 height 7
radio input "true"
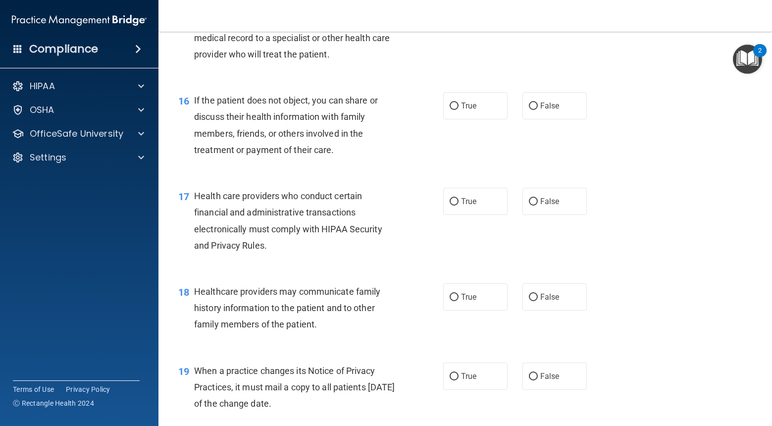
scroll to position [1321, 0]
drag, startPoint x: 467, startPoint y: 103, endPoint x: 439, endPoint y: 120, distance: 32.0
click at [467, 103] on span "True" at bounding box center [468, 104] width 15 height 9
click at [459, 103] on input "True" at bounding box center [454, 105] width 9 height 7
radio input "true"
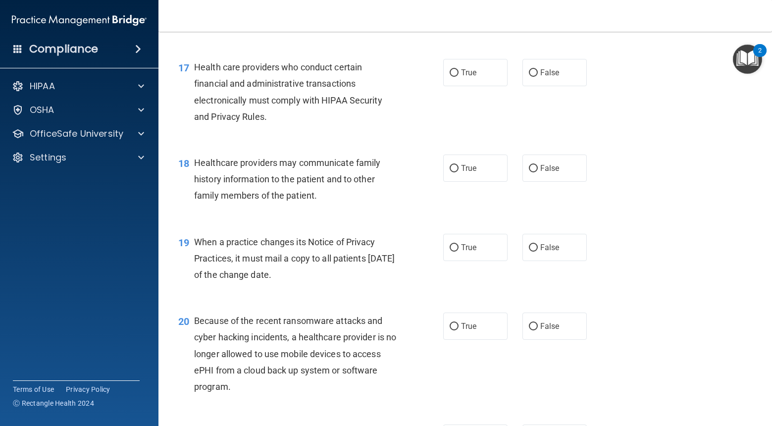
scroll to position [1451, 0]
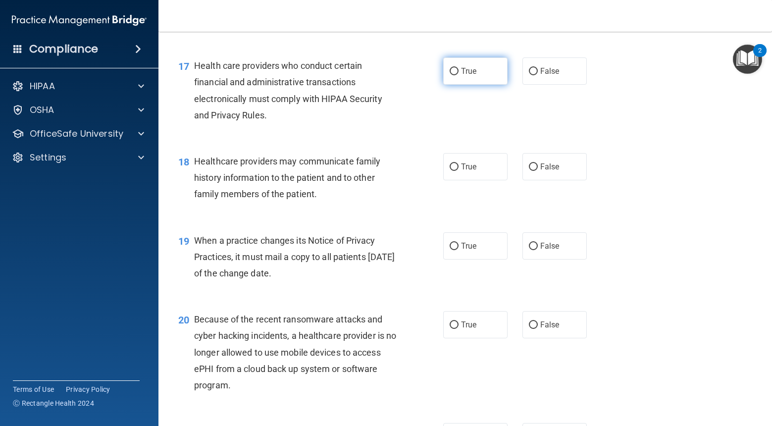
click at [459, 79] on label "True" at bounding box center [475, 70] width 64 height 27
click at [459, 75] on input "True" at bounding box center [454, 71] width 9 height 7
radio input "true"
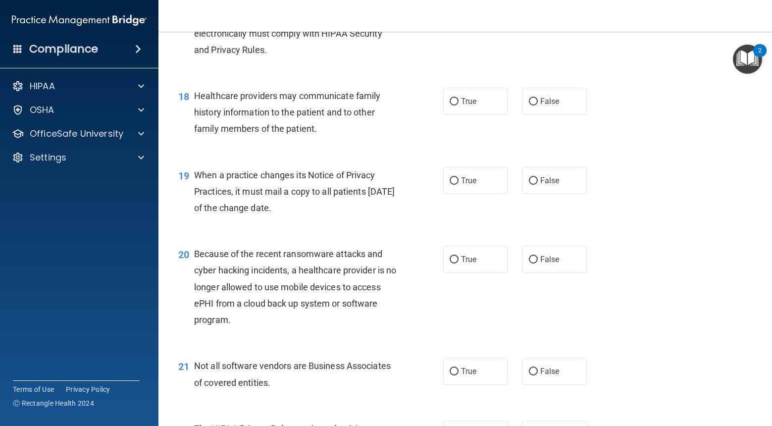
scroll to position [1522, 0]
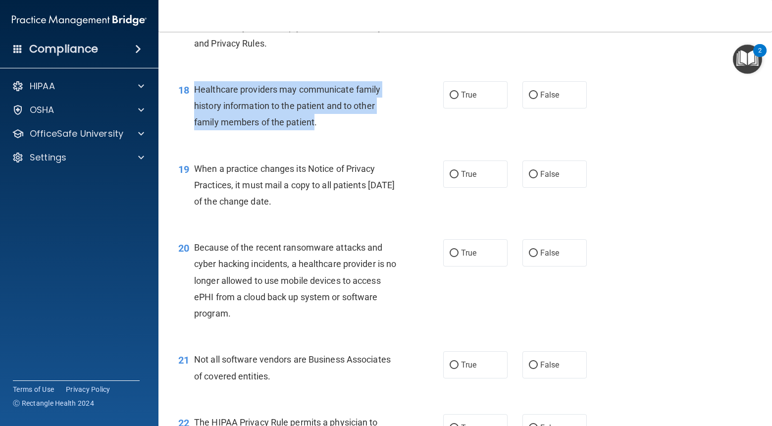
drag, startPoint x: 289, startPoint y: 122, endPoint x: 192, endPoint y: 92, distance: 101.8
click at [192, 92] on div "18 Healthcare providers may communicate family history information to the patie…" at bounding box center [310, 108] width 295 height 54
click at [454, 95] on input "True" at bounding box center [454, 95] width 9 height 7
radio input "true"
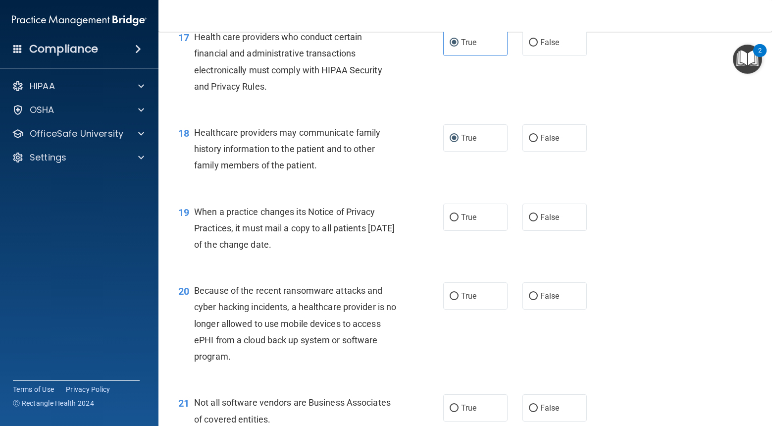
click at [399, 110] on div "17 Health care providers who conduct certain financial and administrative trans…" at bounding box center [465, 64] width 589 height 96
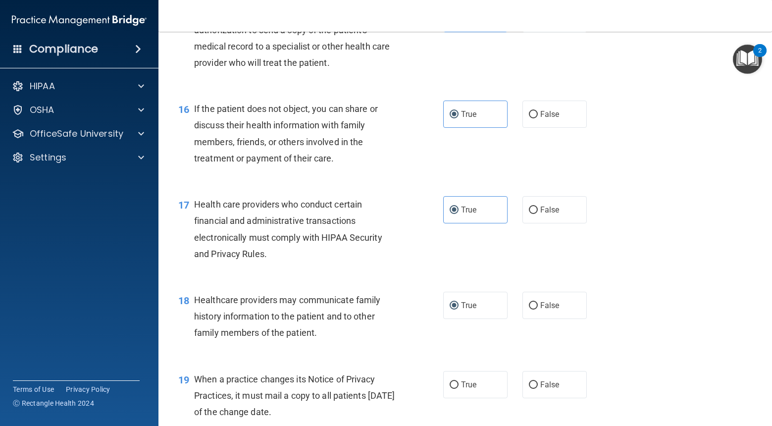
scroll to position [1311, 0]
click at [269, 262] on div "Health care providers who conduct certain financial and administrative transact…" at bounding box center [298, 230] width 209 height 66
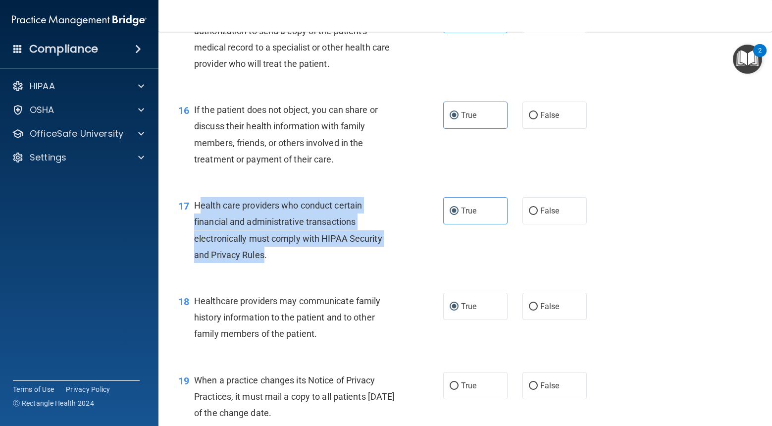
drag, startPoint x: 264, startPoint y: 256, endPoint x: 198, endPoint y: 207, distance: 82.5
click at [198, 207] on span "Health care providers who conduct certain financial and administrative transact…" at bounding box center [288, 230] width 188 height 60
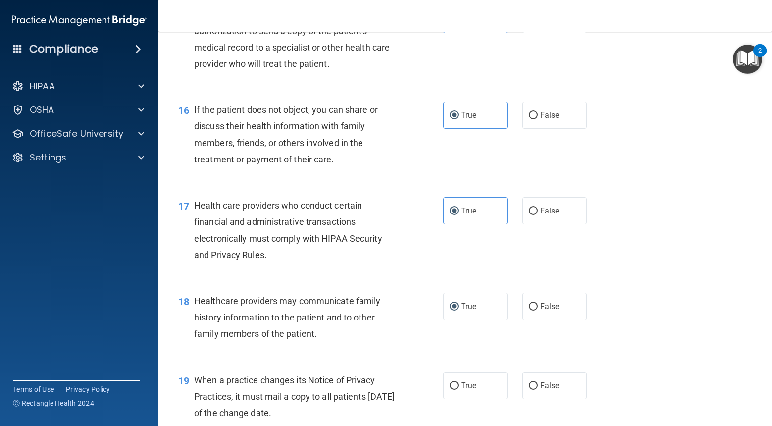
click at [196, 198] on div "Health care providers who conduct certain financial and administrative transact…" at bounding box center [298, 230] width 209 height 66
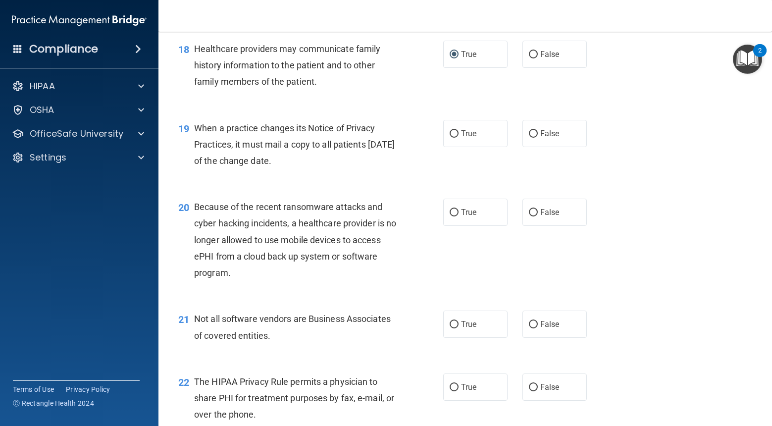
scroll to position [1569, 0]
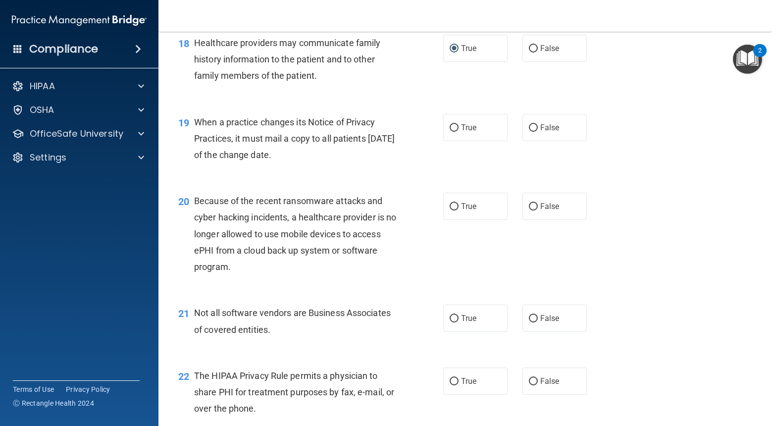
drag, startPoint x: 281, startPoint y: 153, endPoint x: 195, endPoint y: 123, distance: 91.3
click at [195, 123] on span "When a practice changes its Notice of Privacy Practices, it must mail a copy to…" at bounding box center [294, 138] width 201 height 43
click at [562, 141] on div "19 When a practice changes its Notice of Privacy Practices, it must mail a copy…" at bounding box center [465, 141] width 589 height 79
click at [543, 133] on label "False" at bounding box center [554, 127] width 64 height 27
click at [538, 132] on input "False" at bounding box center [533, 127] width 9 height 7
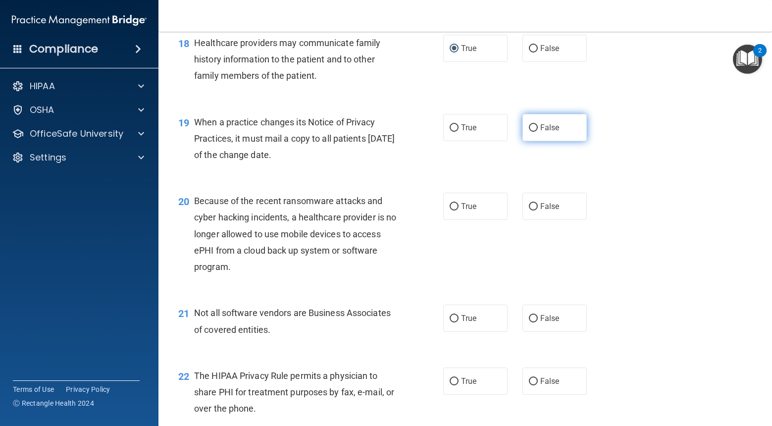
radio input "true"
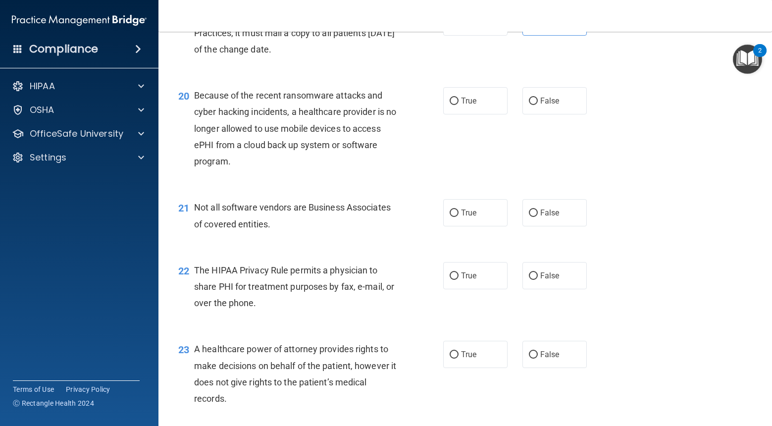
scroll to position [1672, 0]
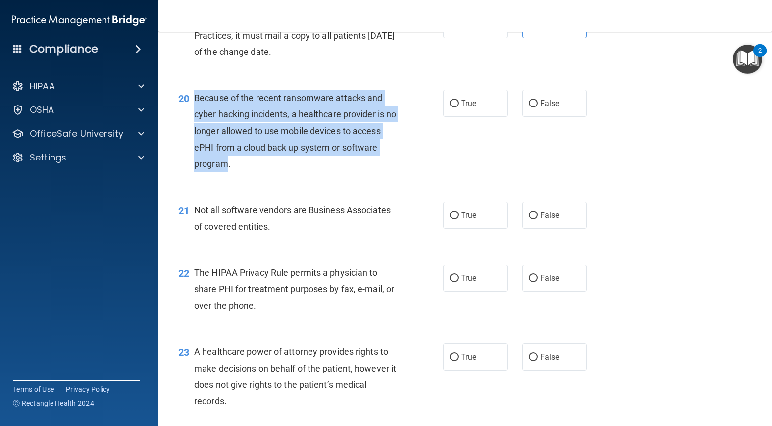
drag, startPoint x: 228, startPoint y: 165, endPoint x: 204, endPoint y: 102, distance: 67.9
click at [197, 98] on span "Because of the recent ransomware attacks and cyber hacking incidents, a healthc…" at bounding box center [295, 131] width 202 height 76
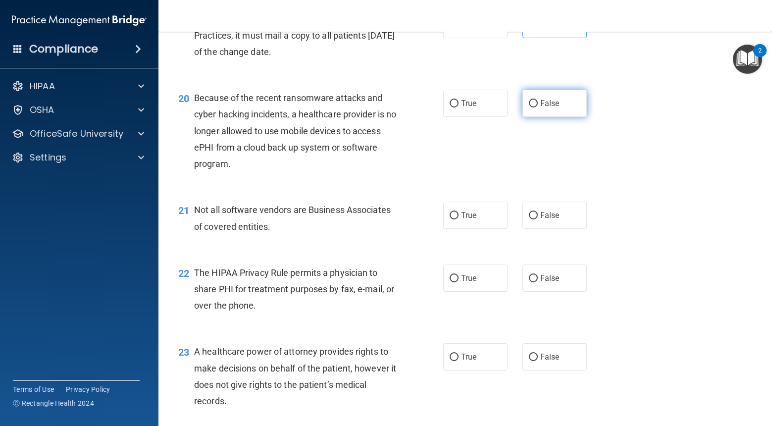
click at [570, 95] on label "False" at bounding box center [554, 103] width 64 height 27
click at [538, 100] on input "False" at bounding box center [533, 103] width 9 height 7
radio input "true"
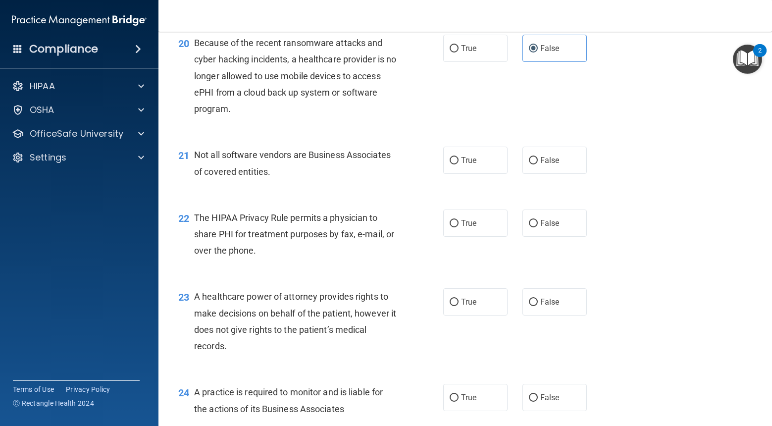
scroll to position [1739, 0]
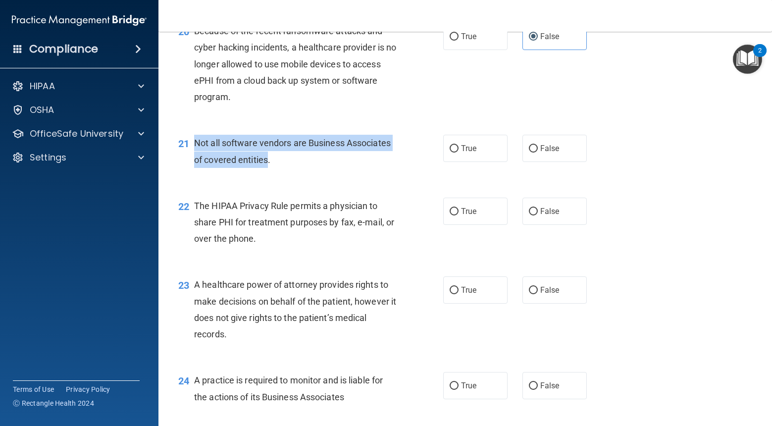
drag, startPoint x: 266, startPoint y: 161, endPoint x: 195, endPoint y: 144, distance: 72.9
click at [195, 144] on span "Not all software vendors are Business Associates of covered entities." at bounding box center [292, 151] width 197 height 27
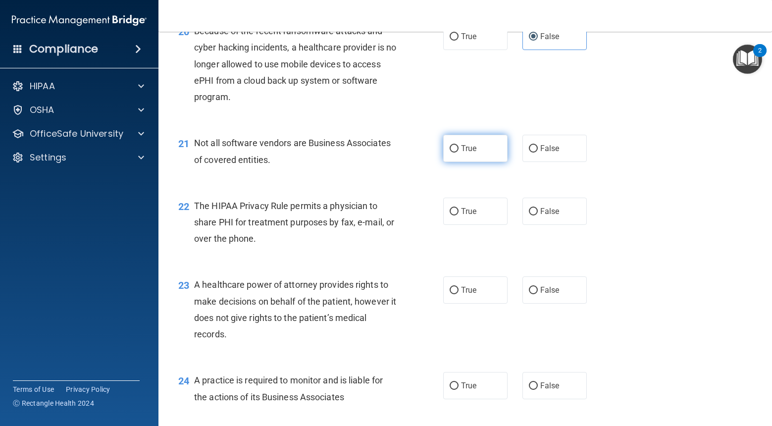
click at [484, 159] on label "True" at bounding box center [475, 148] width 64 height 27
click at [459, 153] on input "True" at bounding box center [454, 148] width 9 height 7
radio input "true"
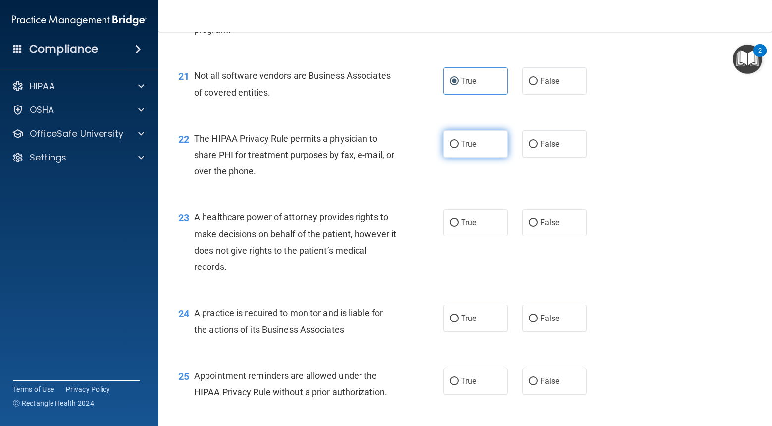
scroll to position [1839, 0]
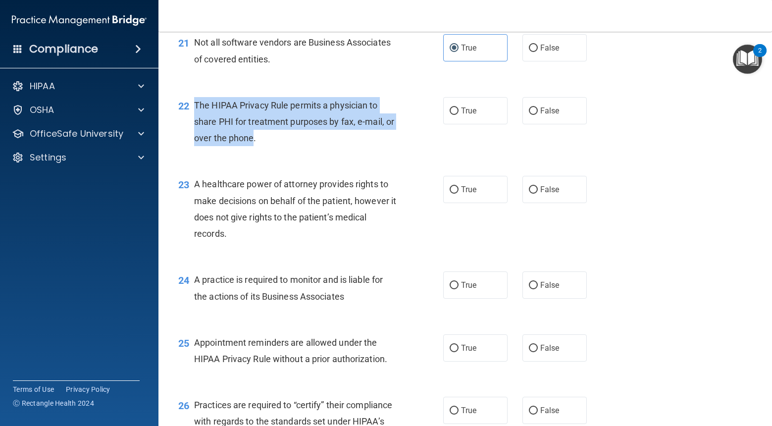
drag, startPoint x: 254, startPoint y: 140, endPoint x: 195, endPoint y: 112, distance: 65.1
click at [195, 112] on div "The HIPAA Privacy Rule permits a physician to share PHI for treatment purposes …" at bounding box center [298, 122] width 209 height 50
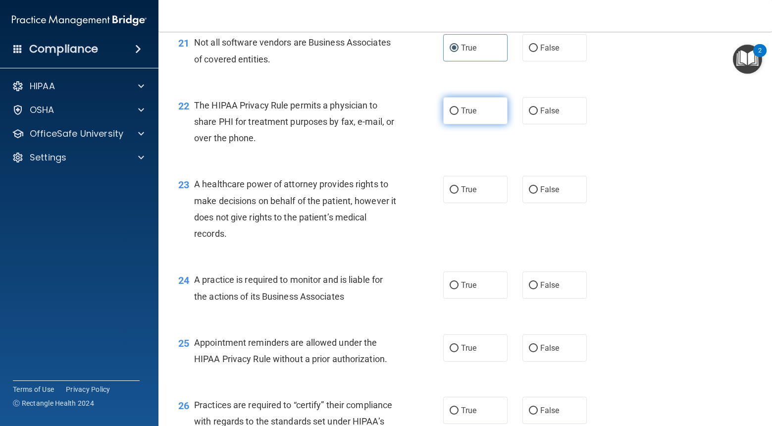
click at [481, 110] on label "True" at bounding box center [475, 110] width 64 height 27
click at [459, 110] on input "True" at bounding box center [454, 110] width 9 height 7
radio input "true"
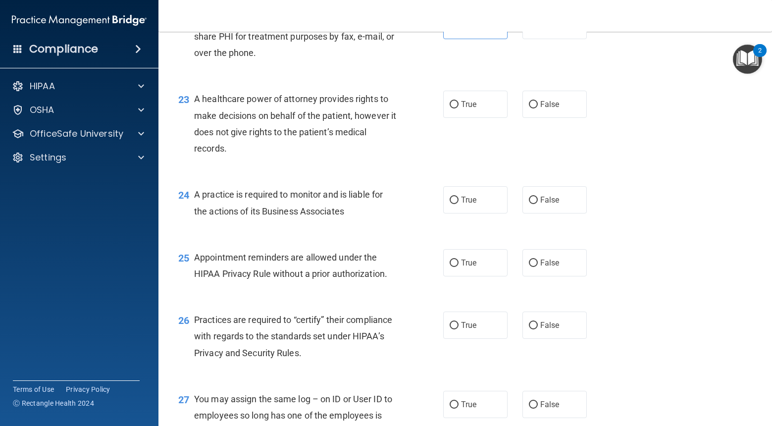
scroll to position [1925, 0]
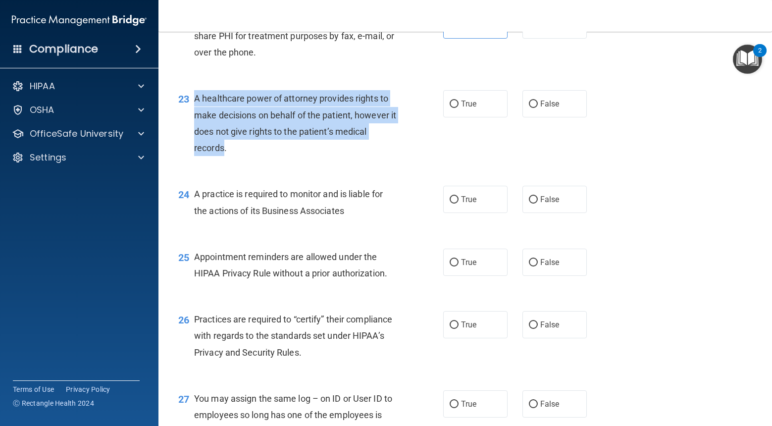
drag, startPoint x: 217, startPoint y: 143, endPoint x: 194, endPoint y: 100, distance: 48.5
click at [194, 100] on span "A healthcare power of attorney provides rights to make decisions on behalf of t…" at bounding box center [295, 123] width 202 height 60
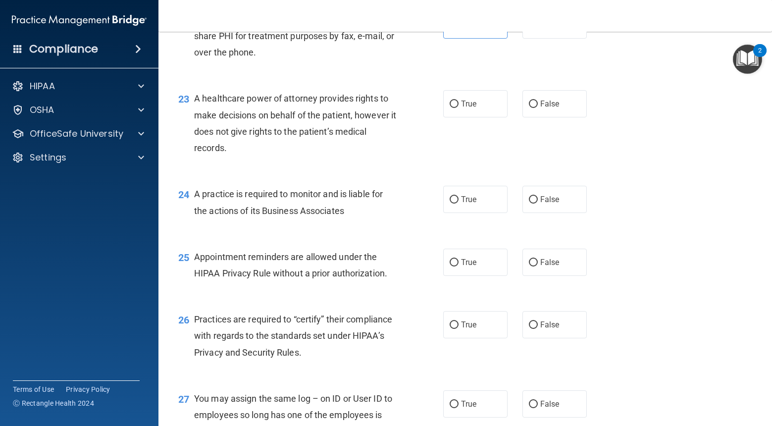
drag, startPoint x: 549, startPoint y: 101, endPoint x: 507, endPoint y: 107, distance: 42.2
click at [549, 101] on span "False" at bounding box center [549, 103] width 19 height 9
click at [538, 101] on input "False" at bounding box center [533, 104] width 9 height 7
radio input "true"
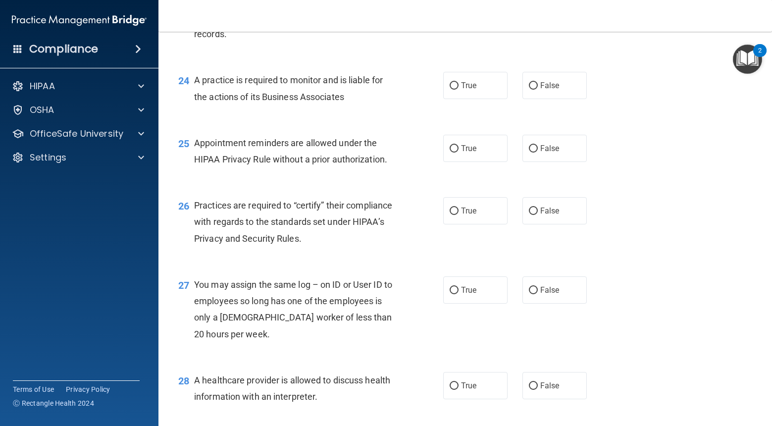
scroll to position [2042, 0]
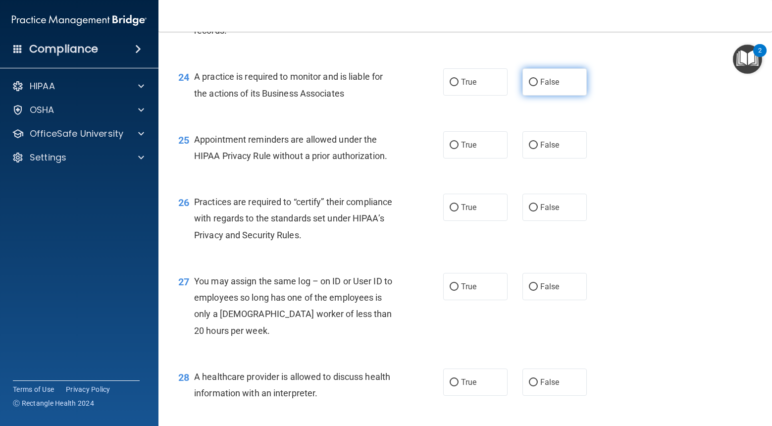
click at [554, 79] on span "False" at bounding box center [549, 81] width 19 height 9
click at [538, 79] on input "False" at bounding box center [533, 82] width 9 height 7
radio input "true"
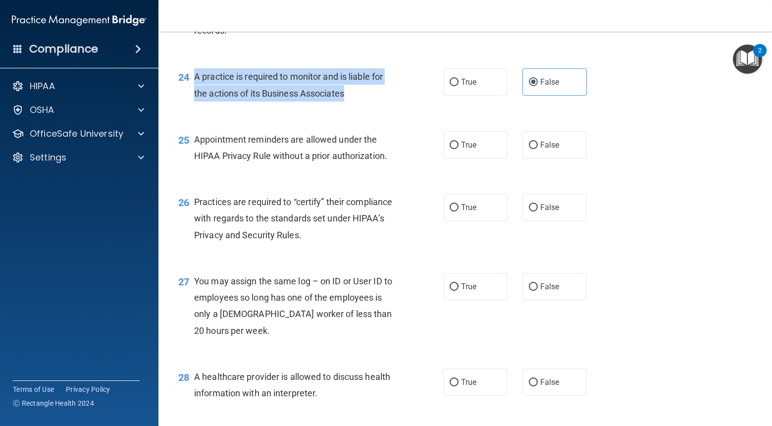
drag, startPoint x: 348, startPoint y: 94, endPoint x: 195, endPoint y: 77, distance: 154.0
click at [195, 77] on div "A practice is required to monitor and is liable for the actions of its Business…" at bounding box center [298, 84] width 209 height 33
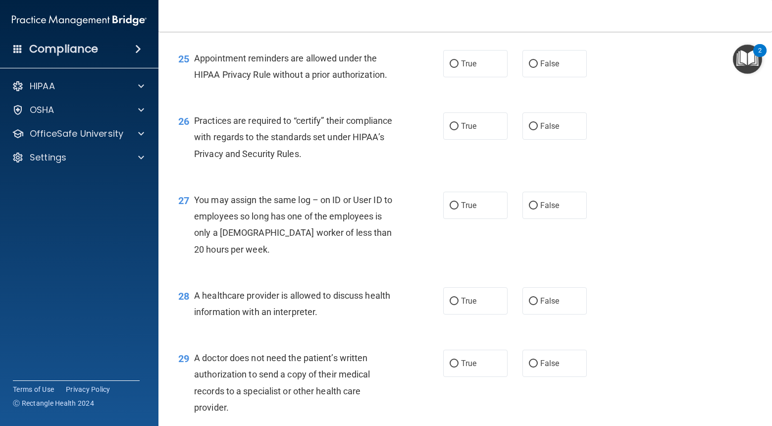
click at [403, 157] on div "Practices are required to “certify” their compliance with regards to the standa…" at bounding box center [298, 137] width 209 height 50
click at [450, 76] on label "True" at bounding box center [475, 64] width 64 height 27
click at [450, 68] on input "True" at bounding box center [454, 64] width 9 height 7
radio input "true"
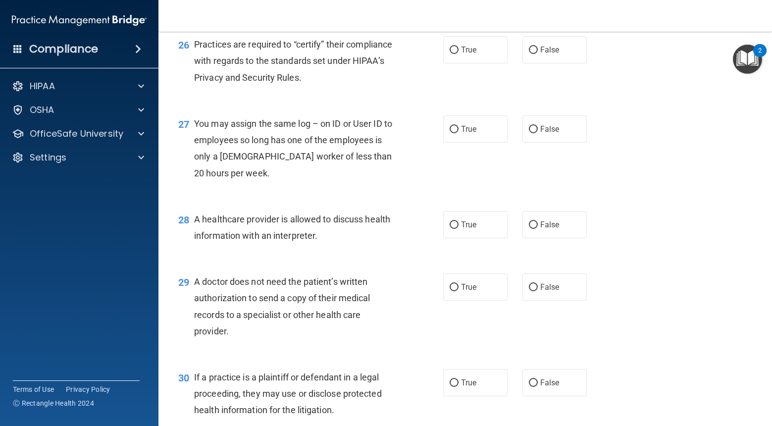
scroll to position [2199, 0]
click at [301, 82] on span "Practices are required to “certify” their compliance with regards to the standa…" at bounding box center [293, 61] width 198 height 43
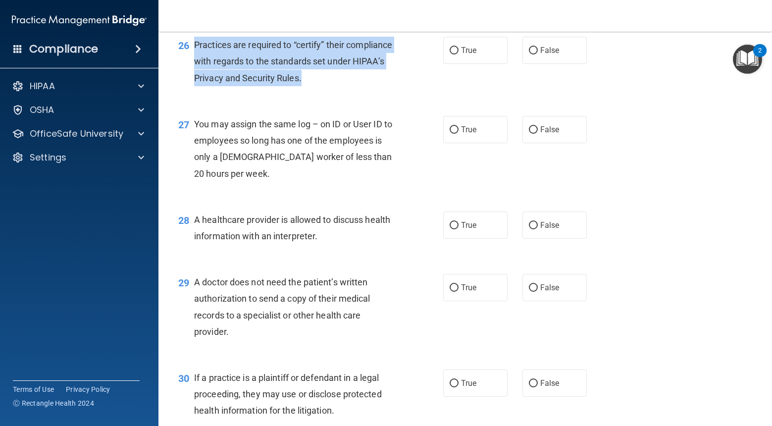
drag, startPoint x: 301, startPoint y: 82, endPoint x: 211, endPoint y: 48, distance: 95.5
click at [196, 45] on span "Practices are required to “certify” their compliance with regards to the standa…" at bounding box center [293, 61] width 198 height 43
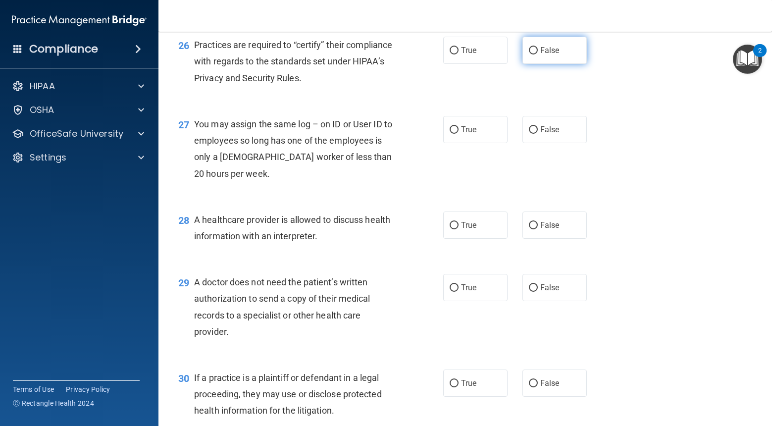
click at [524, 54] on label "False" at bounding box center [554, 50] width 64 height 27
click at [529, 54] on input "False" at bounding box center [533, 50] width 9 height 7
radio input "true"
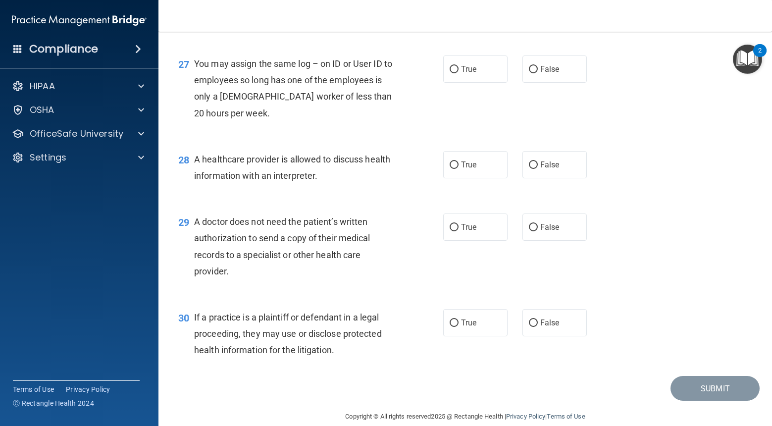
scroll to position [2275, 0]
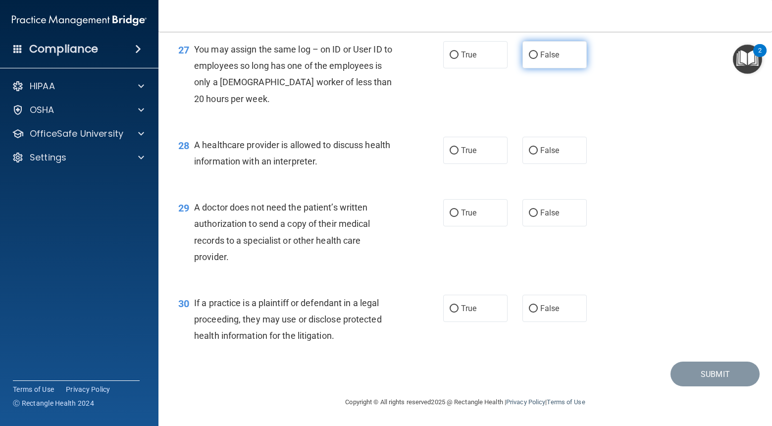
click at [557, 58] on span "False" at bounding box center [549, 54] width 19 height 9
click at [538, 58] on input "False" at bounding box center [533, 55] width 9 height 7
radio input "true"
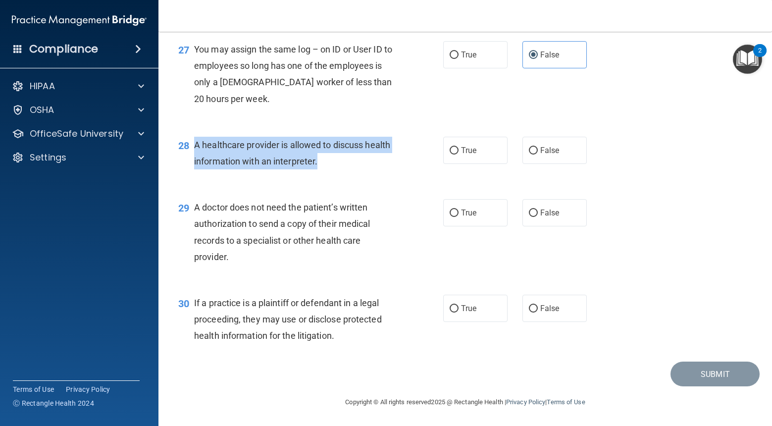
drag, startPoint x: 278, startPoint y: 160, endPoint x: 189, endPoint y: 142, distance: 91.1
click at [189, 142] on div "28 A healthcare provider is allowed to discuss health information with an inter…" at bounding box center [310, 156] width 295 height 38
click at [454, 152] on input "True" at bounding box center [454, 150] width 9 height 7
radio input "true"
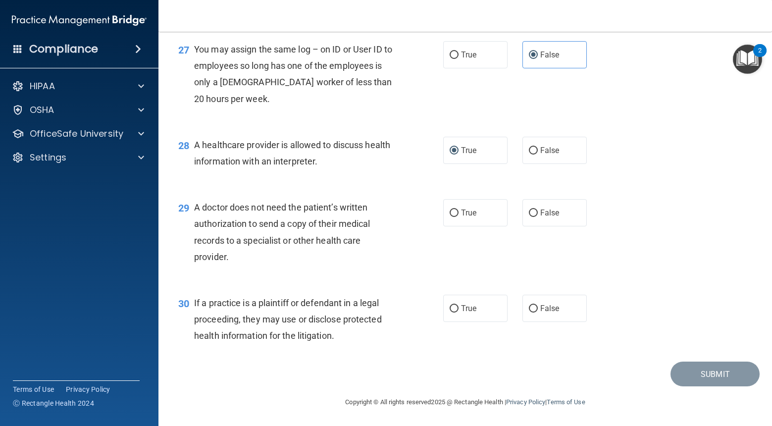
click at [399, 217] on div "A doctor does not need the patient’s written authorization to send a copy of th…" at bounding box center [298, 232] width 209 height 66
drag, startPoint x: 227, startPoint y: 257, endPoint x: 195, endPoint y: 209, distance: 57.6
click at [195, 209] on div "A doctor does not need the patient’s written authorization to send a copy of th…" at bounding box center [298, 232] width 209 height 66
click at [578, 218] on label "False" at bounding box center [554, 212] width 64 height 27
click at [538, 217] on input "False" at bounding box center [533, 212] width 9 height 7
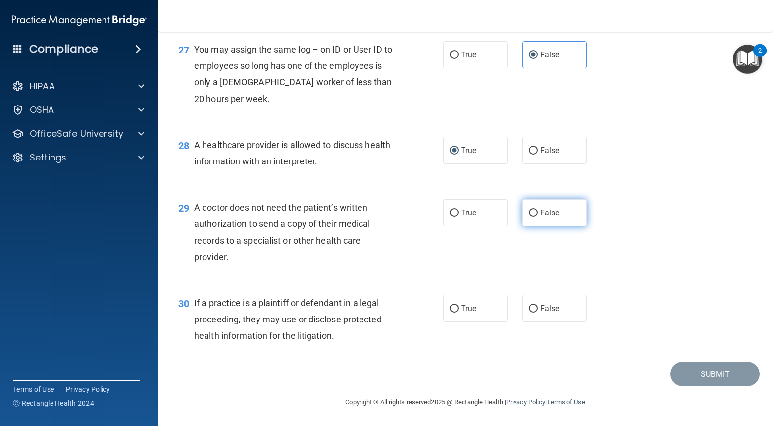
radio input "true"
click at [467, 308] on span "True" at bounding box center [468, 308] width 15 height 9
click at [459, 308] on input "True" at bounding box center [454, 308] width 9 height 7
radio input "true"
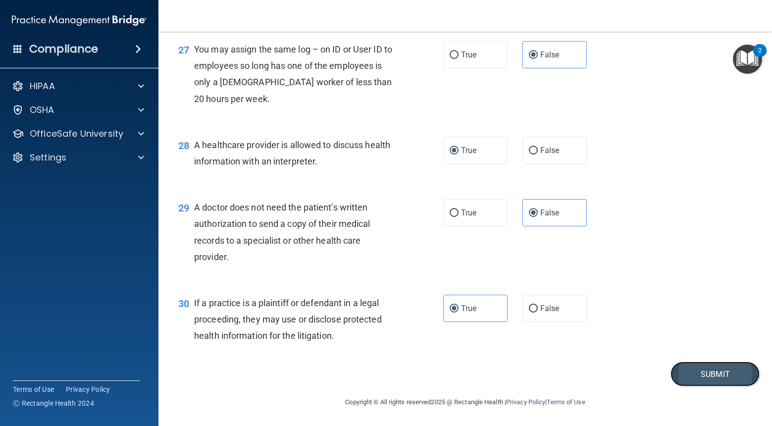
click at [689, 378] on button "Submit" at bounding box center [715, 374] width 89 height 25
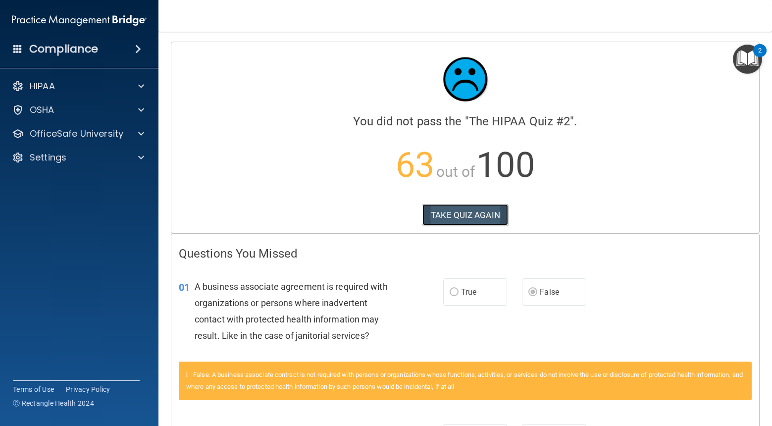
click at [459, 214] on button "TAKE QUIZ AGAIN" at bounding box center [465, 215] width 86 height 22
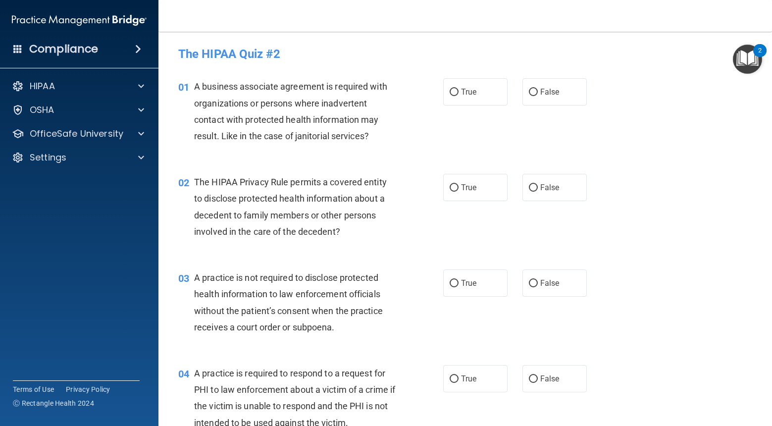
click at [487, 106] on div "01 A business associate agreement is required with organizations or persons whe…" at bounding box center [465, 114] width 589 height 96
click at [477, 95] on label "True" at bounding box center [475, 91] width 64 height 27
click at [459, 95] on input "True" at bounding box center [454, 92] width 9 height 7
radio input "true"
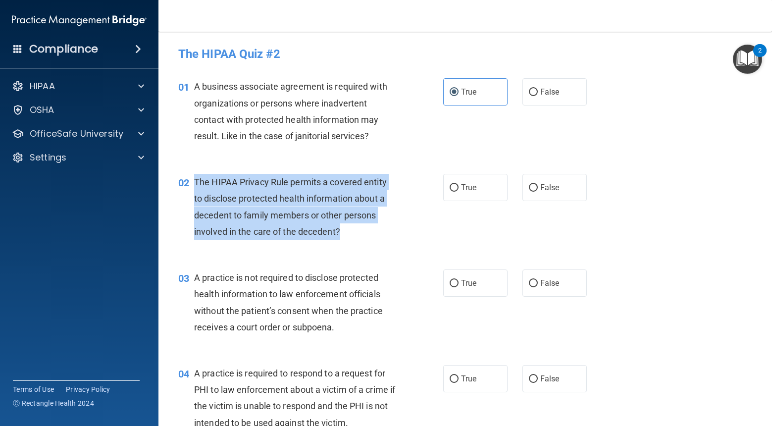
drag, startPoint x: 340, startPoint y: 231, endPoint x: 200, endPoint y: 195, distance: 145.2
click at [196, 184] on div "The HIPAA Privacy Rule permits a covered entity to disclose protected health in…" at bounding box center [298, 207] width 209 height 66
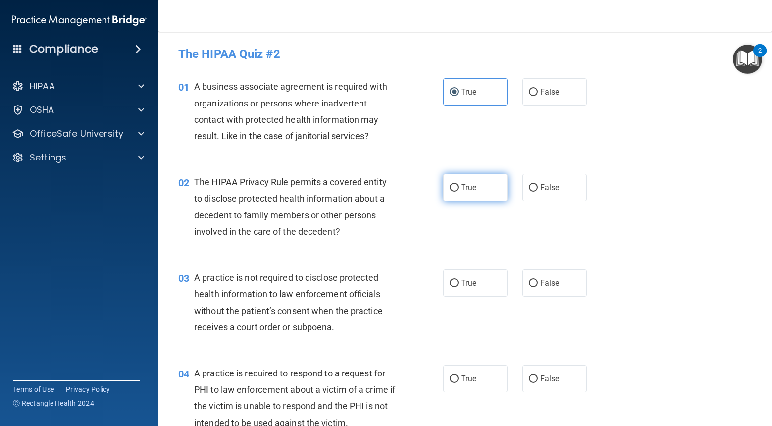
click at [469, 183] on span "True" at bounding box center [468, 187] width 15 height 9
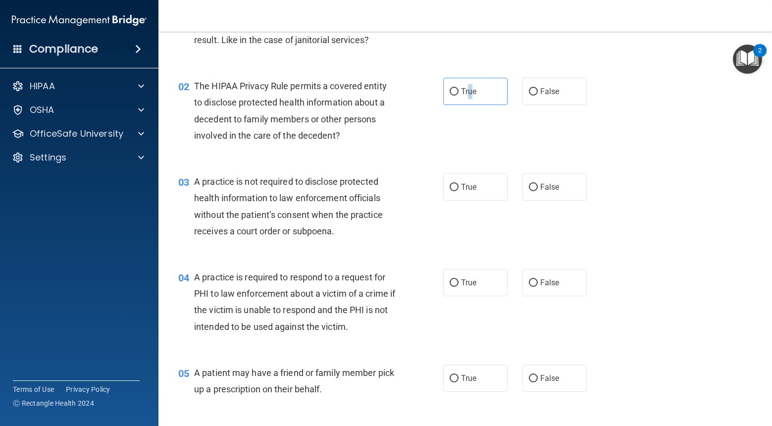
scroll to position [97, 0]
click at [465, 191] on label "True" at bounding box center [475, 185] width 64 height 27
click at [459, 190] on input "True" at bounding box center [454, 186] width 9 height 7
radio input "true"
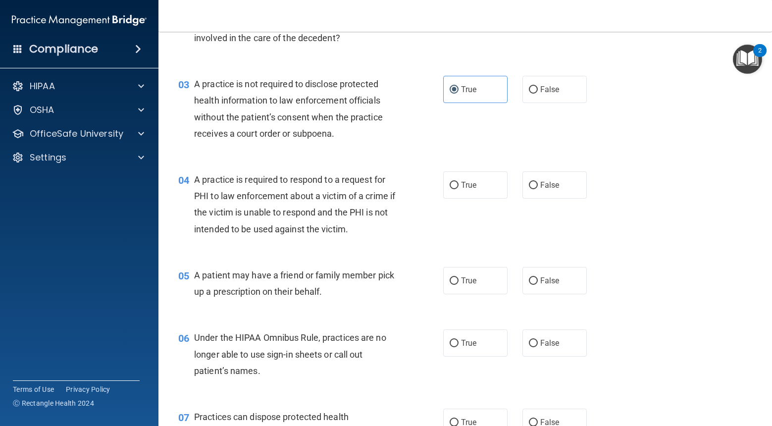
scroll to position [197, 0]
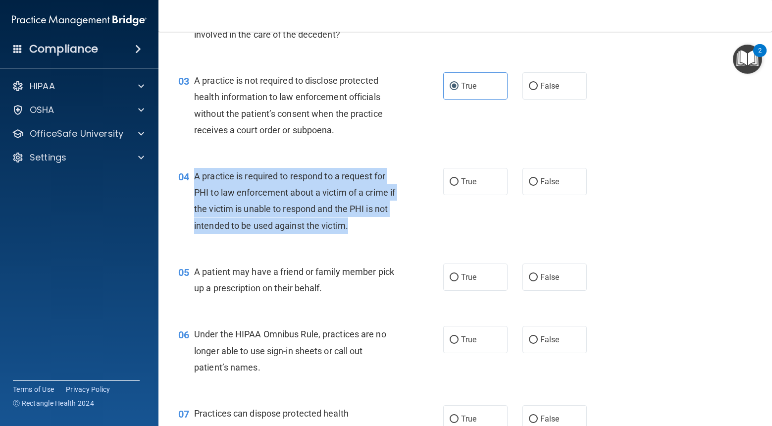
drag, startPoint x: 366, startPoint y: 228, endPoint x: 196, endPoint y: 178, distance: 177.6
click at [195, 178] on div "A practice is required to respond to a request for PHI to law enforcement about…" at bounding box center [298, 201] width 209 height 66
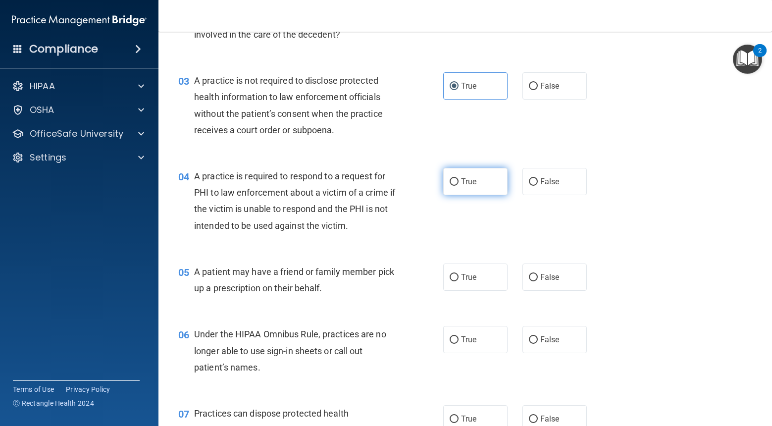
click at [490, 192] on label "True" at bounding box center [475, 181] width 64 height 27
click at [459, 186] on input "True" at bounding box center [454, 181] width 9 height 7
radio input "true"
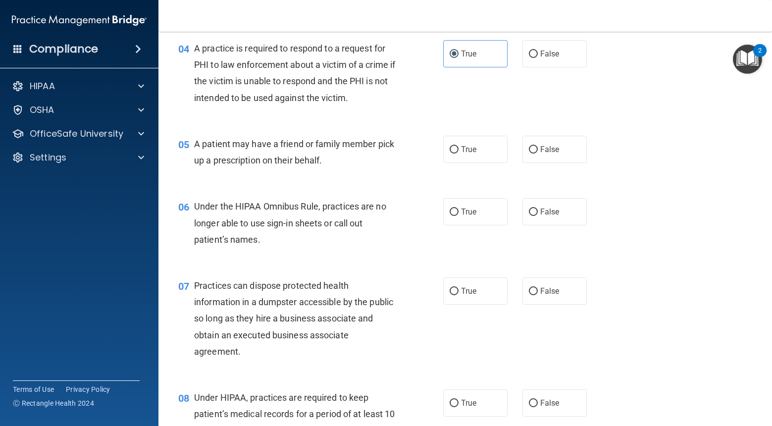
scroll to position [328, 0]
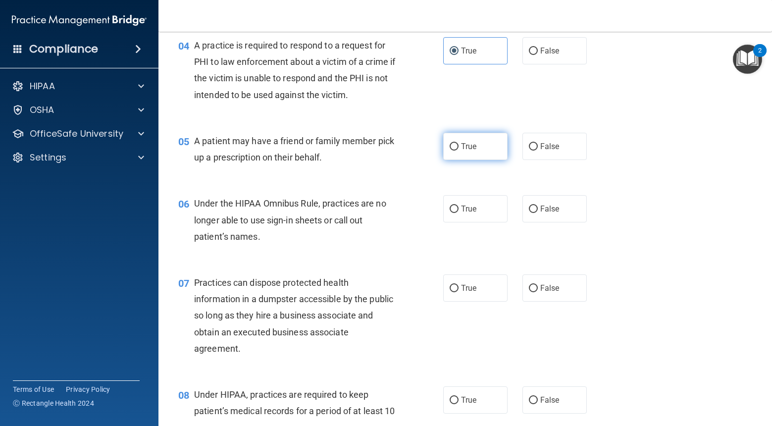
click at [460, 154] on label "True" at bounding box center [475, 146] width 64 height 27
click at [459, 151] on input "True" at bounding box center [454, 146] width 9 height 7
radio input "true"
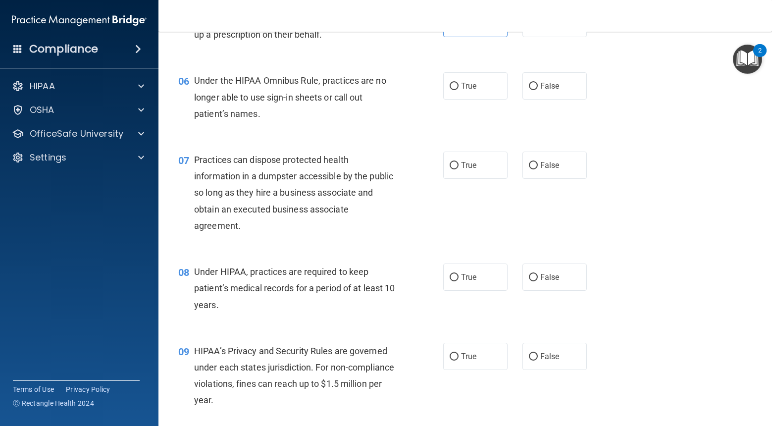
scroll to position [450, 0]
click at [489, 90] on label "True" at bounding box center [475, 86] width 64 height 27
click at [459, 90] on input "True" at bounding box center [454, 86] width 9 height 7
radio input "true"
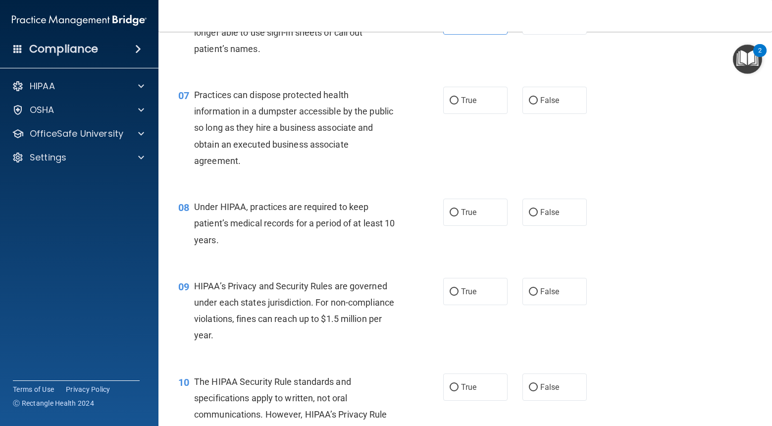
scroll to position [552, 0]
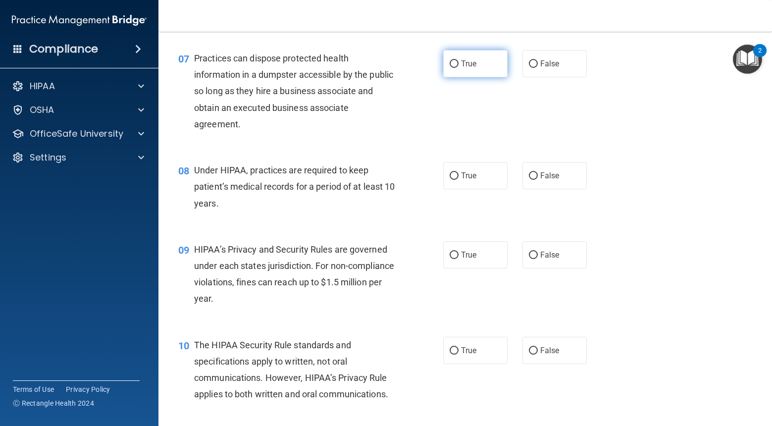
click at [484, 72] on label "True" at bounding box center [475, 63] width 64 height 27
click at [459, 68] on input "True" at bounding box center [454, 63] width 9 height 7
radio input "true"
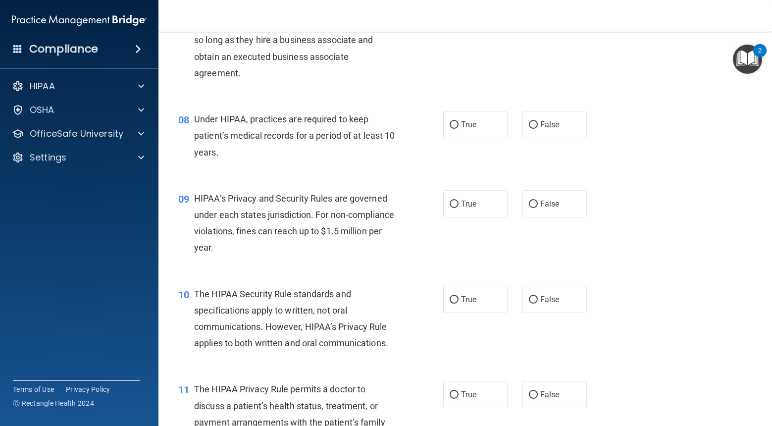
scroll to position [614, 0]
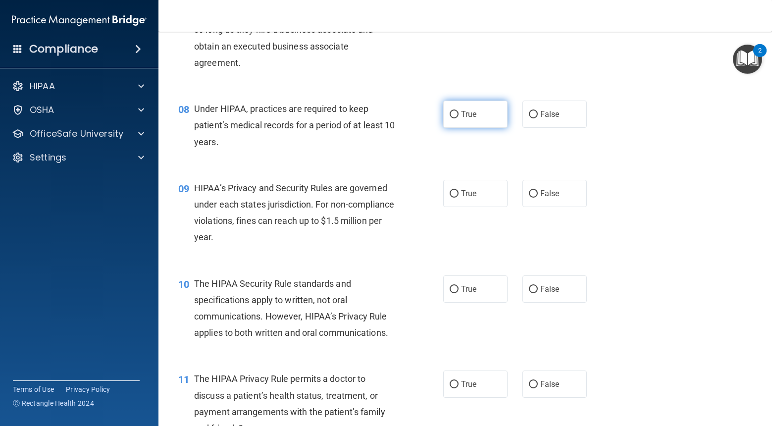
click at [456, 126] on label "True" at bounding box center [475, 114] width 64 height 27
click at [456, 118] on input "True" at bounding box center [454, 114] width 9 height 7
radio input "true"
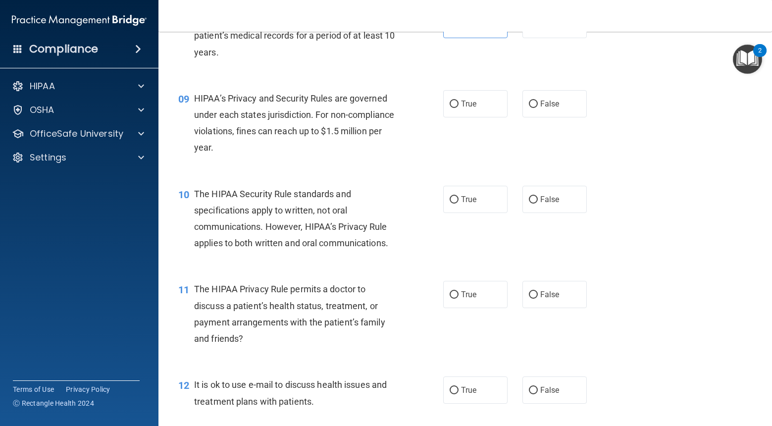
scroll to position [706, 0]
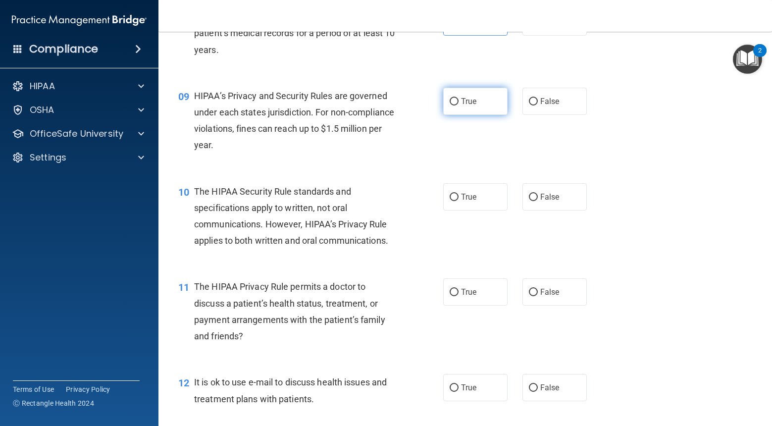
click at [465, 105] on span "True" at bounding box center [468, 101] width 15 height 9
click at [459, 105] on input "True" at bounding box center [454, 101] width 9 height 7
radio input "true"
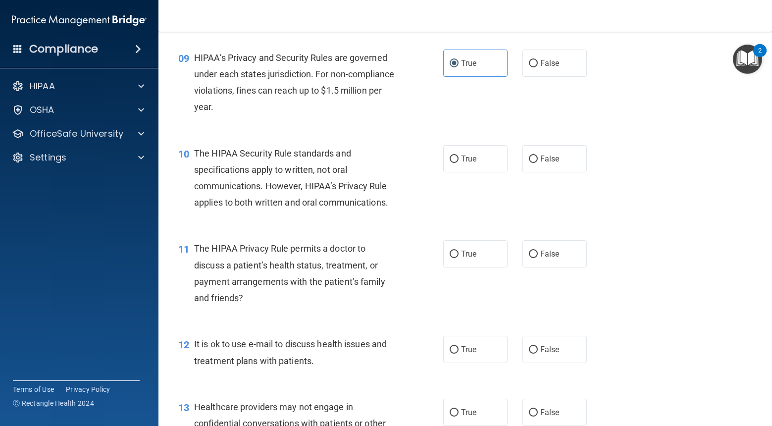
scroll to position [745, 0]
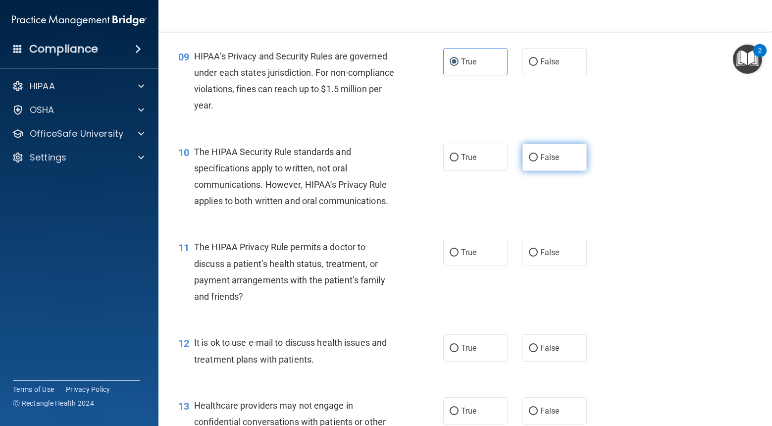
click at [555, 159] on span "False" at bounding box center [549, 157] width 19 height 9
click at [538, 159] on input "False" at bounding box center [533, 157] width 9 height 7
radio input "true"
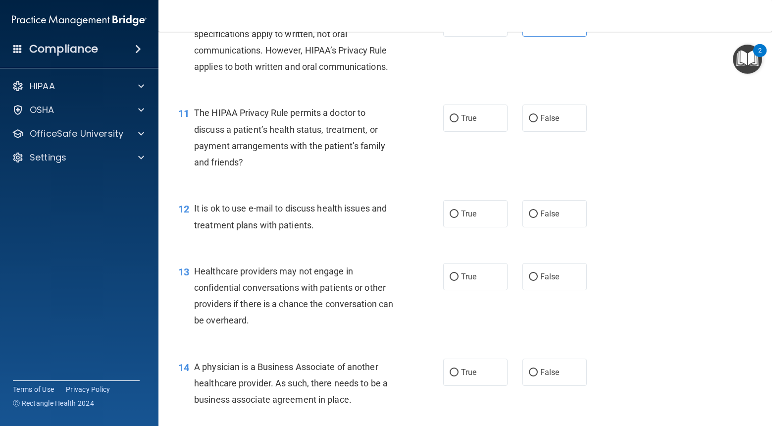
scroll to position [892, 0]
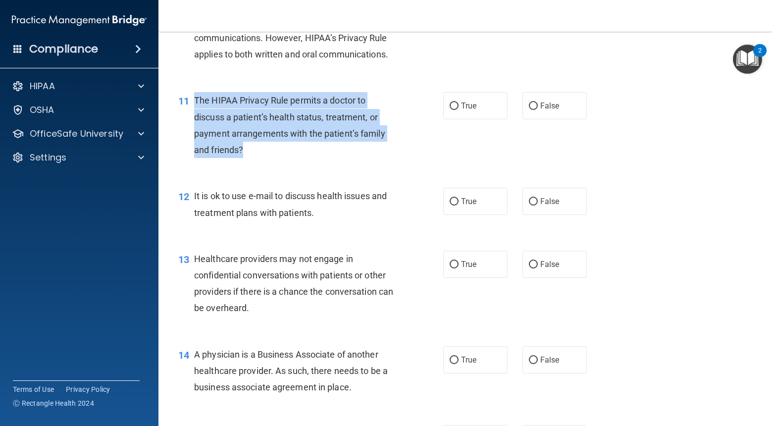
drag, startPoint x: 241, startPoint y: 151, endPoint x: 195, endPoint y: 104, distance: 65.5
click at [195, 104] on div "The HIPAA Privacy Rule permits a doctor to discuss a patient’s health status, t…" at bounding box center [298, 125] width 209 height 66
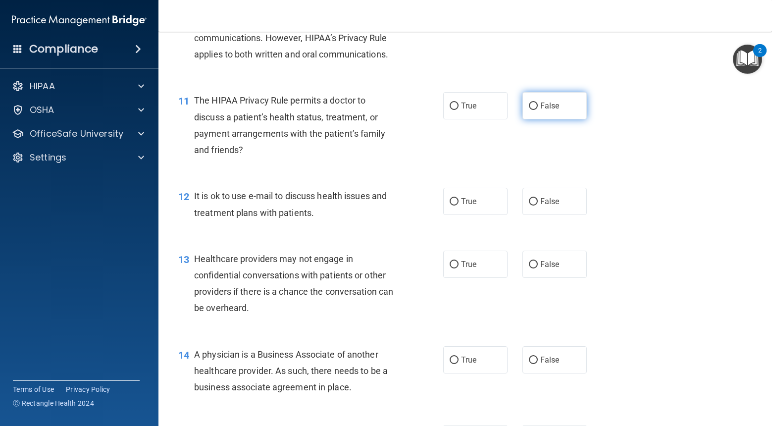
click at [554, 100] on label "False" at bounding box center [554, 105] width 64 height 27
click at [538, 103] on input "False" at bounding box center [533, 106] width 9 height 7
radio input "true"
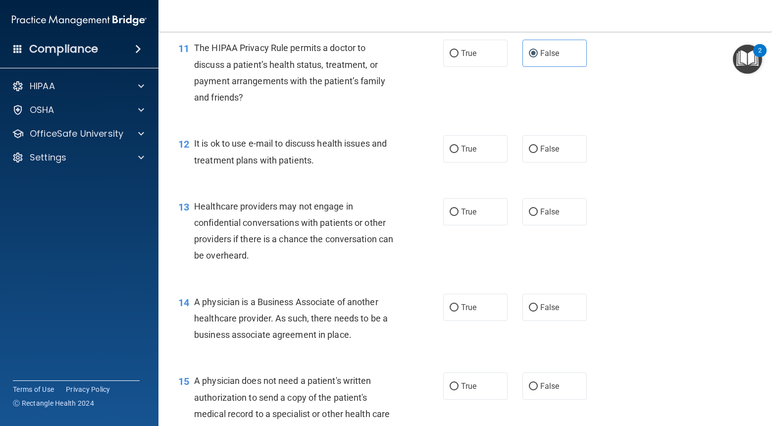
scroll to position [965, 0]
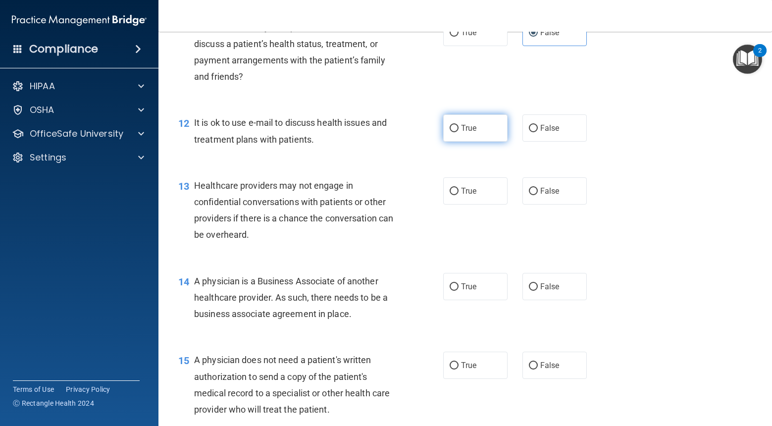
click at [476, 134] on label "True" at bounding box center [475, 127] width 64 height 27
click at [459, 132] on input "True" at bounding box center [454, 128] width 9 height 7
radio input "true"
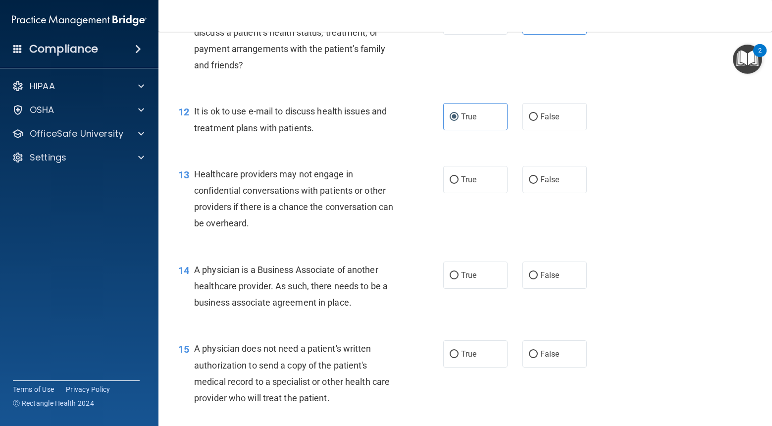
drag, startPoint x: 464, startPoint y: 185, endPoint x: 392, endPoint y: 205, distance: 74.5
click at [464, 185] on label "True" at bounding box center [475, 179] width 64 height 27
click at [459, 184] on input "True" at bounding box center [454, 179] width 9 height 7
radio input "true"
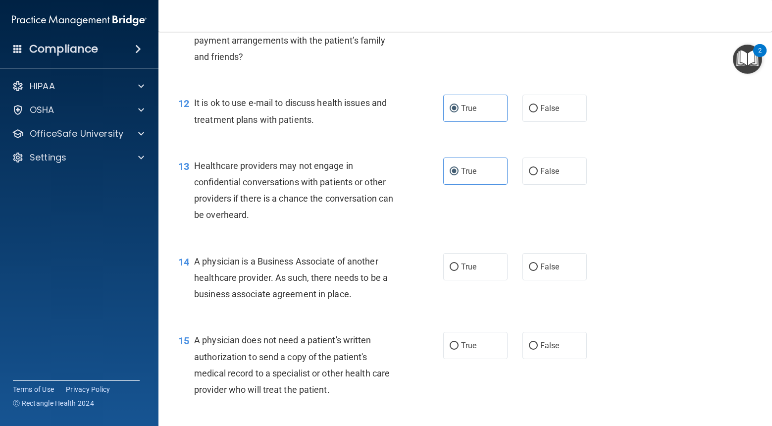
scroll to position [989, 0]
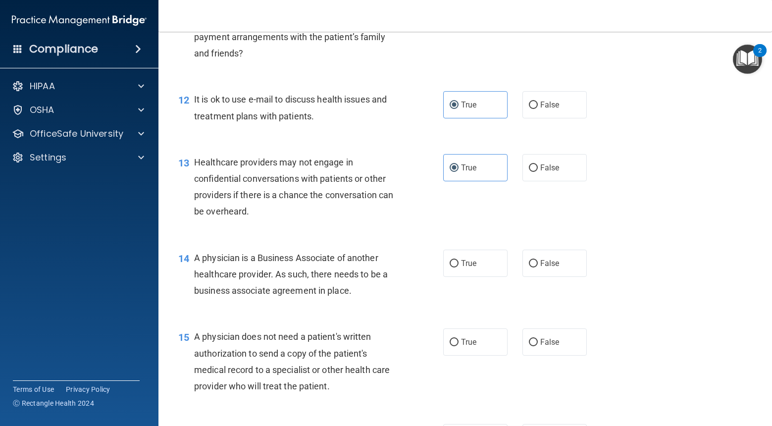
drag, startPoint x: 464, startPoint y: 260, endPoint x: 383, endPoint y: 239, distance: 83.1
click at [464, 260] on span "True" at bounding box center [468, 263] width 15 height 9
click at [459, 260] on input "True" at bounding box center [454, 263] width 9 height 7
radio input "true"
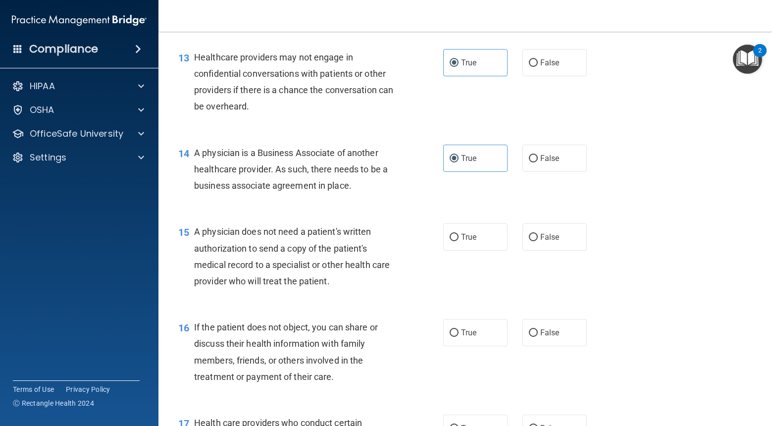
scroll to position [1093, 0]
click at [592, 236] on div "True False" at bounding box center [520, 237] width 155 height 27
click at [491, 245] on label "True" at bounding box center [475, 237] width 64 height 27
click at [459, 242] on input "True" at bounding box center [454, 238] width 9 height 7
radio input "true"
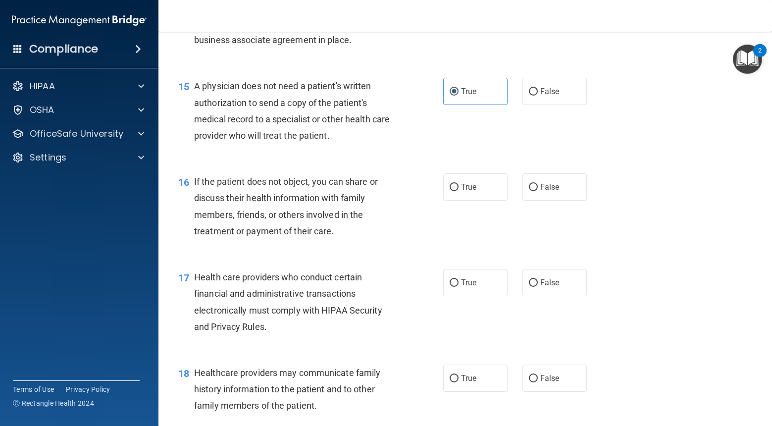
scroll to position [1241, 0]
click at [480, 186] on label "True" at bounding box center [475, 185] width 64 height 27
click at [459, 186] on input "True" at bounding box center [454, 185] width 9 height 7
radio input "true"
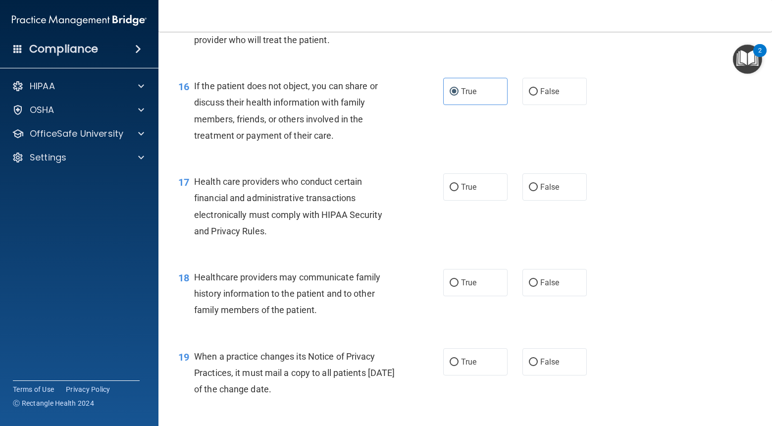
scroll to position [1334, 0]
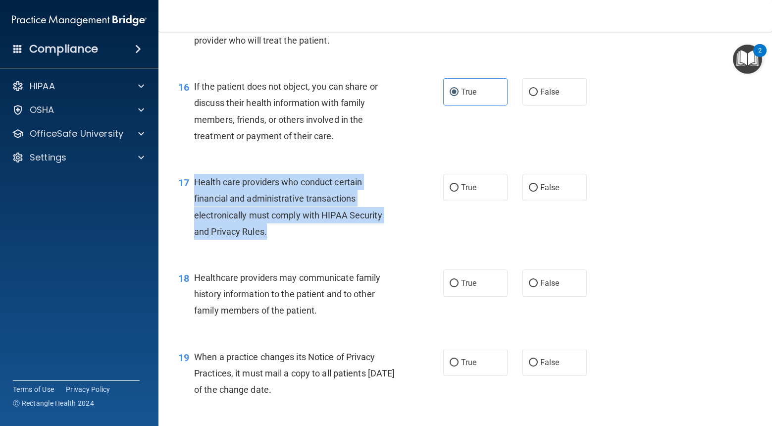
drag, startPoint x: 275, startPoint y: 230, endPoint x: 190, endPoint y: 191, distance: 93.7
click at [190, 191] on div "17 Health care providers who conduct certain financial and administrative trans…" at bounding box center [310, 209] width 295 height 71
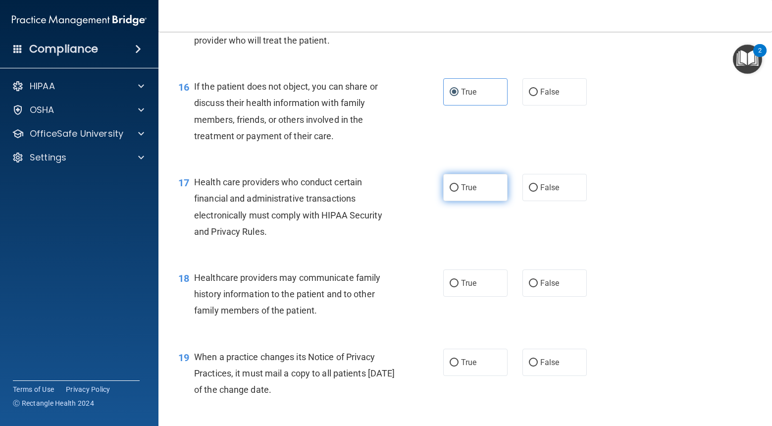
click at [466, 194] on label "True" at bounding box center [475, 187] width 64 height 27
click at [459, 192] on input "True" at bounding box center [454, 187] width 9 height 7
radio input "true"
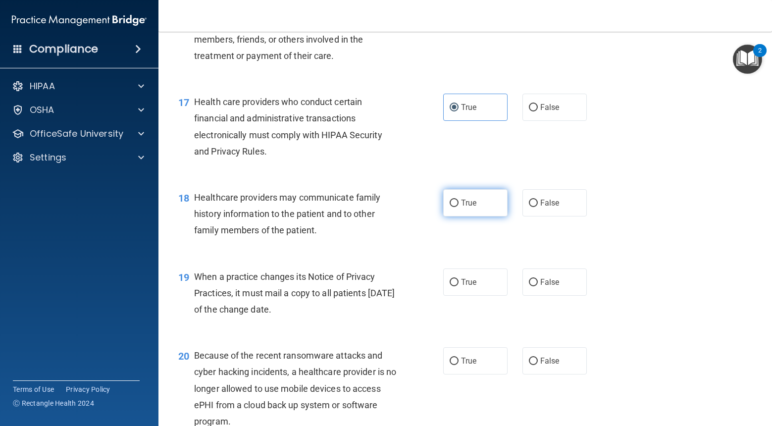
click at [467, 205] on span "True" at bounding box center [468, 202] width 15 height 9
click at [459, 205] on input "True" at bounding box center [454, 203] width 9 height 7
radio input "true"
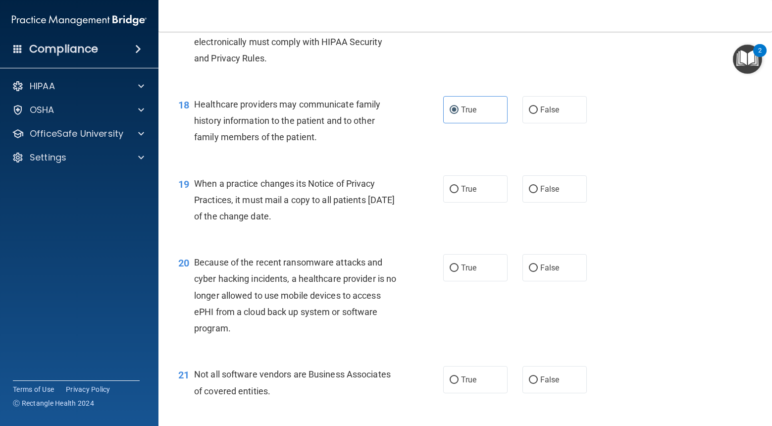
scroll to position [1514, 0]
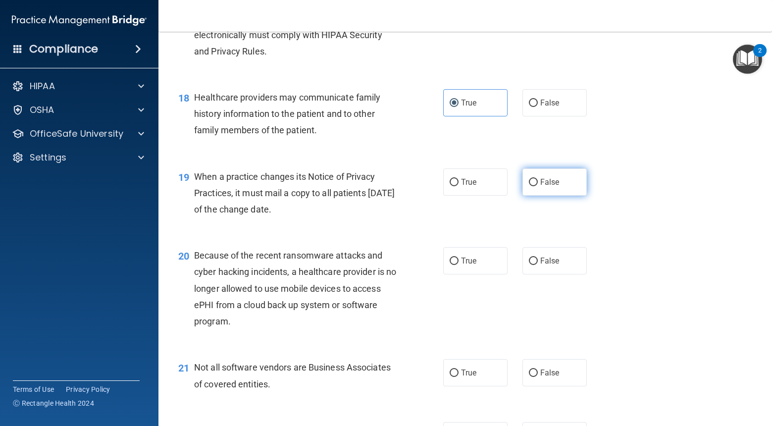
click at [569, 191] on label "False" at bounding box center [554, 181] width 64 height 27
click at [538, 186] on input "False" at bounding box center [533, 182] width 9 height 7
radio input "true"
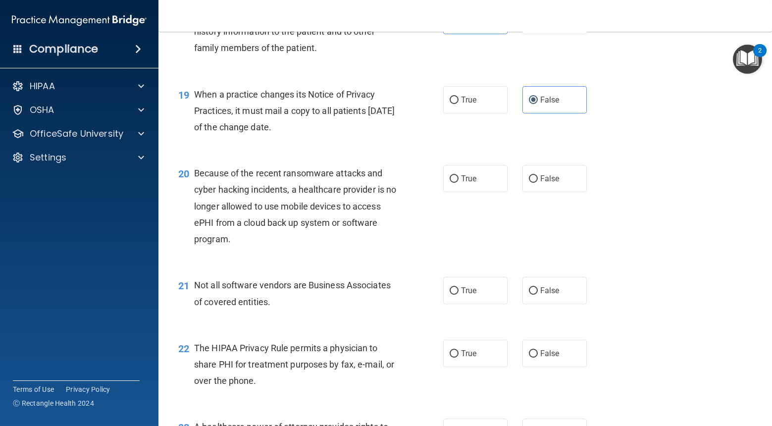
scroll to position [1598, 0]
drag, startPoint x: 196, startPoint y: 206, endPoint x: 236, endPoint y: 206, distance: 40.1
click at [236, 206] on span "Because of the recent ransomware attacks and cyber hacking incidents, a healthc…" at bounding box center [295, 204] width 202 height 76
click at [595, 208] on div "20 Because of the recent ransomware attacks and cyber hacking incidents, a heal…" at bounding box center [465, 207] width 589 height 112
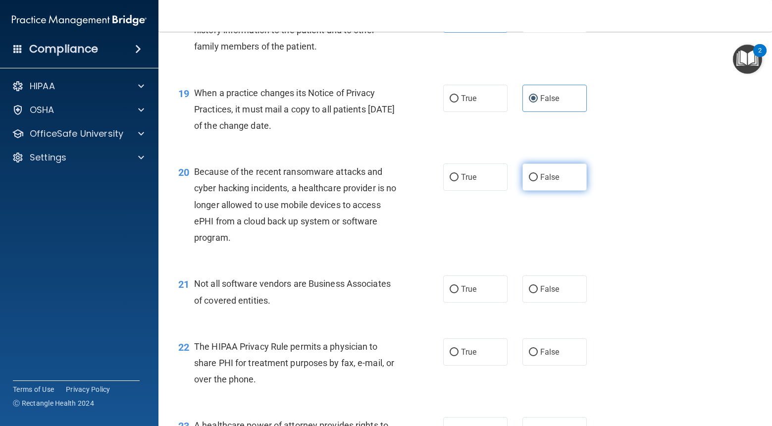
click at [572, 184] on label "False" at bounding box center [554, 176] width 64 height 27
click at [538, 181] on input "False" at bounding box center [533, 177] width 9 height 7
radio input "true"
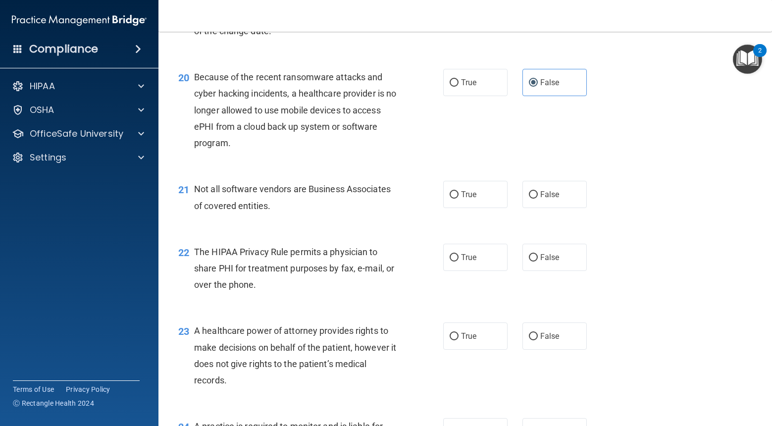
scroll to position [1698, 0]
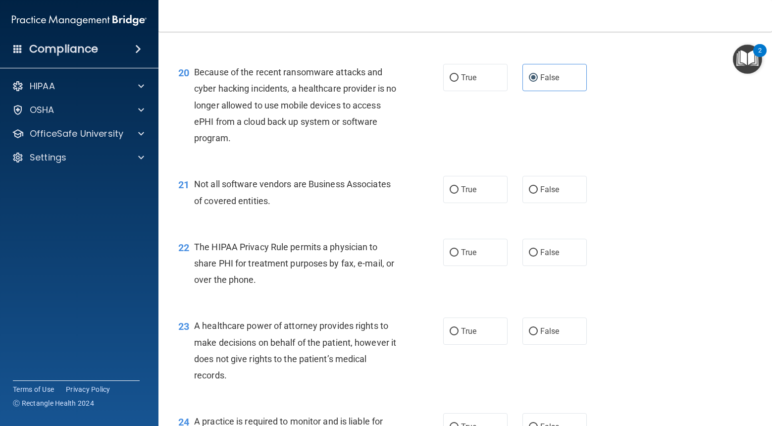
drag, startPoint x: 371, startPoint y: 266, endPoint x: 365, endPoint y: 265, distance: 6.0
click at [371, 266] on span "The HIPAA Privacy Rule permits a physician to share PHI for treatment purposes …" at bounding box center [294, 263] width 200 height 43
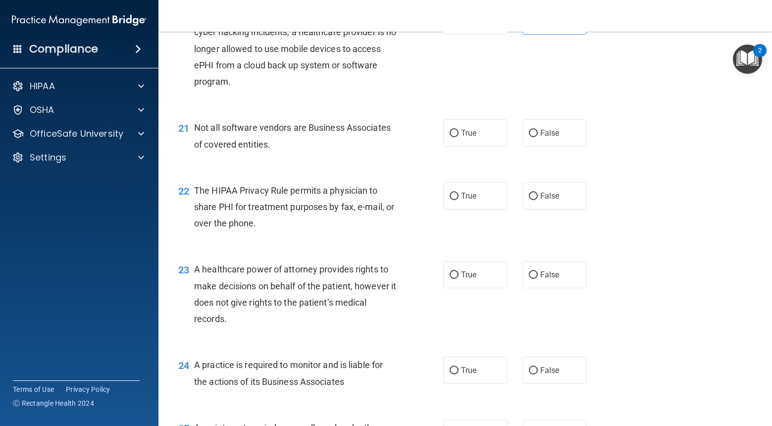
scroll to position [1757, 0]
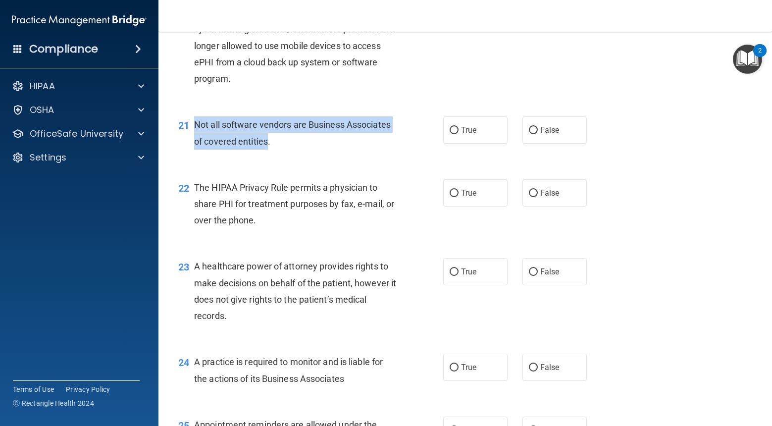
drag, startPoint x: 267, startPoint y: 143, endPoint x: 194, endPoint y: 126, distance: 75.6
click at [194, 126] on span "Not all software vendors are Business Associates of covered entities." at bounding box center [292, 132] width 197 height 27
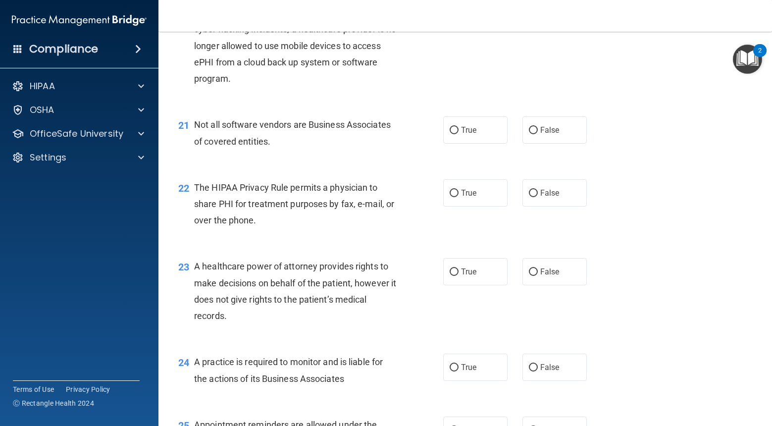
click at [385, 178] on div "22 The HIPAA Privacy Rule permits a physician to share PHI for treatment purpos…" at bounding box center [465, 206] width 589 height 79
click at [477, 139] on label "True" at bounding box center [475, 129] width 64 height 27
click at [459, 134] on input "True" at bounding box center [454, 130] width 9 height 7
radio input "true"
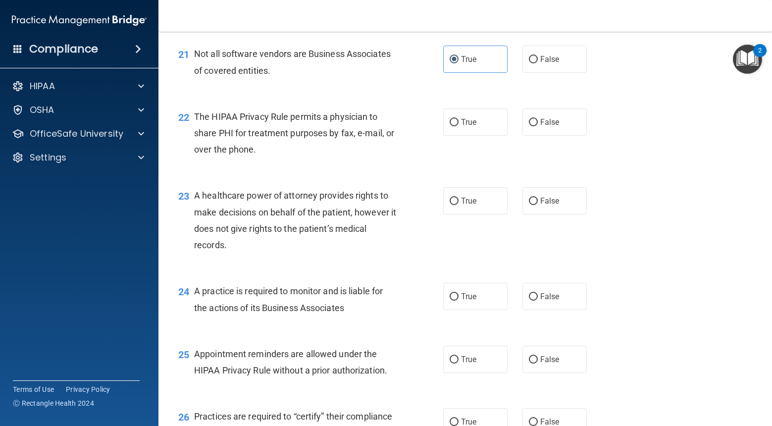
scroll to position [1825, 0]
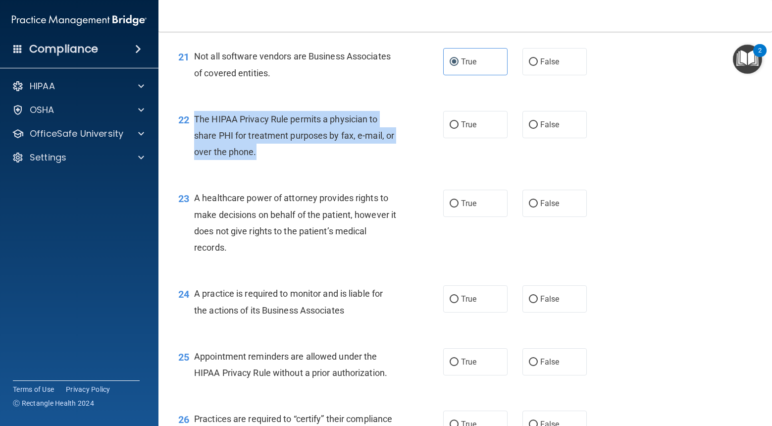
drag, startPoint x: 255, startPoint y: 153, endPoint x: 195, endPoint y: 118, distance: 69.5
click at [195, 118] on span "The HIPAA Privacy Rule permits a physician to share PHI for treatment purposes …" at bounding box center [294, 135] width 200 height 43
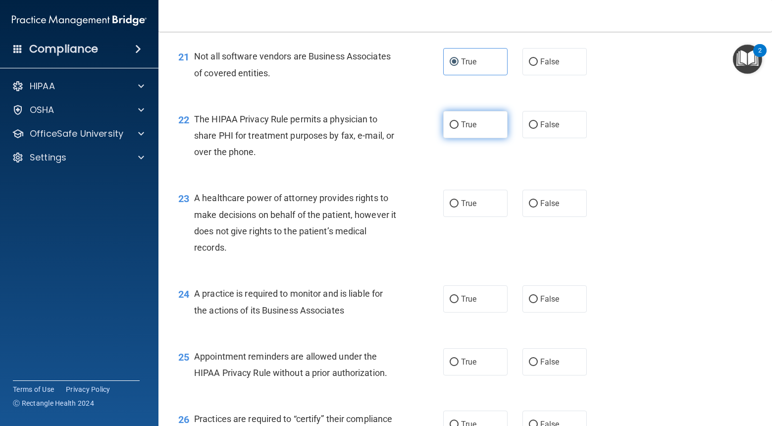
click at [494, 133] on label "True" at bounding box center [475, 124] width 64 height 27
click at [459, 129] on input "True" at bounding box center [454, 124] width 9 height 7
radio input "true"
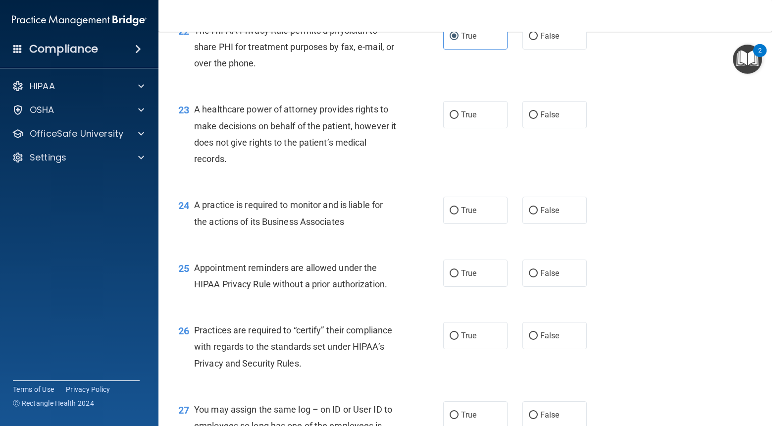
scroll to position [1916, 0]
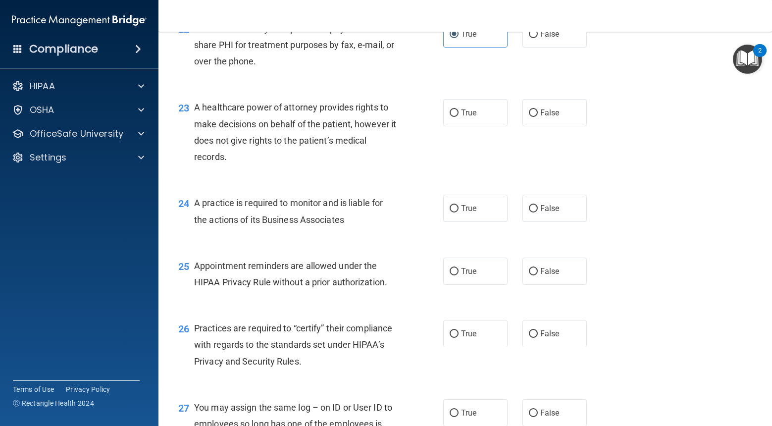
drag, startPoint x: 546, startPoint y: 116, endPoint x: 507, endPoint y: 143, distance: 47.0
click at [546, 116] on span "False" at bounding box center [549, 112] width 19 height 9
click at [538, 116] on input "False" at bounding box center [533, 112] width 9 height 7
radio input "true"
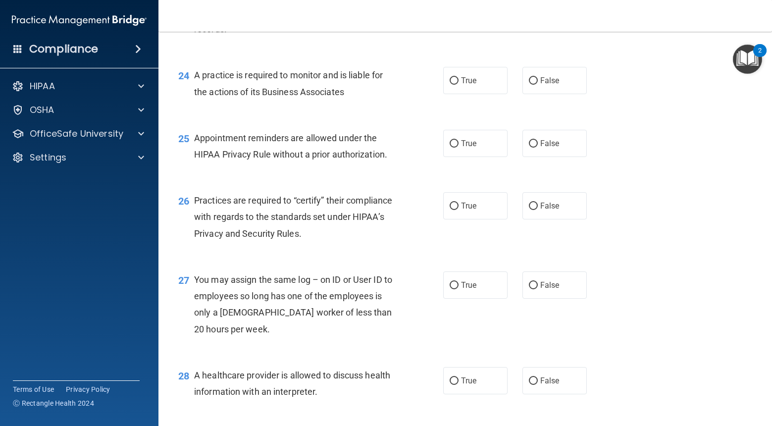
scroll to position [2053, 0]
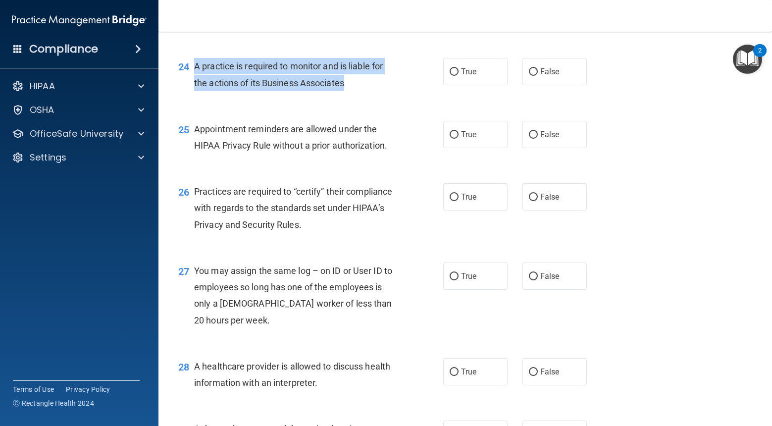
drag, startPoint x: 350, startPoint y: 85, endPoint x: 193, endPoint y: 71, distance: 157.6
click at [193, 71] on div "24 A practice is required to monitor and is liable for the actions of its Busin…" at bounding box center [310, 77] width 295 height 38
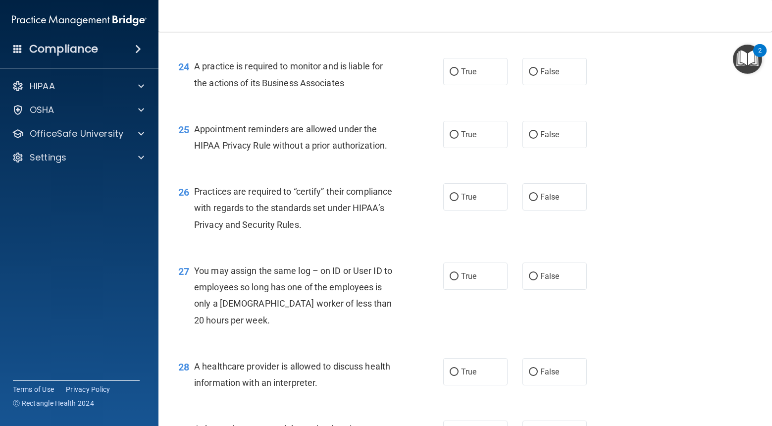
click at [462, 90] on div "24 A practice is required to monitor and is liable for the actions of its Busin…" at bounding box center [465, 77] width 589 height 62
click at [459, 80] on label "True" at bounding box center [475, 71] width 64 height 27
click at [459, 76] on input "True" at bounding box center [454, 71] width 9 height 7
radio input "true"
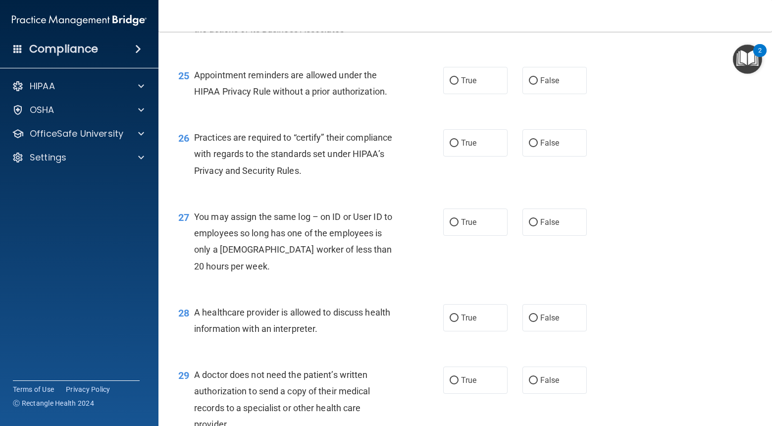
scroll to position [2133, 0]
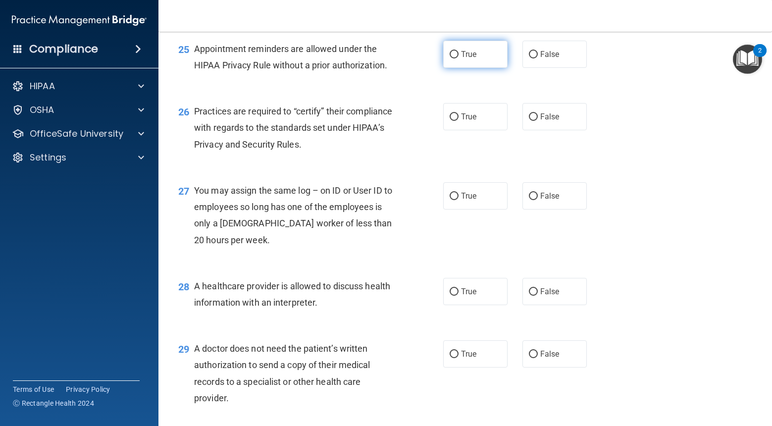
click at [456, 61] on label "True" at bounding box center [475, 54] width 64 height 27
click at [456, 58] on input "True" at bounding box center [454, 54] width 9 height 7
radio input "true"
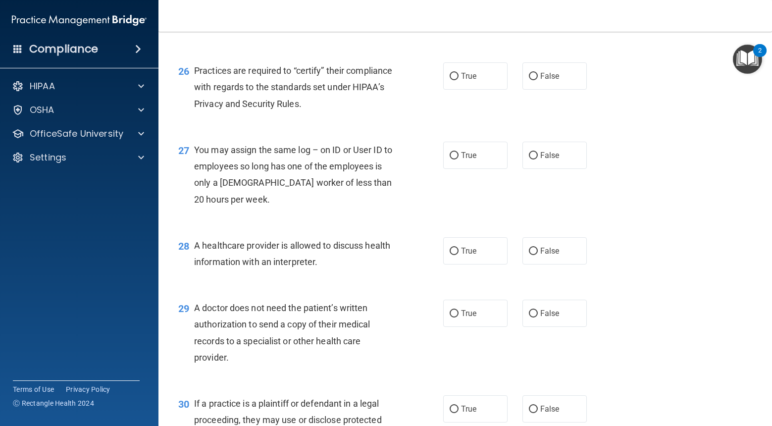
scroll to position [2175, 0]
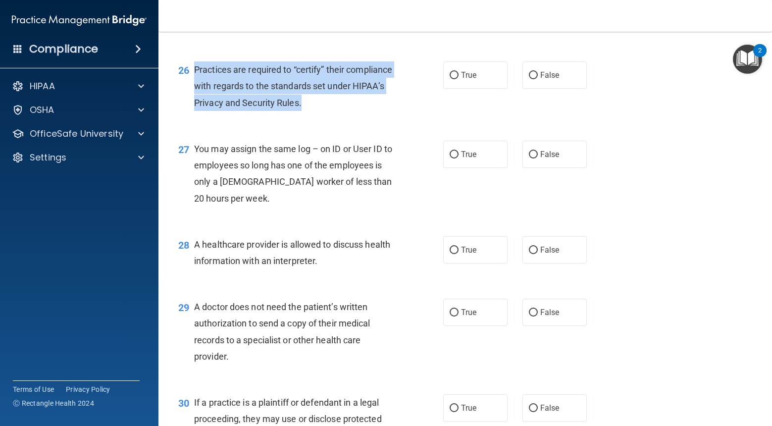
drag, startPoint x: 304, startPoint y: 104, endPoint x: 195, endPoint y: 73, distance: 113.3
click at [195, 73] on div "Practices are required to “certify” their compliance with regards to the standa…" at bounding box center [298, 86] width 209 height 50
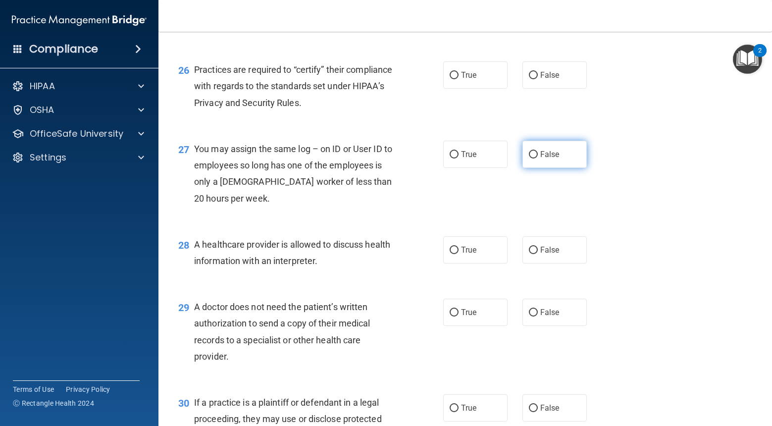
click at [555, 156] on span "False" at bounding box center [549, 154] width 19 height 9
click at [538, 156] on input "False" at bounding box center [533, 154] width 9 height 7
radio input "true"
click at [554, 74] on span "False" at bounding box center [549, 74] width 19 height 9
click at [538, 74] on input "False" at bounding box center [533, 75] width 9 height 7
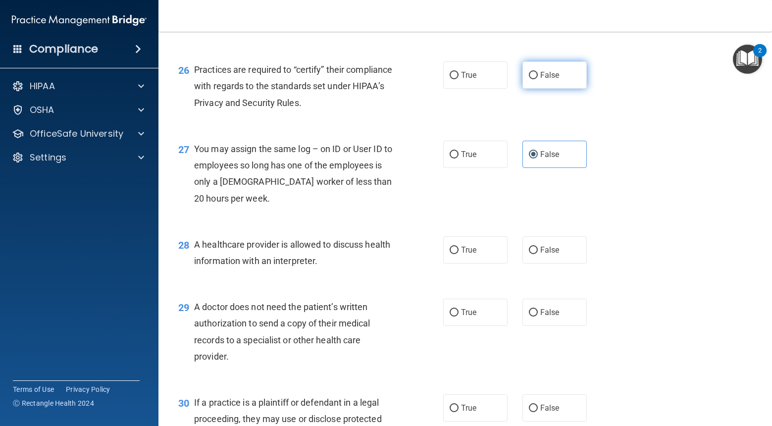
radio input "true"
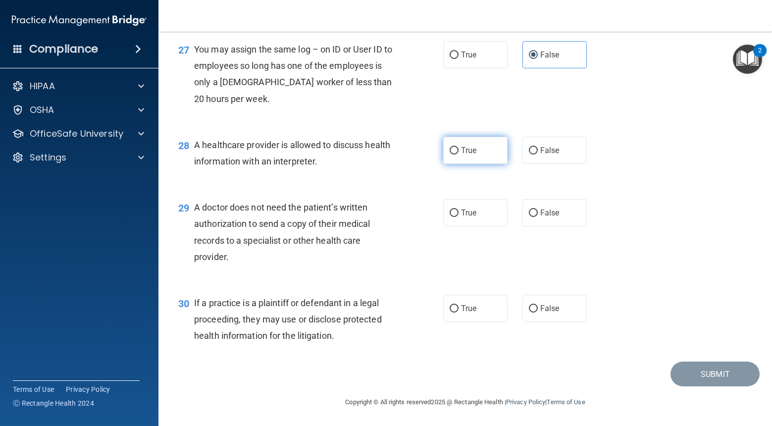
click at [489, 144] on label "True" at bounding box center [475, 150] width 64 height 27
click at [459, 147] on input "True" at bounding box center [454, 150] width 9 height 7
radio input "true"
click at [553, 217] on label "False" at bounding box center [554, 212] width 64 height 27
click at [538, 217] on input "False" at bounding box center [533, 212] width 9 height 7
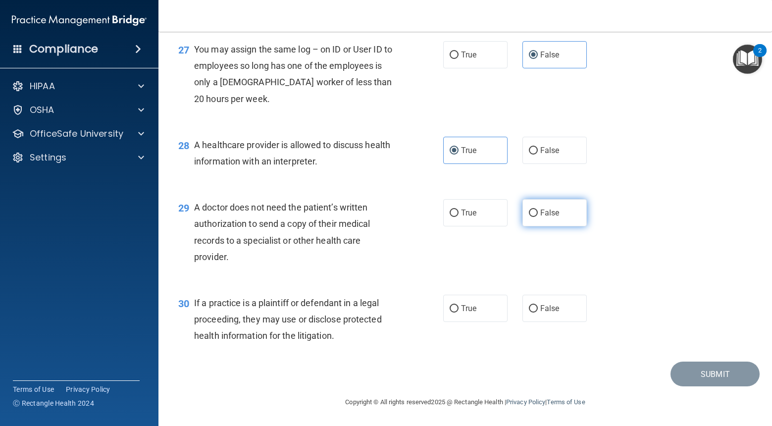
radio input "true"
click at [457, 310] on input "True" at bounding box center [454, 308] width 9 height 7
radio input "true"
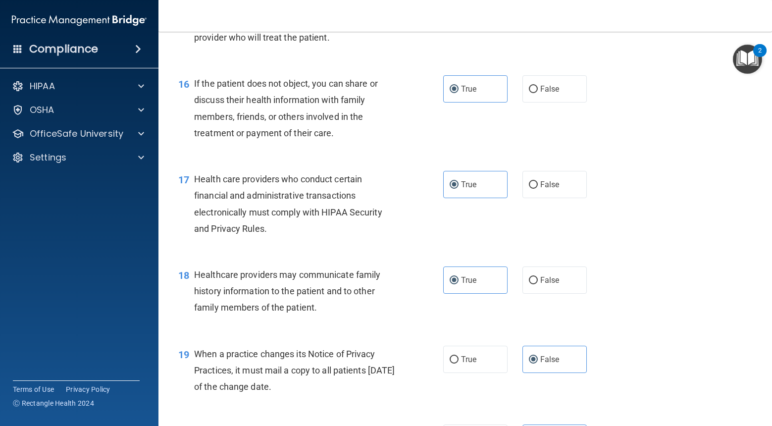
click at [627, 325] on div "18 Healthcare providers may communicate family history information to the patie…" at bounding box center [465, 293] width 589 height 79
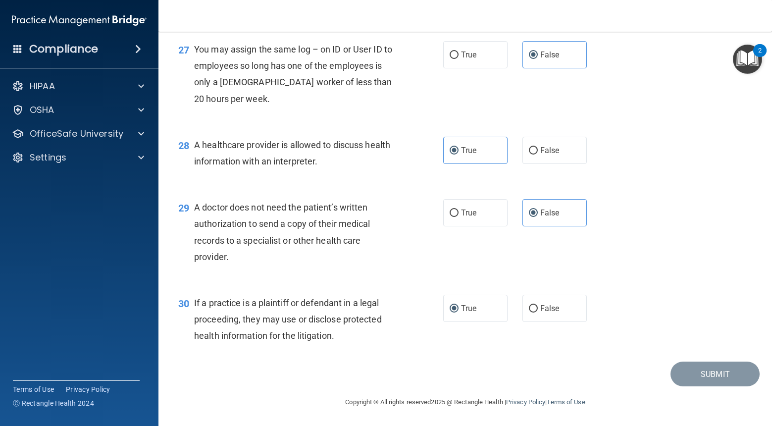
click at [686, 353] on div "30 If a practice is a plaintiff or defendant in a legal proceeding, they may us…" at bounding box center [465, 321] width 589 height 79
click at [621, 291] on div "30 If a practice is a plaintiff or defendant in a legal proceeding, they may us…" at bounding box center [465, 321] width 589 height 79
click at [472, 313] on label "True" at bounding box center [475, 308] width 64 height 27
click at [459, 312] on input "True" at bounding box center [454, 308] width 9 height 7
click at [709, 273] on div "29 A doctor does not need the patient’s written authorization to send a copy of…" at bounding box center [465, 235] width 589 height 96
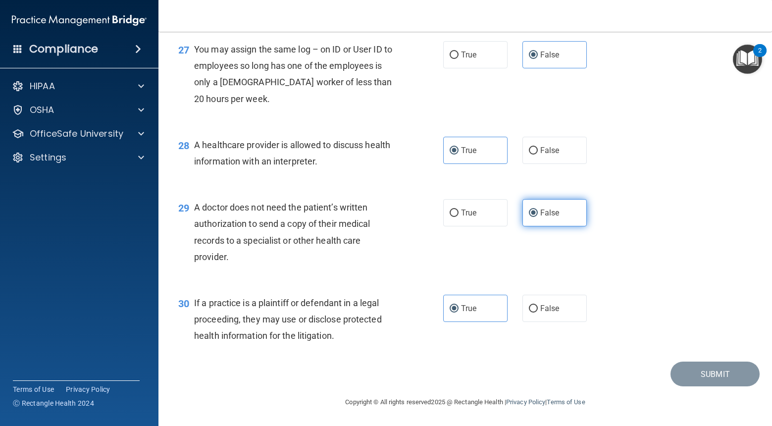
click at [573, 215] on label "False" at bounding box center [554, 212] width 64 height 27
click at [538, 215] on input "False" at bounding box center [533, 212] width 9 height 7
drag, startPoint x: 570, startPoint y: 218, endPoint x: 610, endPoint y: 218, distance: 39.6
click at [570, 218] on label "False" at bounding box center [554, 212] width 64 height 27
click at [538, 217] on input "False" at bounding box center [533, 212] width 9 height 7
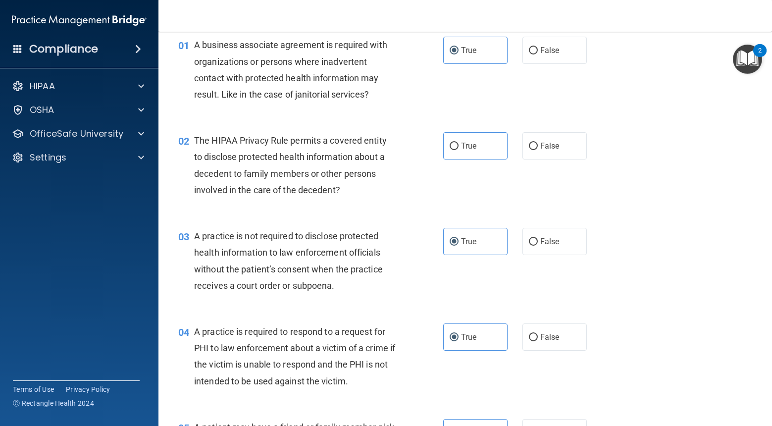
scroll to position [32, 0]
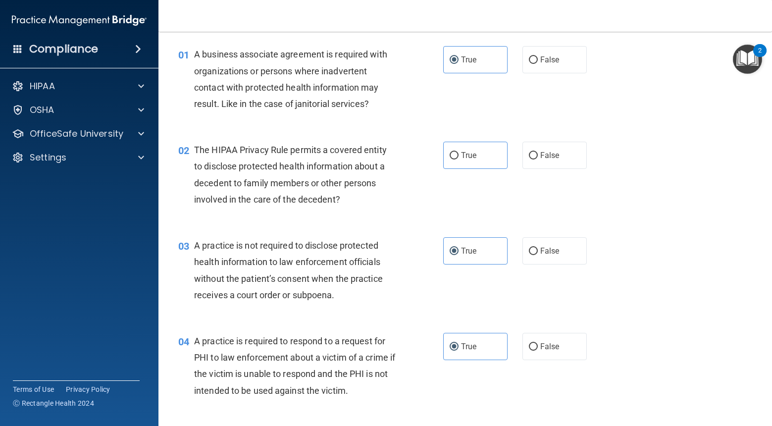
click at [500, 208] on div "02 The HIPAA Privacy Rule permits a covered entity to disclose protected health…" at bounding box center [465, 177] width 589 height 96
click at [468, 161] on label "True" at bounding box center [475, 155] width 64 height 27
click at [459, 159] on input "True" at bounding box center [454, 155] width 9 height 7
radio input "true"
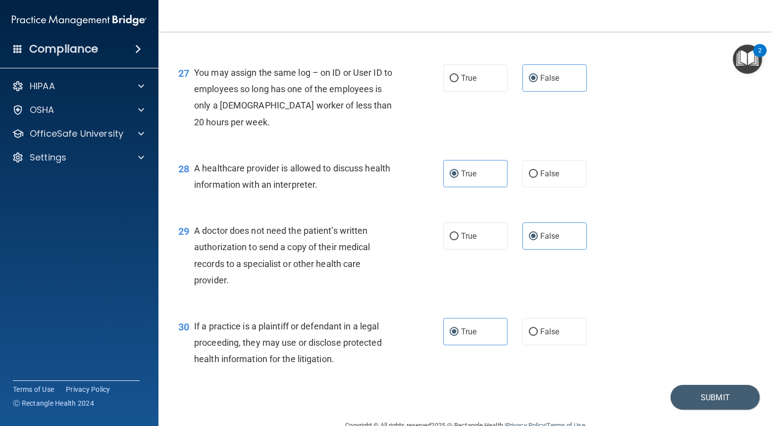
scroll to position [2275, 0]
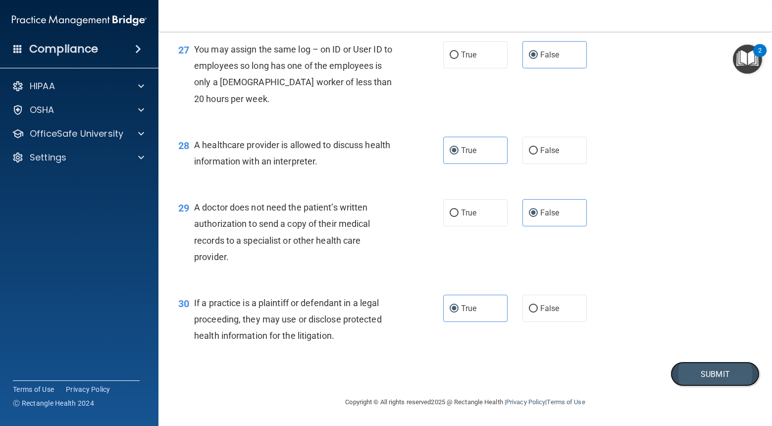
click at [705, 374] on button "Submit" at bounding box center [715, 374] width 89 height 25
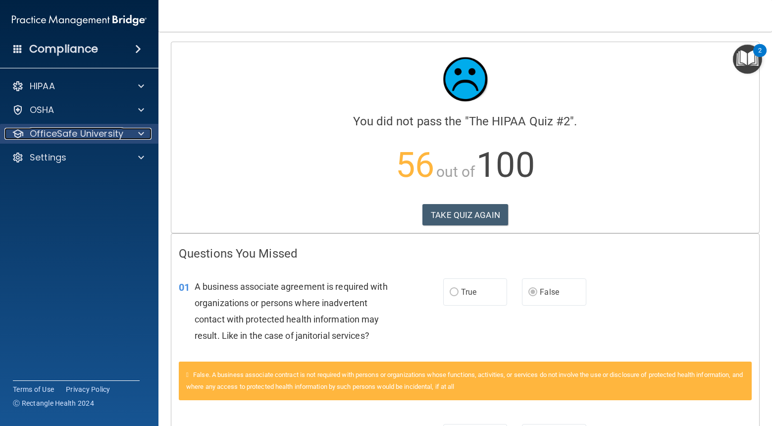
click at [102, 139] on p "OfficeSafe University" at bounding box center [77, 134] width 94 height 12
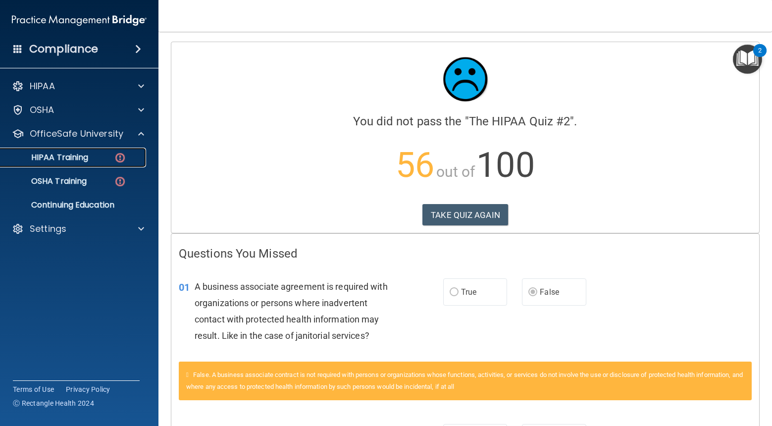
click at [104, 160] on div "HIPAA Training" at bounding box center [73, 158] width 135 height 10
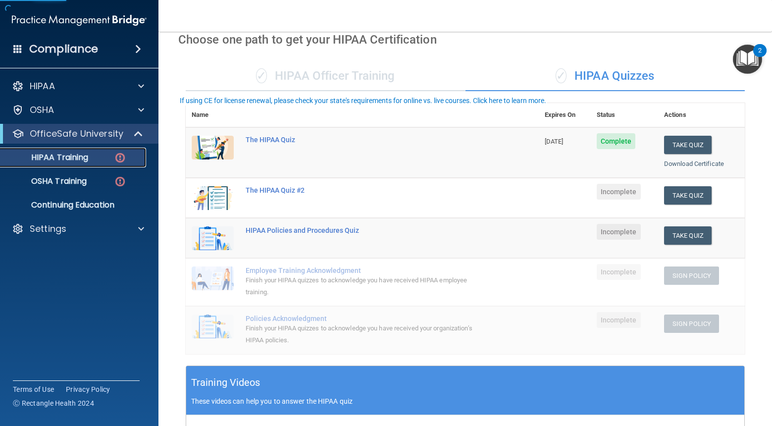
scroll to position [68, 0]
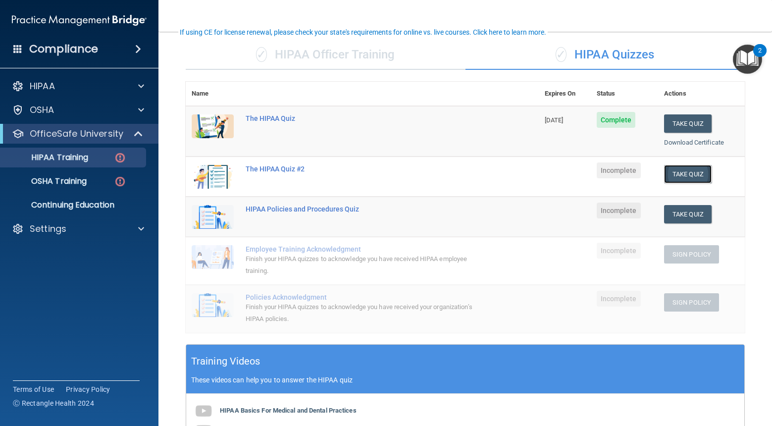
click at [684, 176] on button "Take Quiz" at bounding box center [688, 174] width 48 height 18
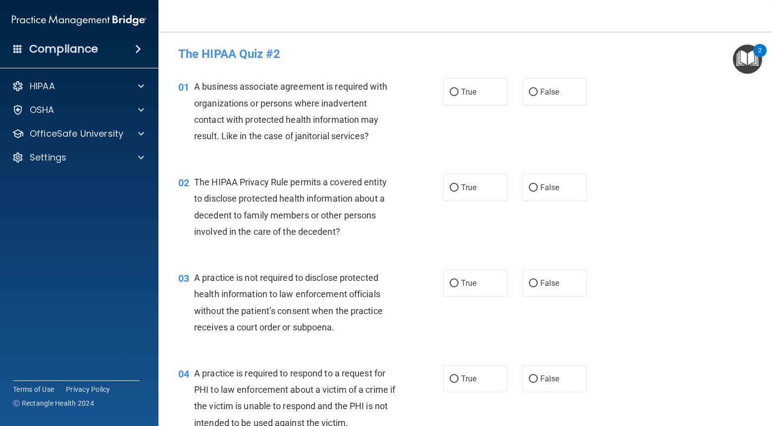
click at [487, 106] on div "01 A business associate agreement is required with organizations or persons whe…" at bounding box center [465, 114] width 589 height 96
click at [485, 102] on label "True" at bounding box center [475, 91] width 64 height 27
click at [459, 96] on input "True" at bounding box center [454, 92] width 9 height 7
radio input "true"
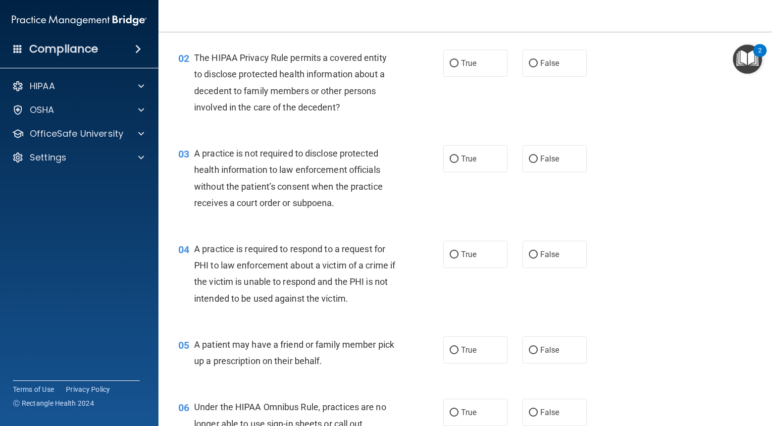
scroll to position [128, 0]
